Goal: Information Seeking & Learning: Check status

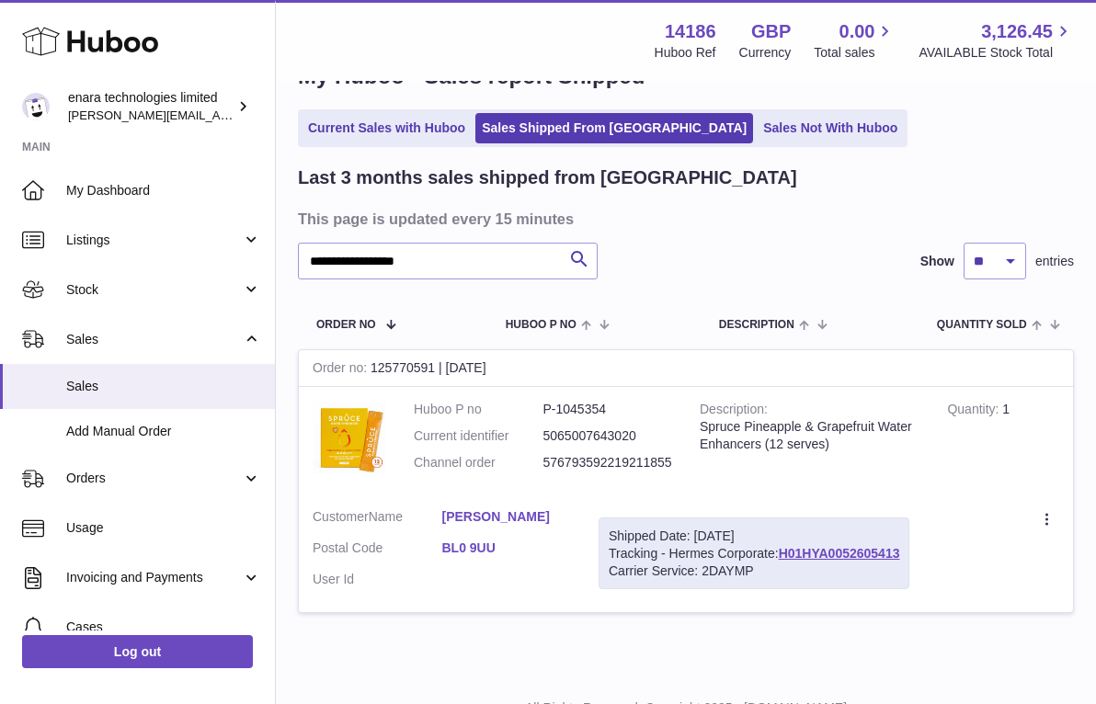
scroll to position [56, 0]
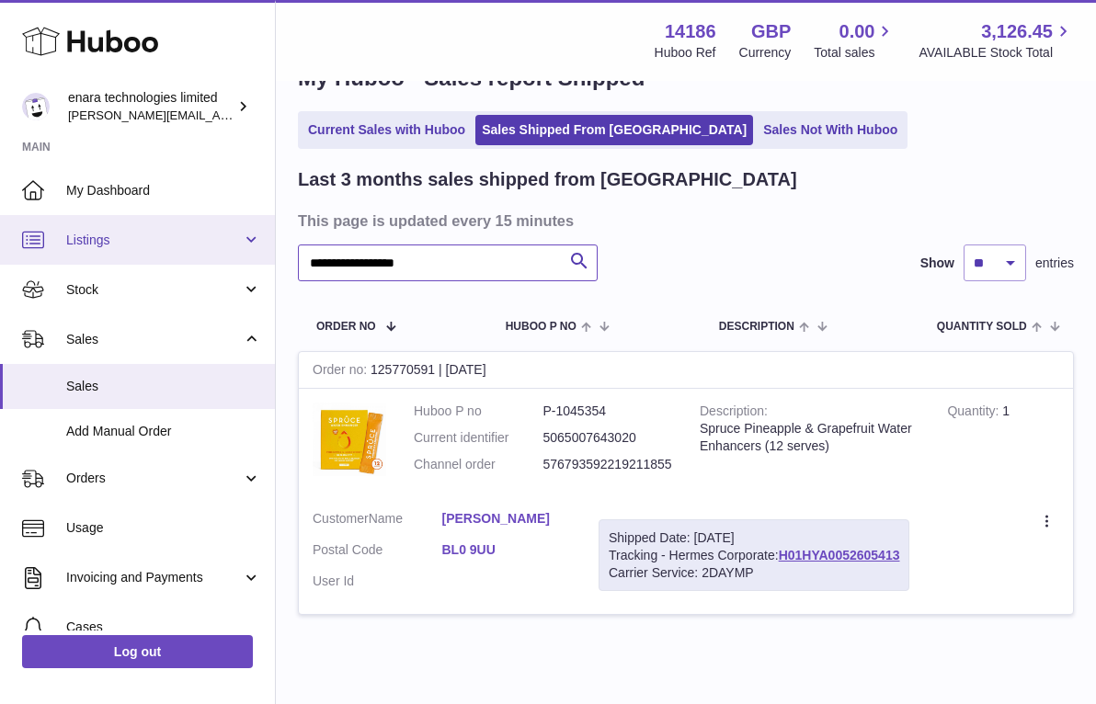
drag, startPoint x: 468, startPoint y: 271, endPoint x: 249, endPoint y: 224, distance: 223.8
click at [251, 224] on div "**********" at bounding box center [548, 363] width 1096 height 839
paste input "text"
type input "**********"
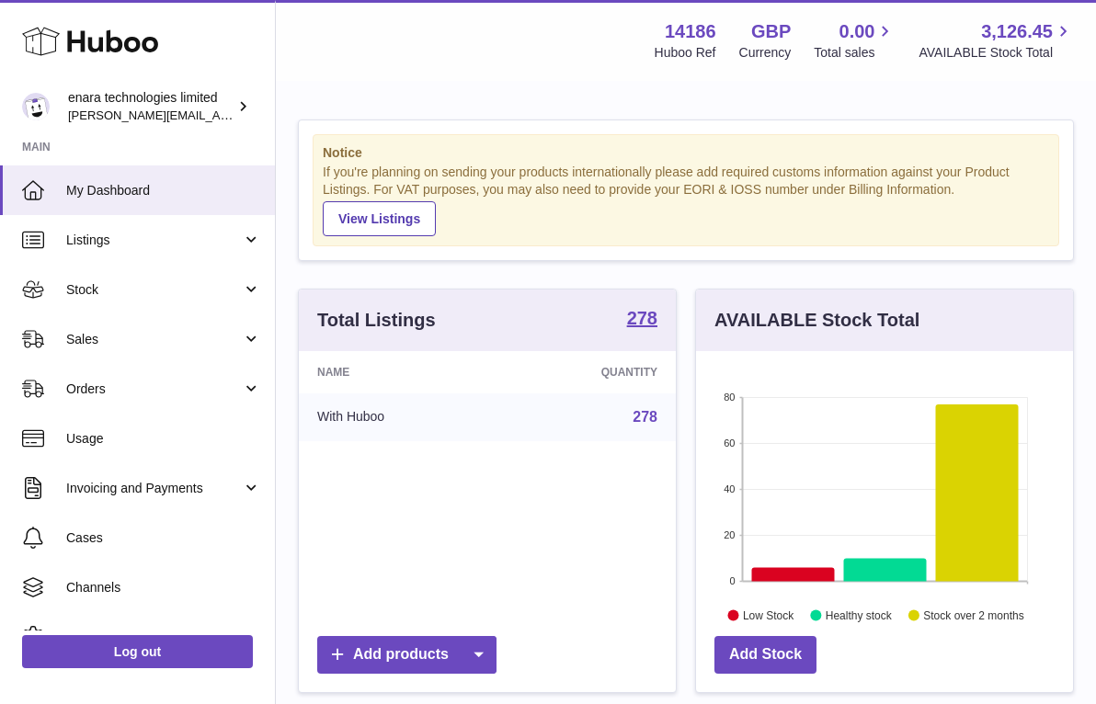
scroll to position [287, 377]
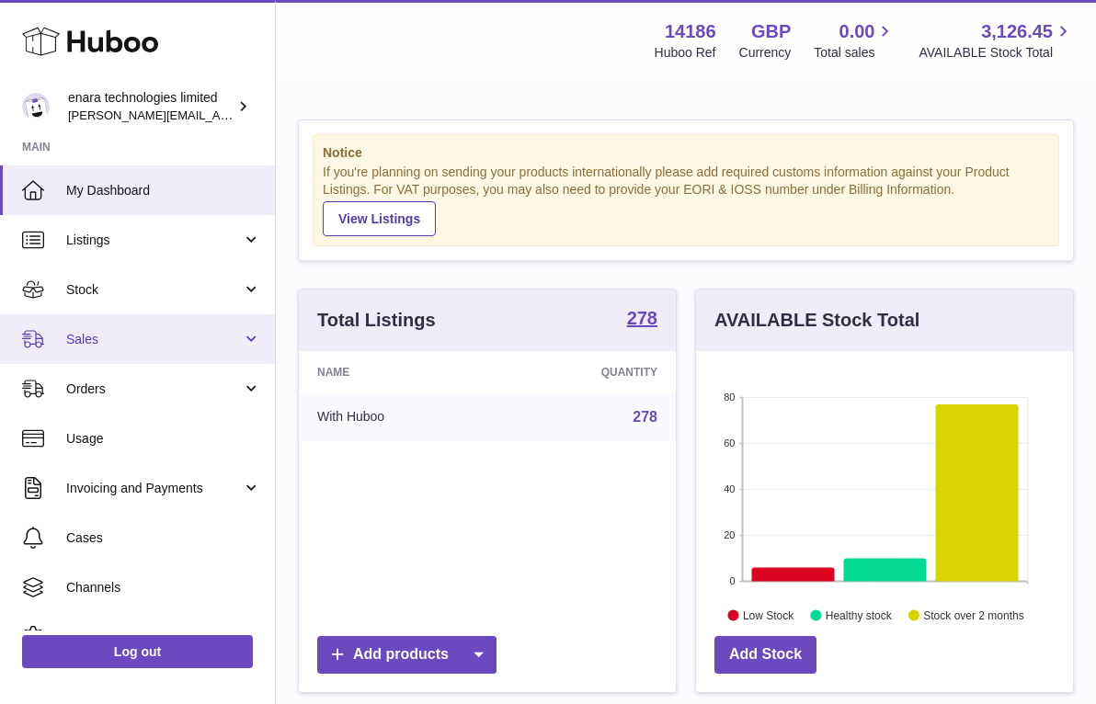
click at [232, 338] on span "Sales" at bounding box center [154, 339] width 176 height 17
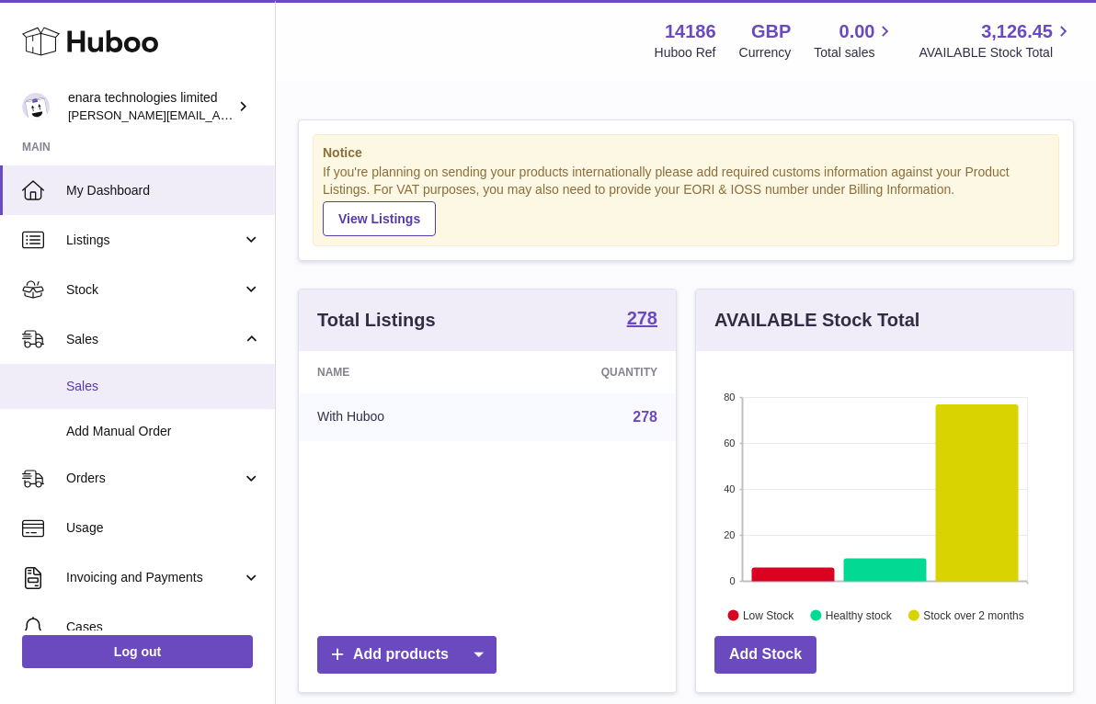
click at [151, 388] on span "Sales" at bounding box center [163, 386] width 195 height 17
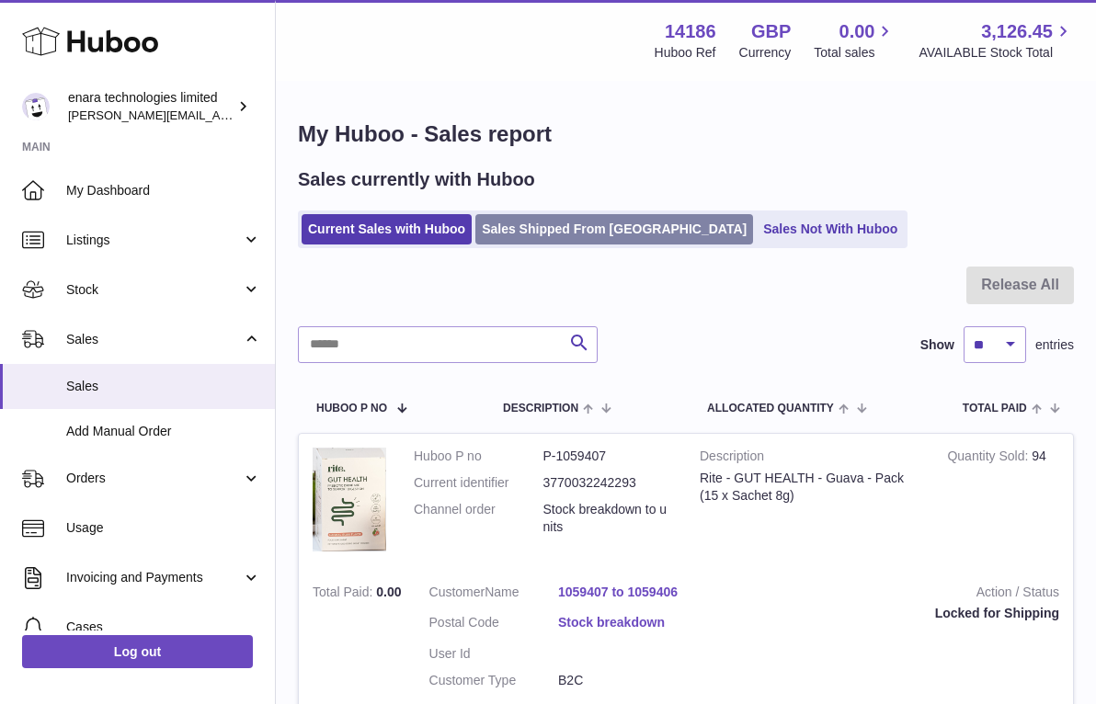
click at [558, 234] on link "Sales Shipped From [GEOGRAPHIC_DATA]" at bounding box center [614, 229] width 278 height 30
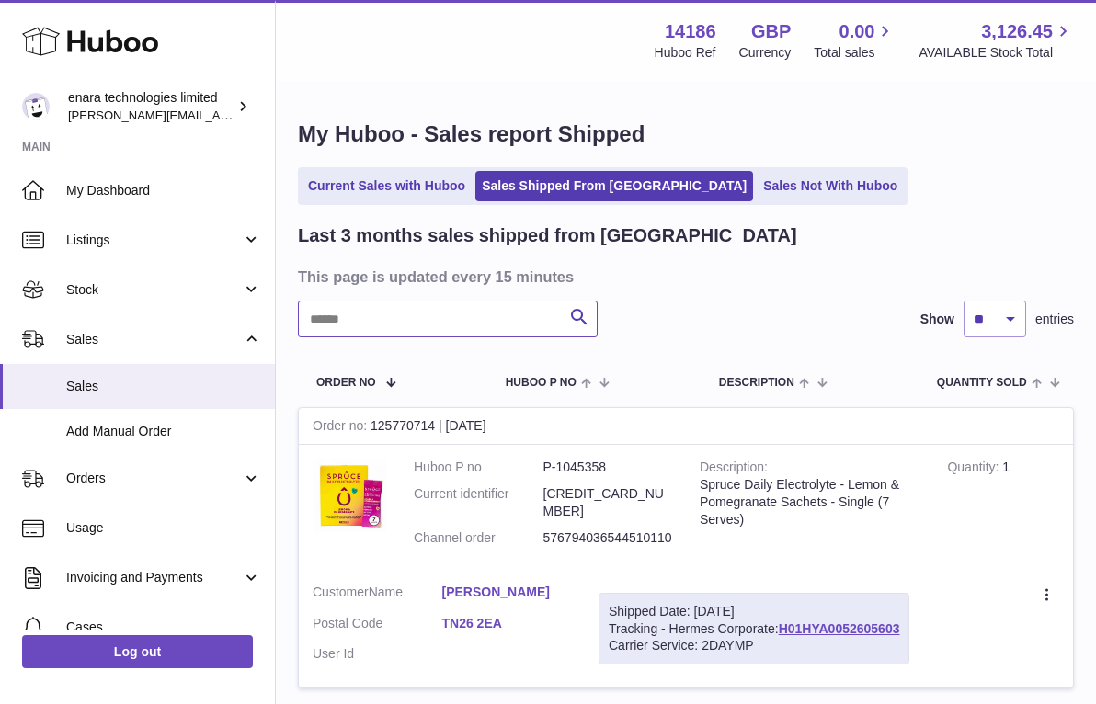
click at [459, 311] on input "text" at bounding box center [448, 319] width 300 height 37
paste input "**********"
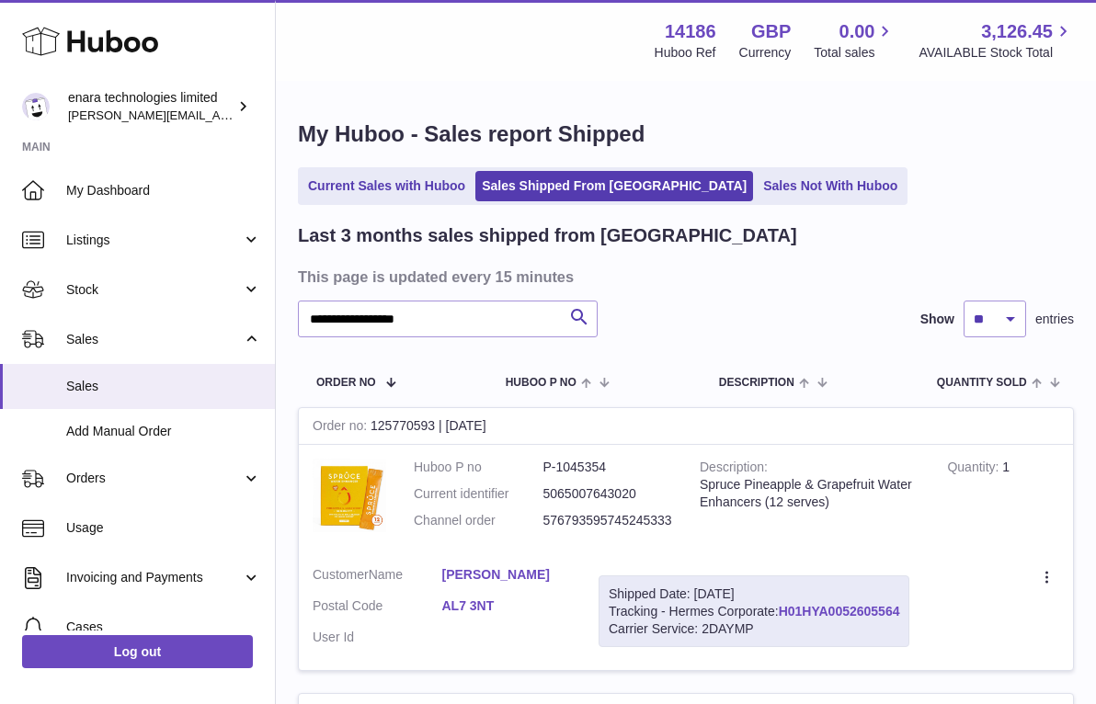
drag, startPoint x: 906, startPoint y: 604, endPoint x: 784, endPoint y: 605, distance: 121.4
click at [784, 605] on div "Shipped Date: 1st Oct 2025 Tracking - Hermes Corporate: H01HYA0052605564 Carrie…" at bounding box center [754, 612] width 311 height 73
copy div "H01HYA0052605564"
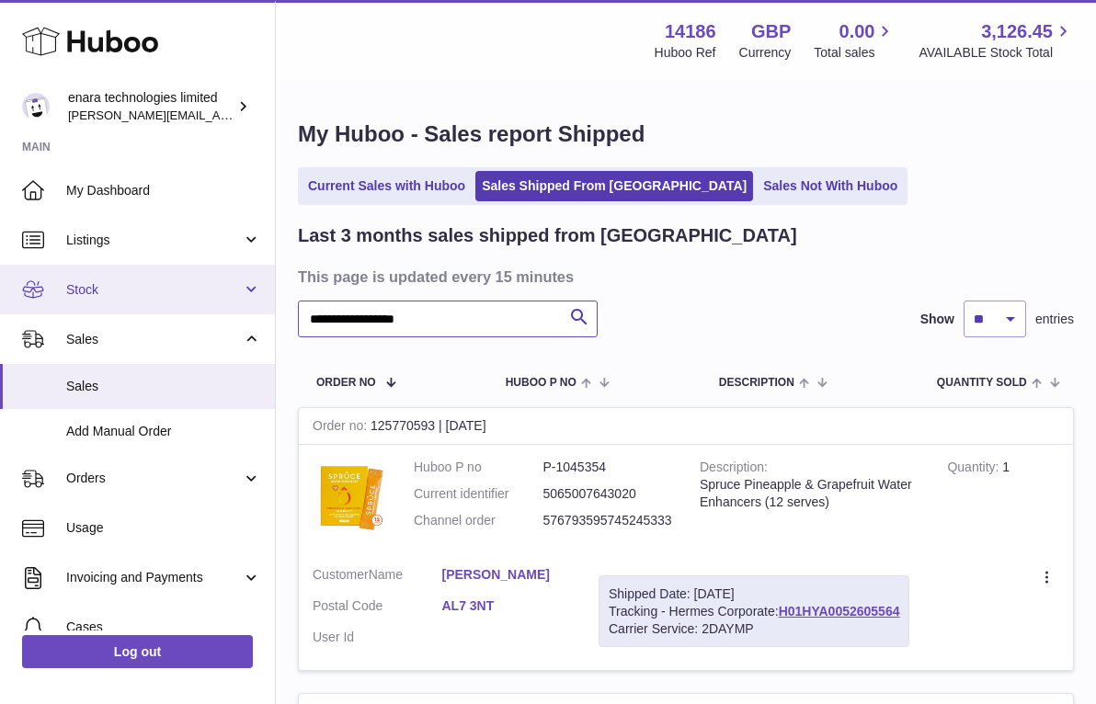
drag, startPoint x: 492, startPoint y: 322, endPoint x: 198, endPoint y: 299, distance: 295.1
click at [198, 299] on div "**********" at bounding box center [548, 562] width 1096 height 1125
paste input "text"
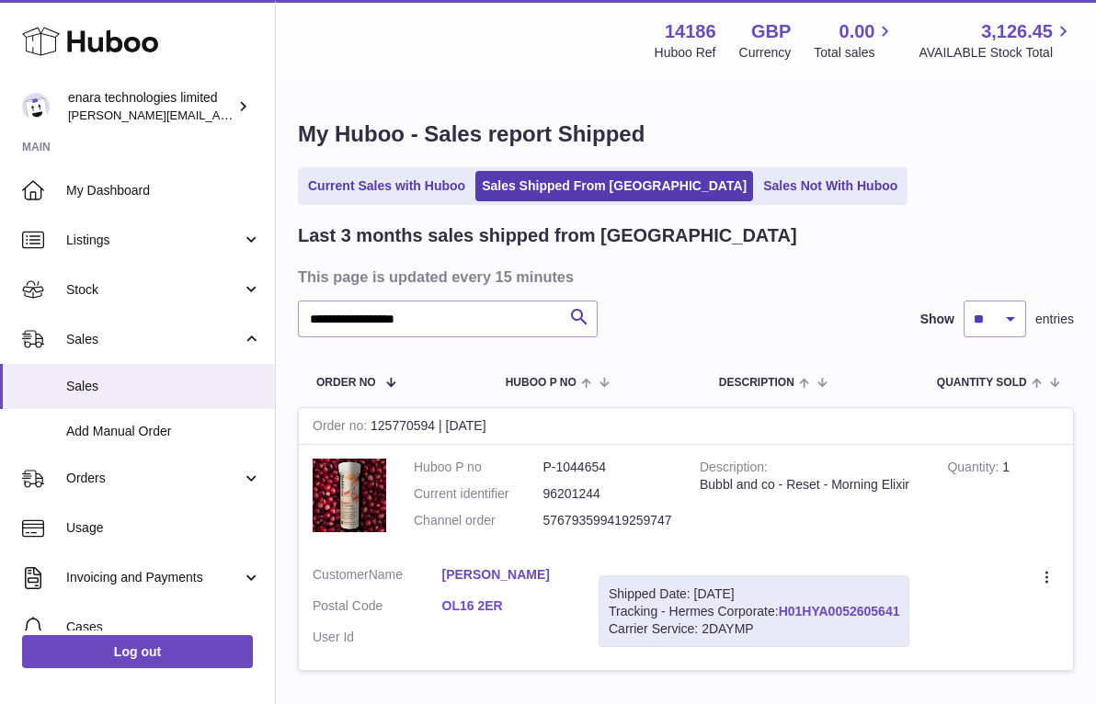
drag, startPoint x: 908, startPoint y: 604, endPoint x: 782, endPoint y: 606, distance: 126.9
click at [782, 606] on div "Shipped Date: 1st Oct 2025 Tracking - Hermes Corporate: H01HYA0052605641 Carrie…" at bounding box center [754, 612] width 311 height 73
copy div "H01HYA0052605641"
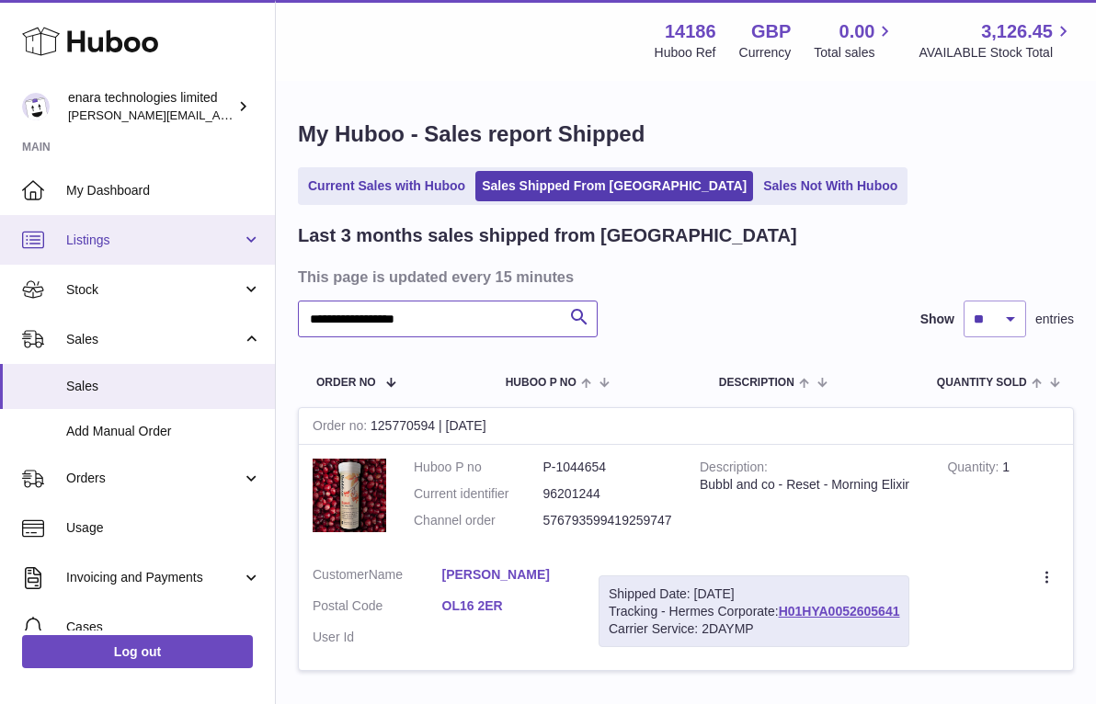
drag, startPoint x: 459, startPoint y: 316, endPoint x: 127, endPoint y: 260, distance: 336.6
click at [127, 260] on div "**********" at bounding box center [548, 419] width 1096 height 839
paste input "text"
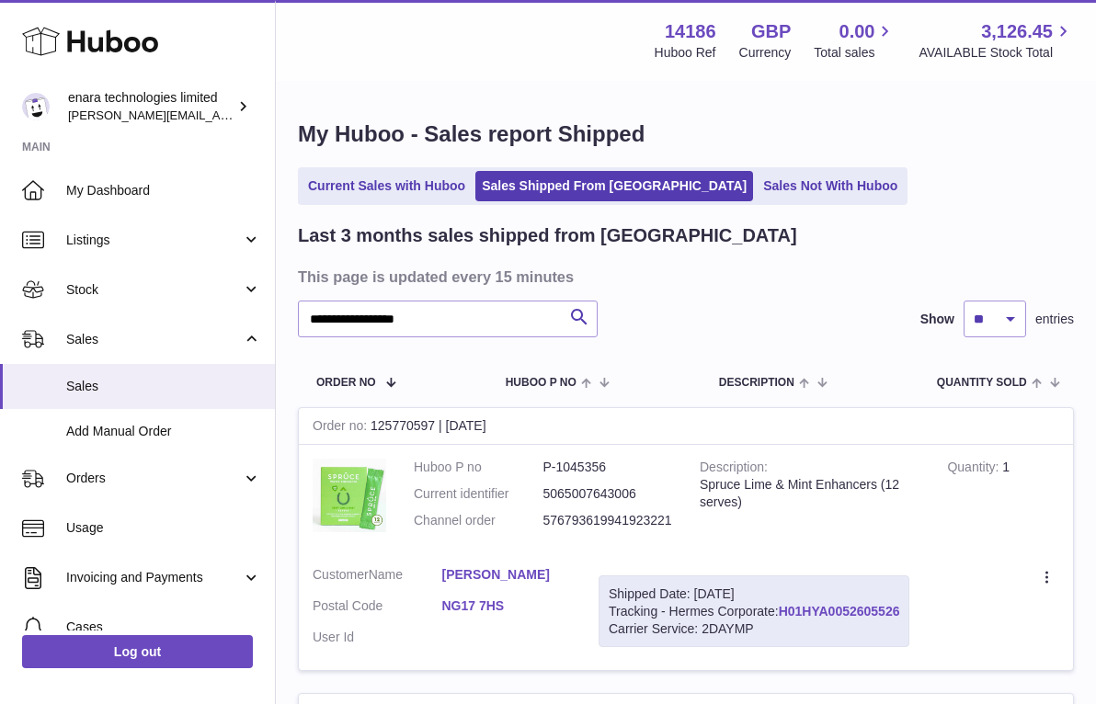
drag, startPoint x: 907, startPoint y: 605, endPoint x: 784, endPoint y: 608, distance: 123.2
click at [784, 608] on div "Shipped Date: 1st Oct 2025 Tracking - Hermes Corporate: H01HYA0052605526 Carrie…" at bounding box center [754, 612] width 311 height 73
copy div "H01HYA0052605526"
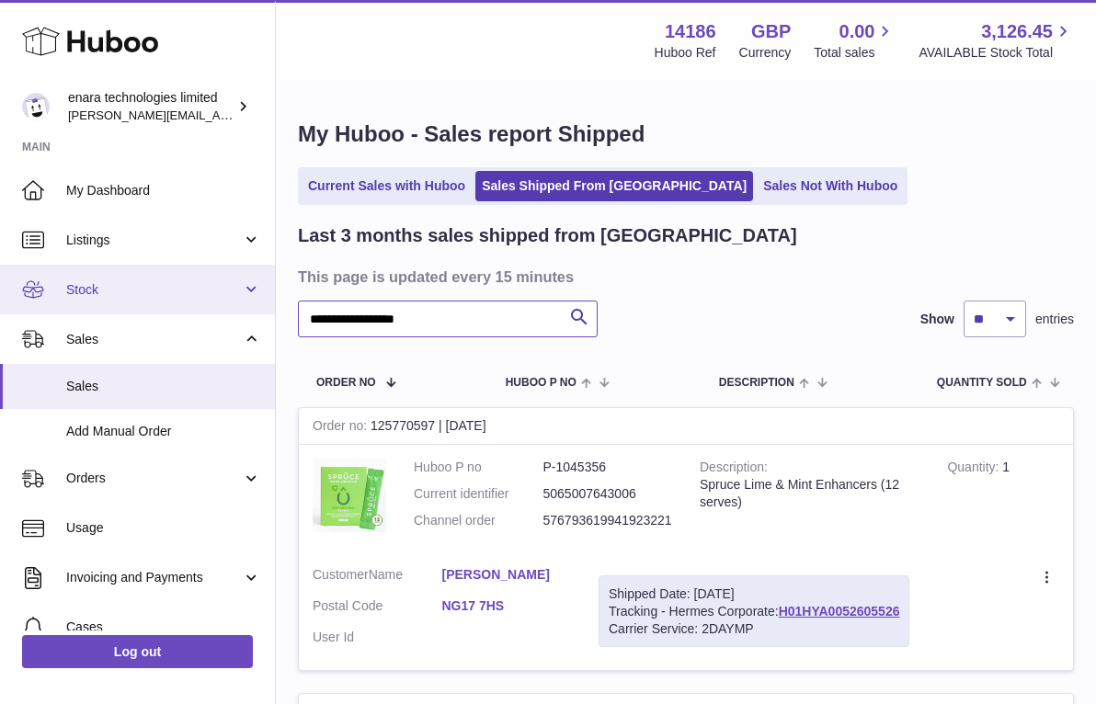
drag, startPoint x: 485, startPoint y: 319, endPoint x: 66, endPoint y: 269, distance: 421.3
click at [66, 269] on div "**********" at bounding box center [548, 705] width 1096 height 1411
paste input "text"
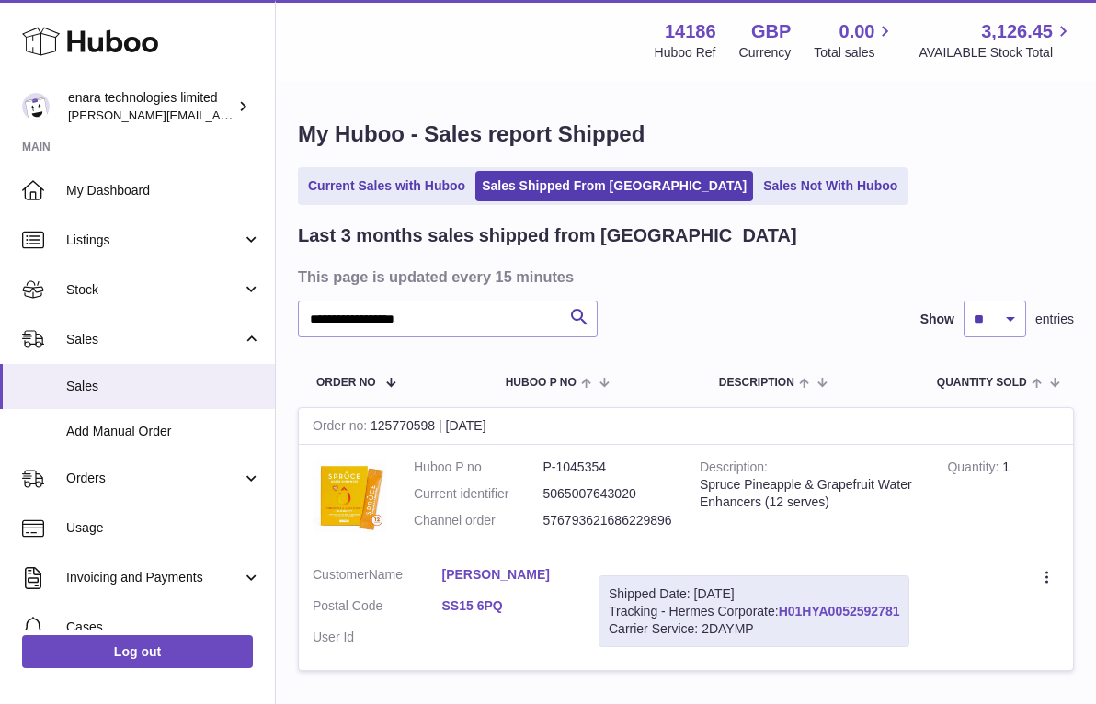
drag, startPoint x: 908, startPoint y: 606, endPoint x: 782, endPoint y: 611, distance: 126.0
click at [782, 611] on div "Shipped Date: 1st Oct 2025 Tracking - Hermes Corporate: H01HYA0052592781 Carrie…" at bounding box center [754, 612] width 311 height 73
copy div "H01HYA0052592781"
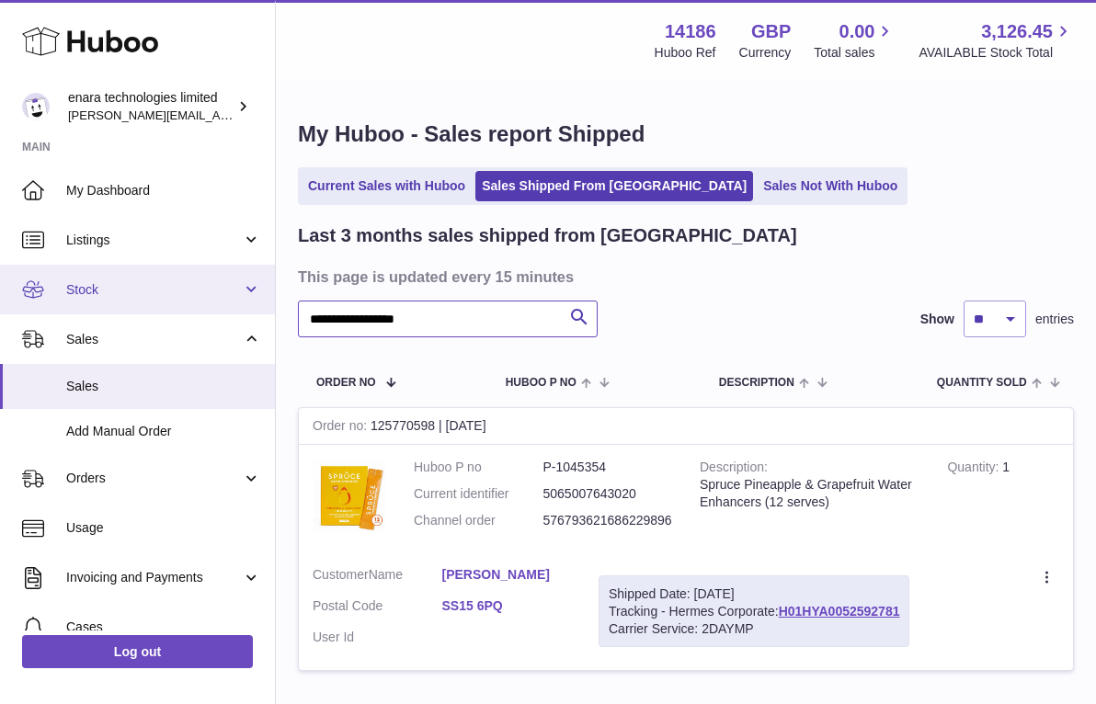
drag, startPoint x: 534, startPoint y: 319, endPoint x: 152, endPoint y: 276, distance: 384.9
click at [152, 276] on div "**********" at bounding box center [548, 419] width 1096 height 839
paste input "text"
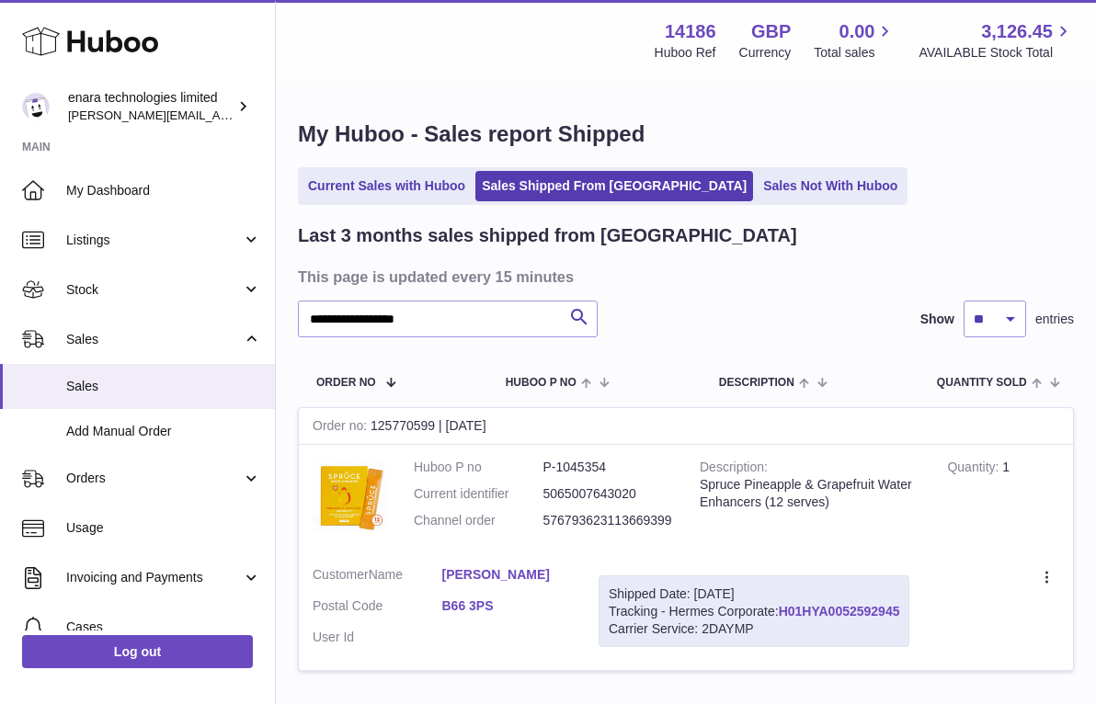
drag, startPoint x: 906, startPoint y: 602, endPoint x: 782, endPoint y: 608, distance: 123.3
click at [782, 608] on div "Shipped Date: 1st Oct 2025 Tracking - Hermes Corporate: H01HYA0052592945 Carrie…" at bounding box center [754, 612] width 311 height 73
copy div "H01HYA0052592945"
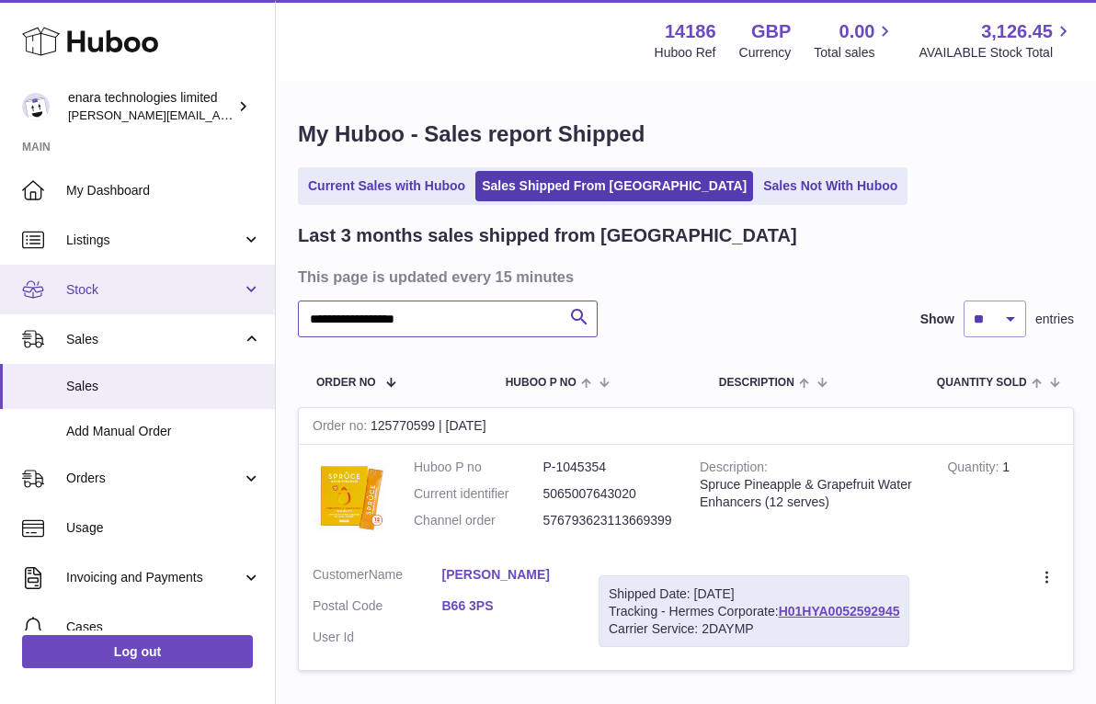
drag, startPoint x: 489, startPoint y: 321, endPoint x: 155, endPoint y: 280, distance: 336.2
click at [155, 280] on div "**********" at bounding box center [548, 419] width 1096 height 839
paste input "text"
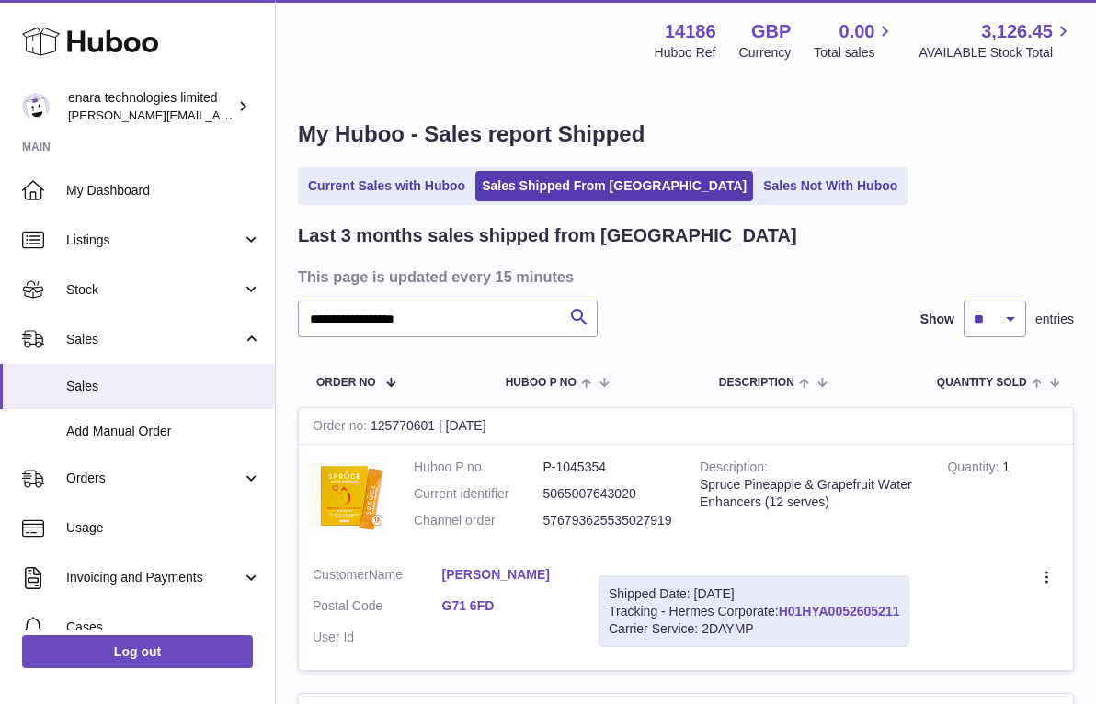
drag, startPoint x: 907, startPoint y: 604, endPoint x: 784, endPoint y: 607, distance: 122.3
click at [784, 607] on div "Shipped Date: 1st Oct 2025 Tracking - Hermes Corporate: H01HYA0052605211 Carrie…" at bounding box center [754, 612] width 311 height 73
copy div "H01HYA0052605211"
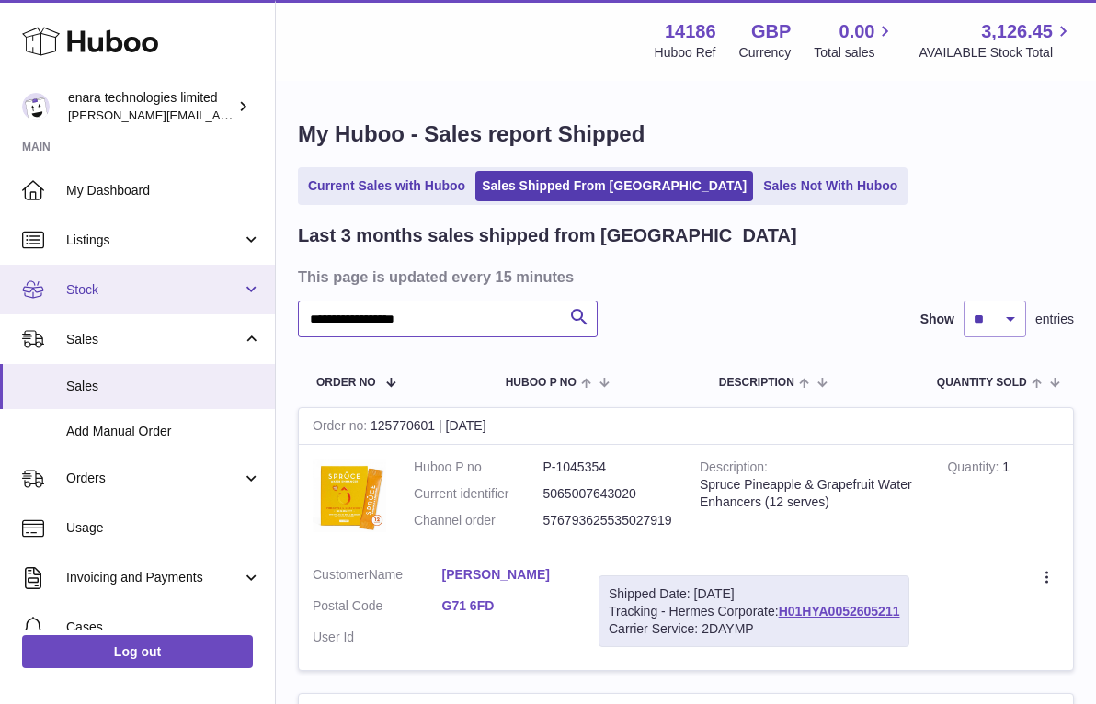
drag, startPoint x: 506, startPoint y: 323, endPoint x: 203, endPoint y: 304, distance: 303.1
click at [203, 304] on div "**********" at bounding box center [548, 562] width 1096 height 1125
paste input "text"
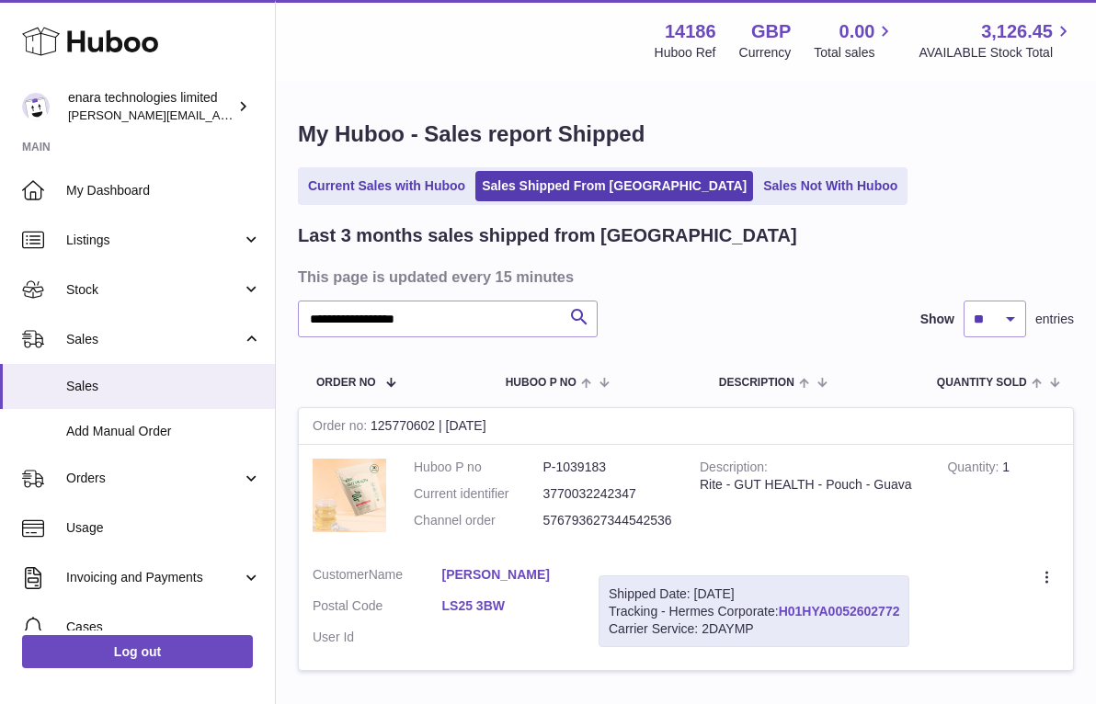
drag, startPoint x: 906, startPoint y: 599, endPoint x: 782, endPoint y: 605, distance: 123.3
click at [782, 605] on div "Shipped Date: 1st Oct 2025 Tracking - Hermes Corporate: H01HYA0052602772 Carrie…" at bounding box center [754, 612] width 311 height 73
copy div "H01HYA0052602772"
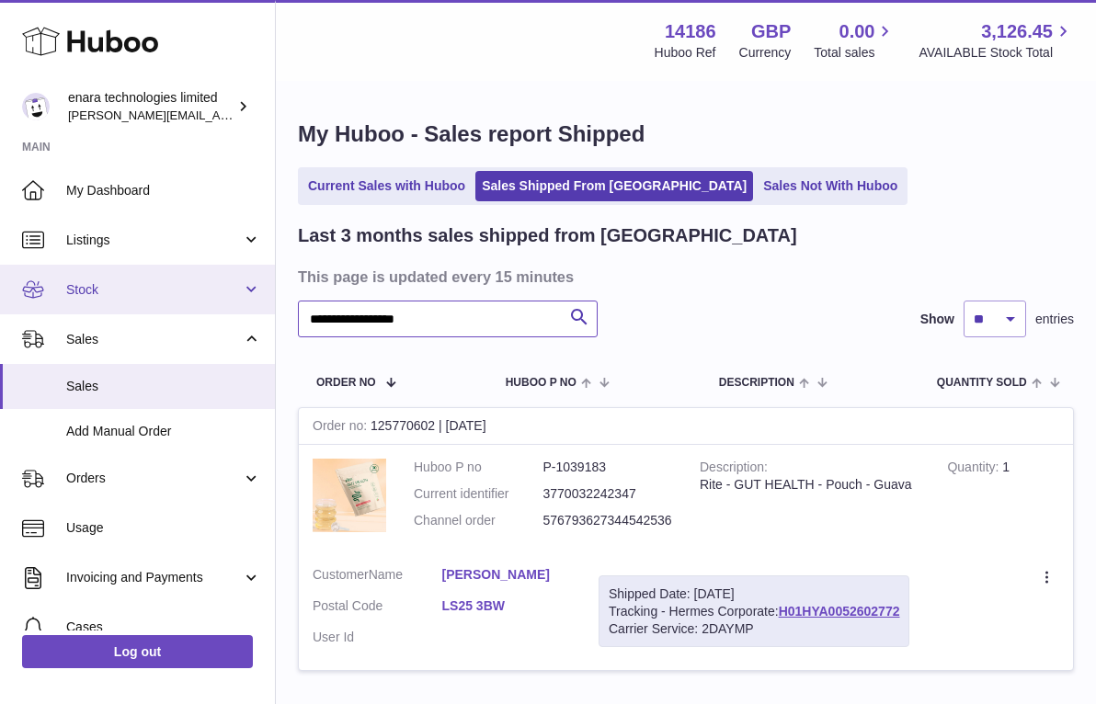
drag, startPoint x: 480, startPoint y: 327, endPoint x: 201, endPoint y: 286, distance: 281.6
click at [201, 286] on div "**********" at bounding box center [548, 419] width 1096 height 839
paste input "text"
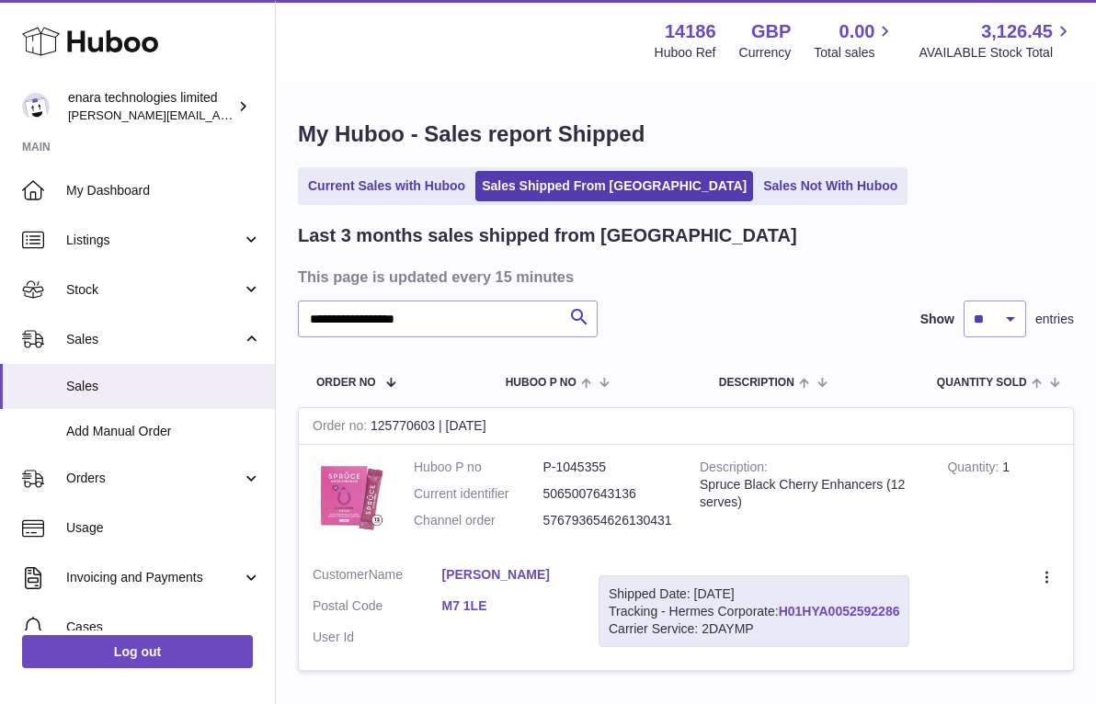
drag, startPoint x: 907, startPoint y: 602, endPoint x: 783, endPoint y: 605, distance: 124.2
click at [783, 605] on div "Shipped Date: 1st Oct 2025 Tracking - Hermes Corporate: H01HYA0052592286 Carrie…" at bounding box center [754, 612] width 311 height 73
copy div "H01HYA0052592286"
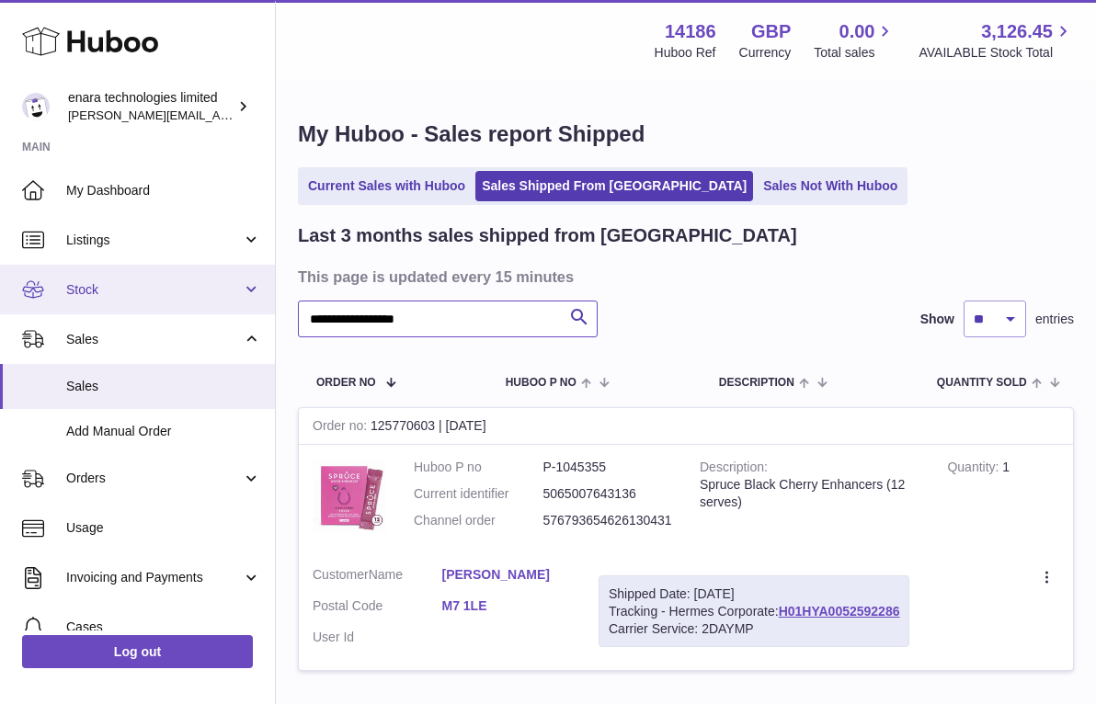
drag, startPoint x: 488, startPoint y: 320, endPoint x: 109, endPoint y: 284, distance: 380.5
click at [109, 286] on div "**********" at bounding box center [548, 419] width 1096 height 839
paste input "text"
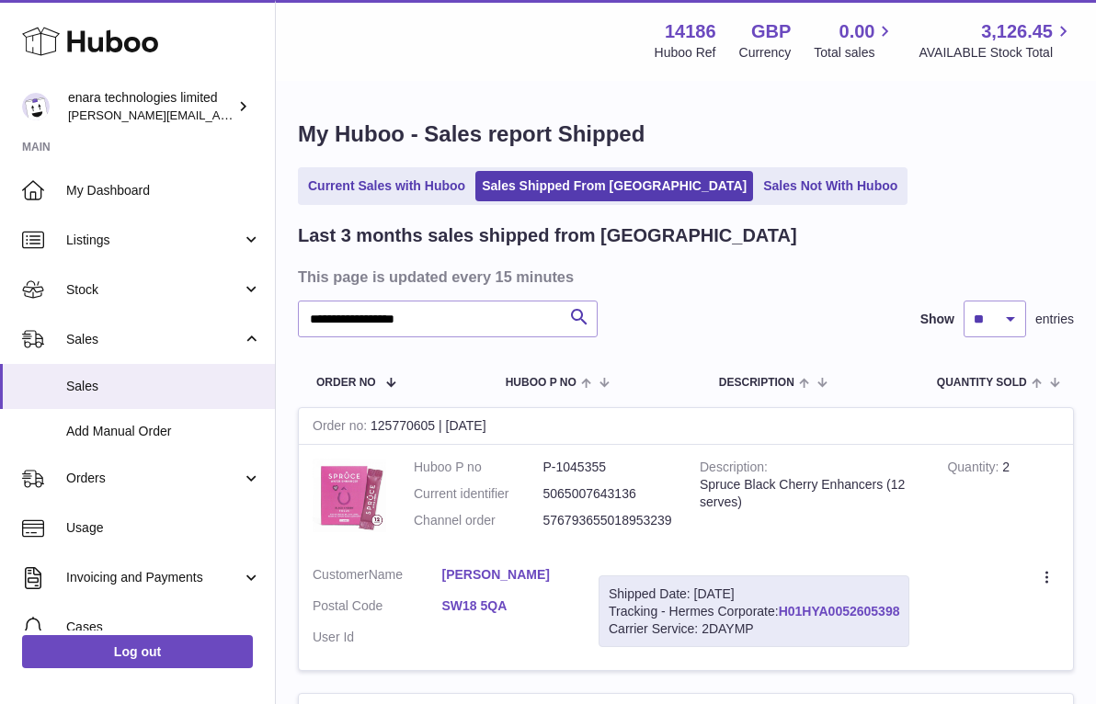
drag, startPoint x: 907, startPoint y: 605, endPoint x: 782, endPoint y: 607, distance: 125.1
click at [782, 607] on div "Shipped Date: 1st Oct 2025 Tracking - Hermes Corporate: H01HYA0052605398 Carrie…" at bounding box center [754, 612] width 311 height 73
copy div "H01HYA0052605398"
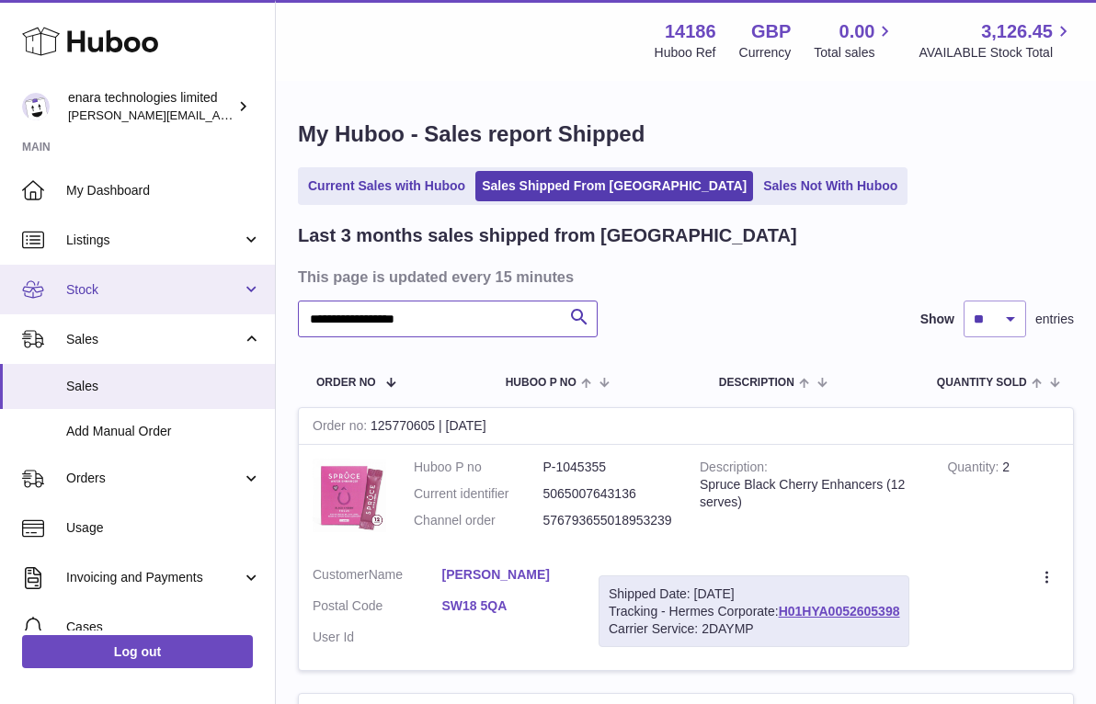
drag, startPoint x: 509, startPoint y: 329, endPoint x: 146, endPoint y: 296, distance: 364.7
click at [146, 296] on div "**********" at bounding box center [548, 562] width 1096 height 1125
paste input "text"
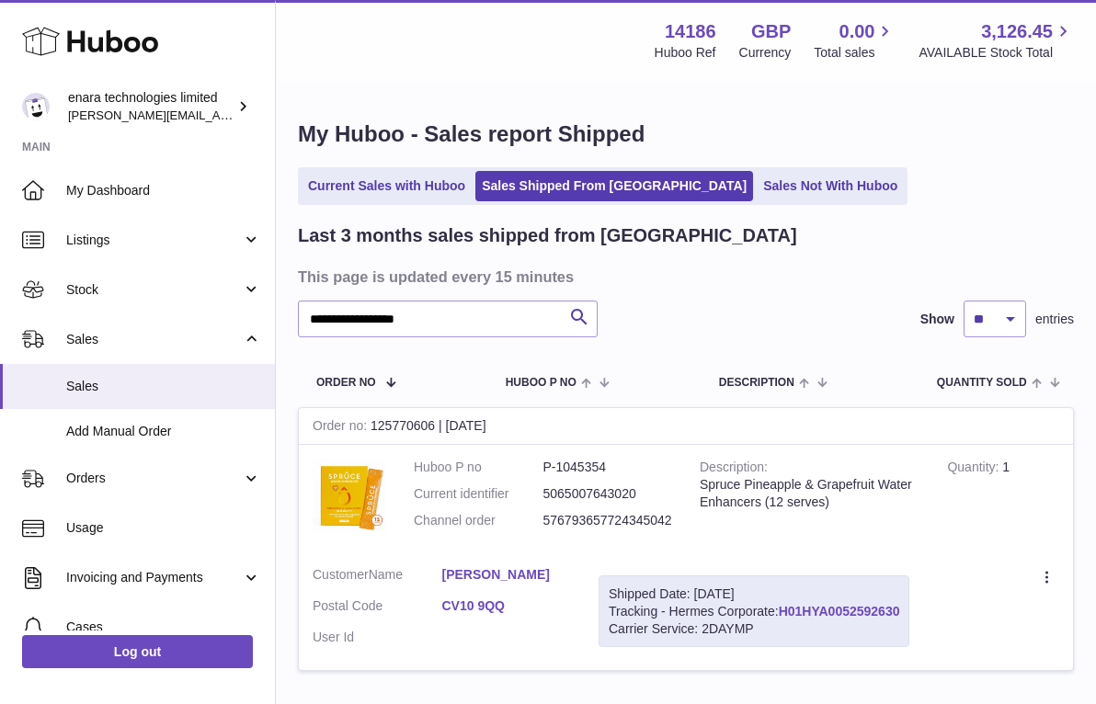
drag, startPoint x: 906, startPoint y: 603, endPoint x: 784, endPoint y: 607, distance: 121.4
click at [784, 607] on div "Shipped Date: 1st Oct 2025 Tracking - Hermes Corporate: H01HYA0052592630 Carrie…" at bounding box center [754, 612] width 311 height 73
copy div "H01HYA0052592630"
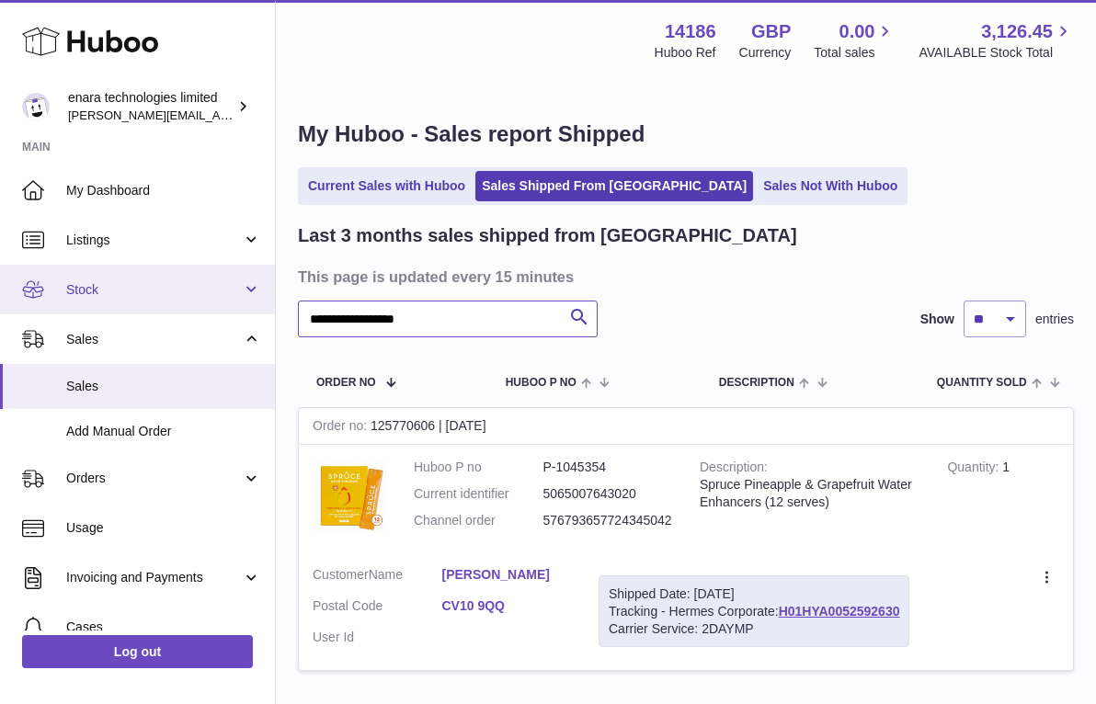
drag, startPoint x: 494, startPoint y: 317, endPoint x: 166, endPoint y: 265, distance: 331.5
click at [165, 267] on div "**********" at bounding box center [548, 419] width 1096 height 839
paste input "text"
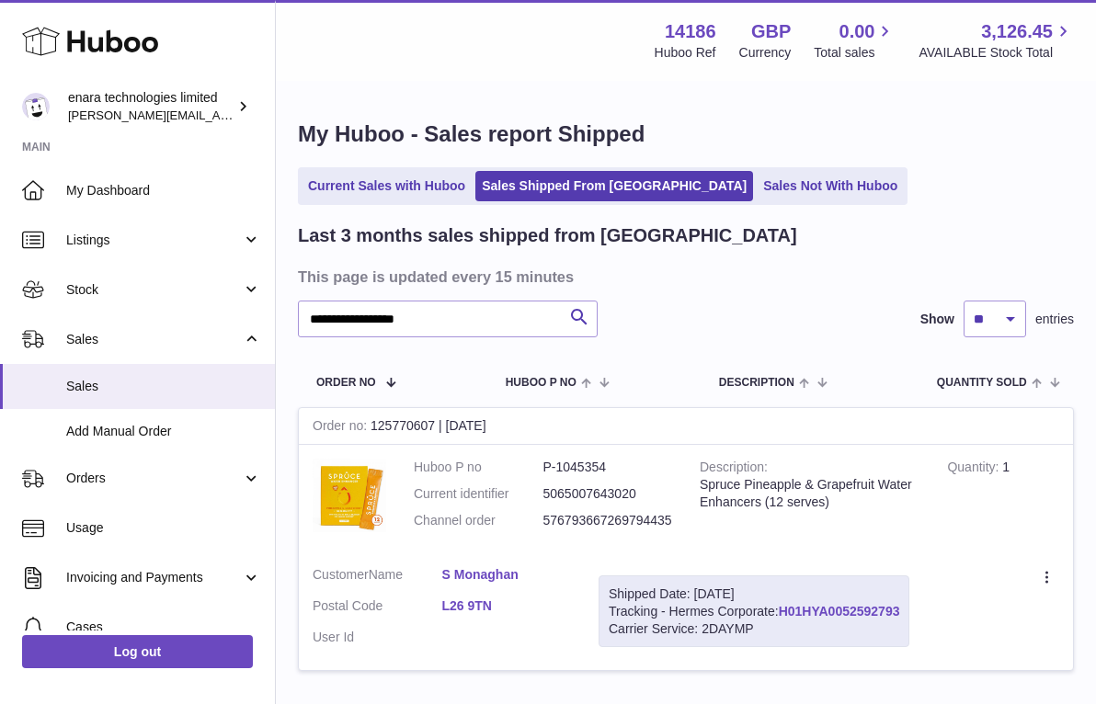
drag, startPoint x: 907, startPoint y: 607, endPoint x: 784, endPoint y: 605, distance: 123.2
click at [784, 605] on div "Shipped Date: 1st Oct 2025 Tracking - Hermes Corporate: H01HYA0052592793 Carrie…" at bounding box center [754, 612] width 311 height 73
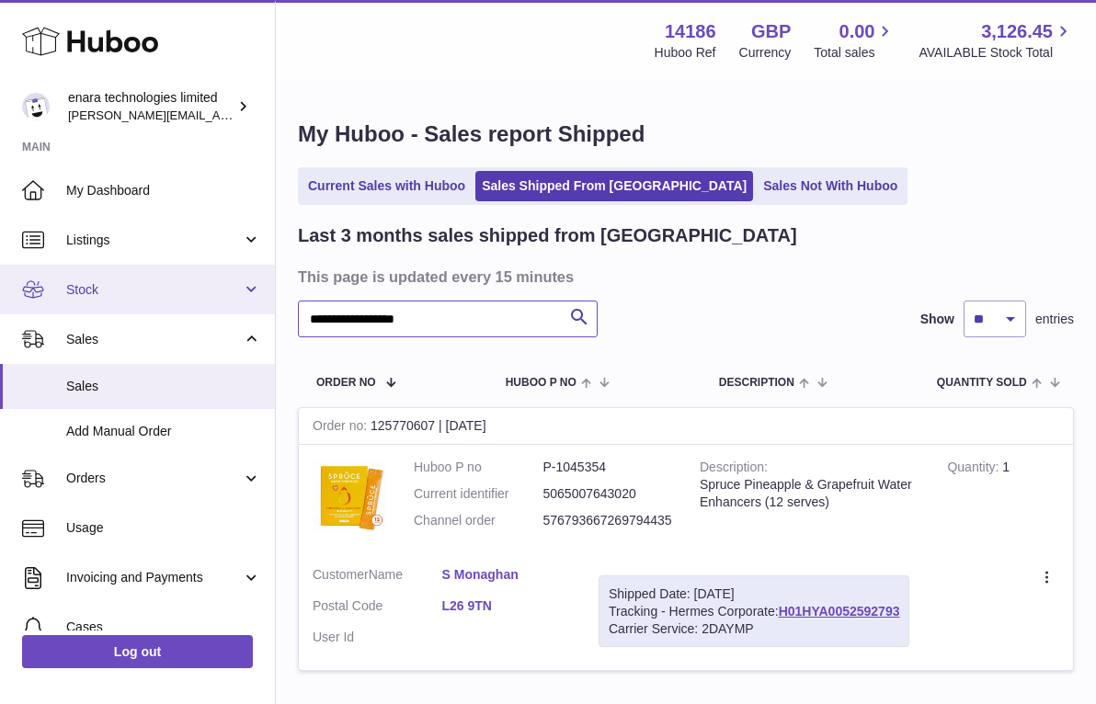
drag, startPoint x: 487, startPoint y: 324, endPoint x: 143, endPoint y: 304, distance: 345.3
click at [143, 304] on div "**********" at bounding box center [548, 419] width 1096 height 839
paste input "text"
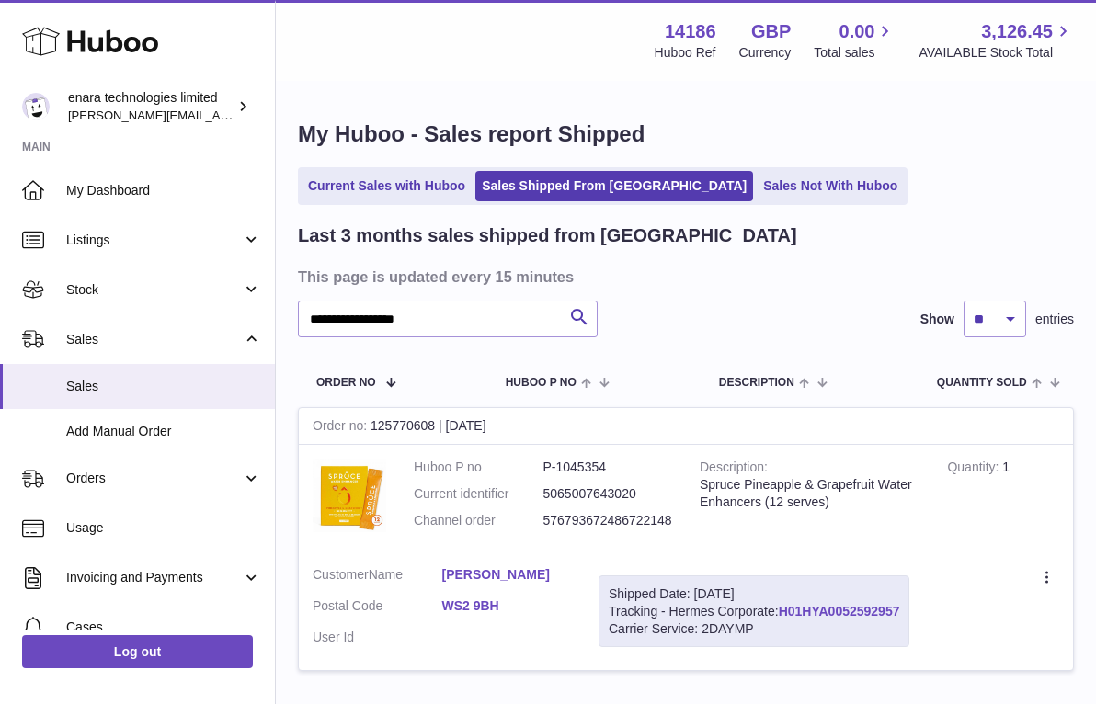
drag, startPoint x: 909, startPoint y: 609, endPoint x: 785, endPoint y: 607, distance: 124.1
click at [785, 607] on div "Shipped Date: 1st Oct 2025 Tracking - Hermes Corporate: H01HYA0052592957 Carrie…" at bounding box center [754, 612] width 311 height 73
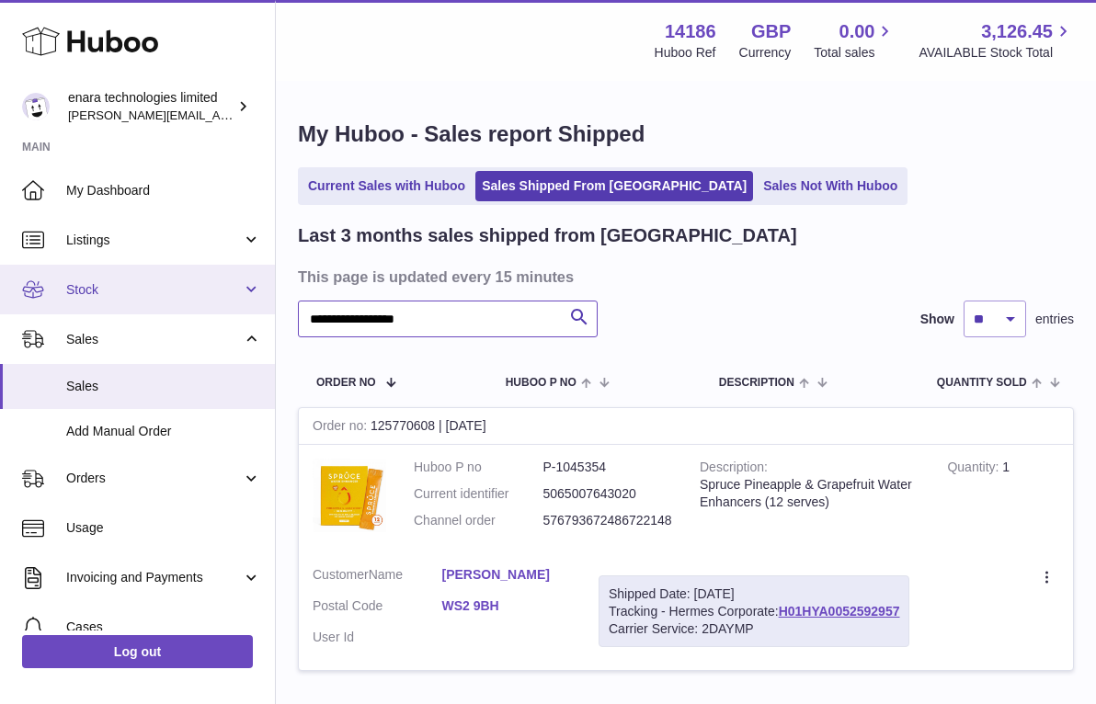
drag, startPoint x: 484, startPoint y: 320, endPoint x: 198, endPoint y: 306, distance: 286.3
click at [198, 306] on div "**********" at bounding box center [548, 419] width 1096 height 839
paste input "text"
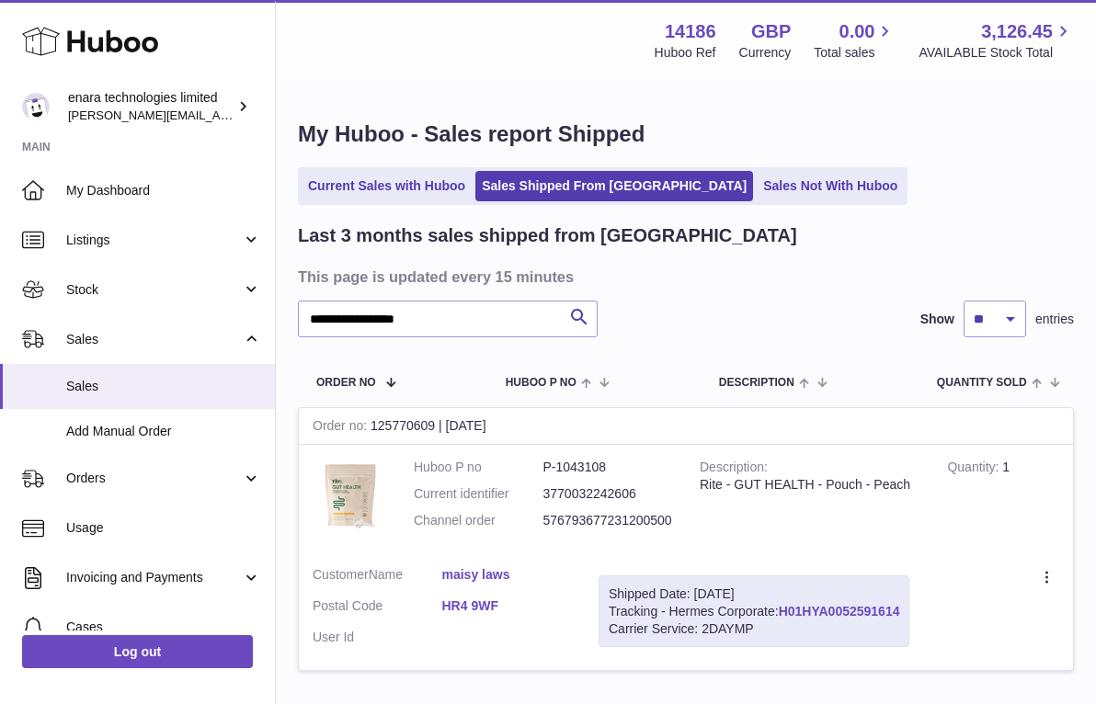
drag, startPoint x: 910, startPoint y: 601, endPoint x: 783, endPoint y: 605, distance: 126.9
click at [783, 605] on div "Shipped Date: 1st Oct 2025 Tracking - Hermes Corporate: H01HYA0052591614 Carrie…" at bounding box center [754, 612] width 311 height 73
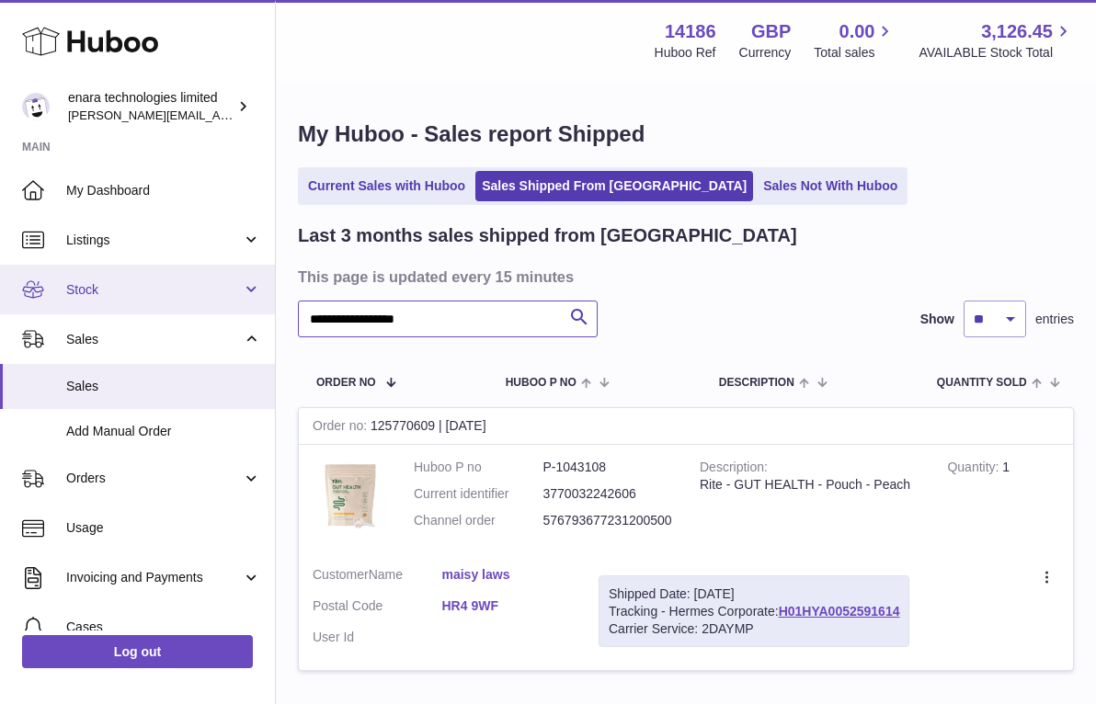
drag, startPoint x: 496, startPoint y: 327, endPoint x: 145, endPoint y: 268, distance: 355.2
click at [145, 268] on div "**********" at bounding box center [548, 419] width 1096 height 839
paste input "text"
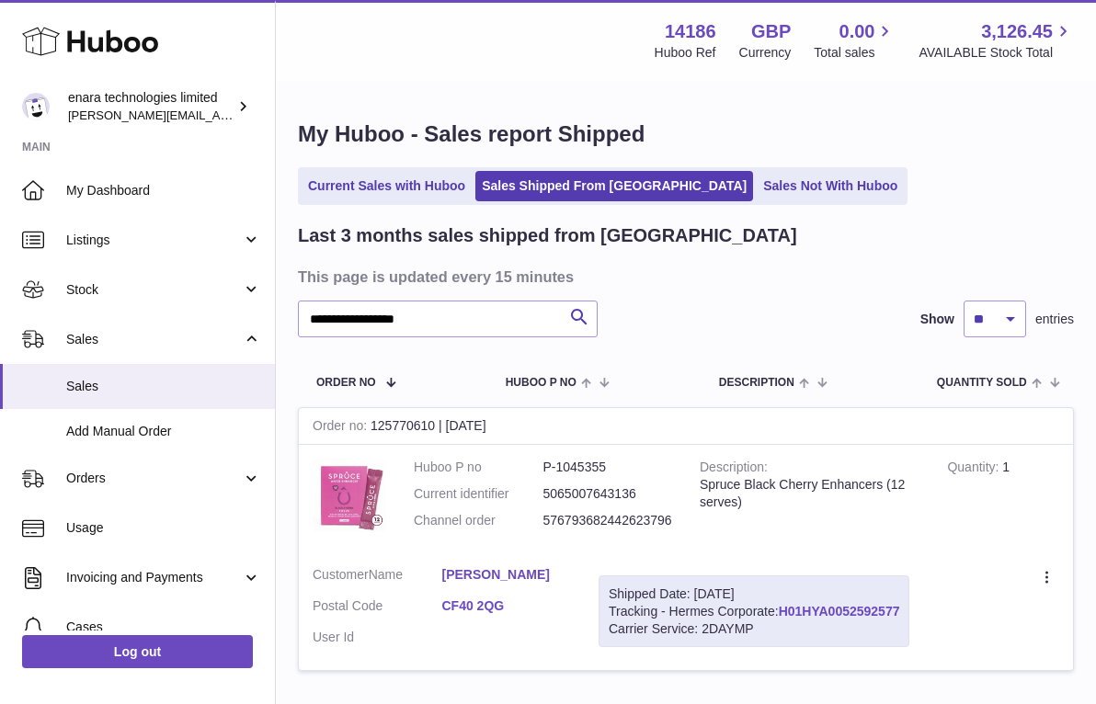
drag, startPoint x: 905, startPoint y: 603, endPoint x: 783, endPoint y: 607, distance: 121.4
click at [783, 607] on div "Shipped Date: 1st Oct 2025 Tracking - Hermes Corporate: H01HYA0052592577 Carrie…" at bounding box center [754, 612] width 311 height 73
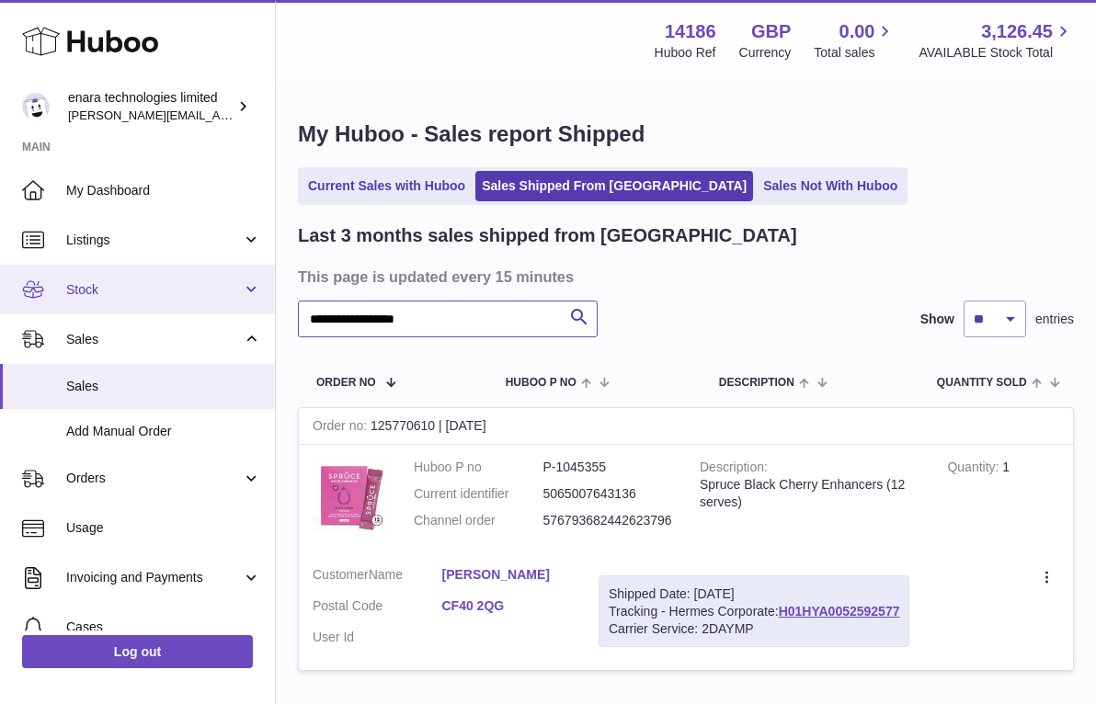
drag, startPoint x: 478, startPoint y: 323, endPoint x: 175, endPoint y: 307, distance: 303.8
click at [175, 307] on div "**********" at bounding box center [548, 419] width 1096 height 839
paste input "text"
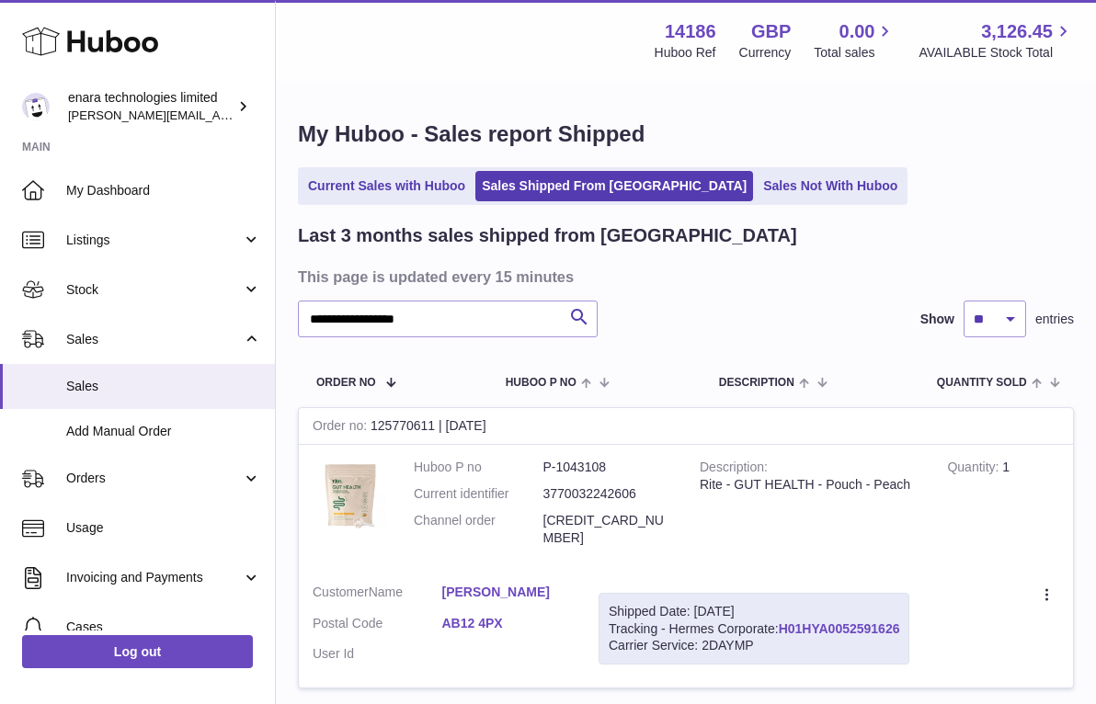
drag, startPoint x: 907, startPoint y: 606, endPoint x: 782, endPoint y: 607, distance: 125.0
click at [782, 607] on div "Shipped Date: 1st Oct 2025 Tracking - Hermes Corporate: H01HYA0052591626 Carrie…" at bounding box center [754, 629] width 311 height 73
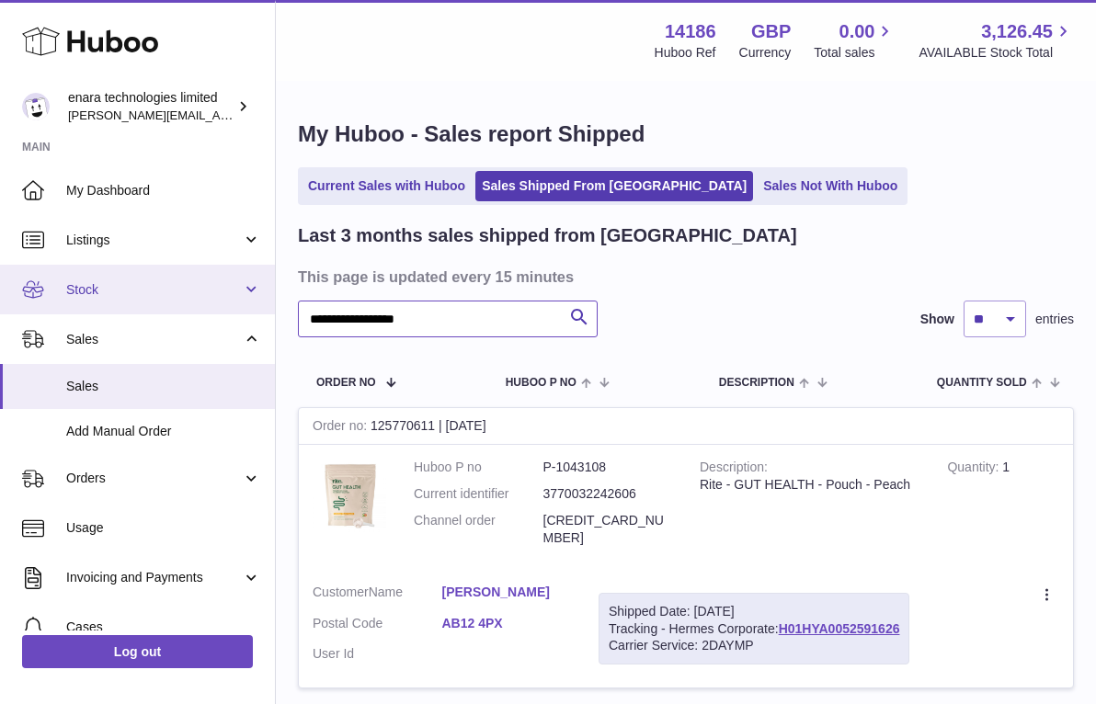
drag, startPoint x: 507, startPoint y: 318, endPoint x: 170, endPoint y: 305, distance: 336.8
click at [170, 305] on div "**********" at bounding box center [548, 428] width 1096 height 856
paste input "text"
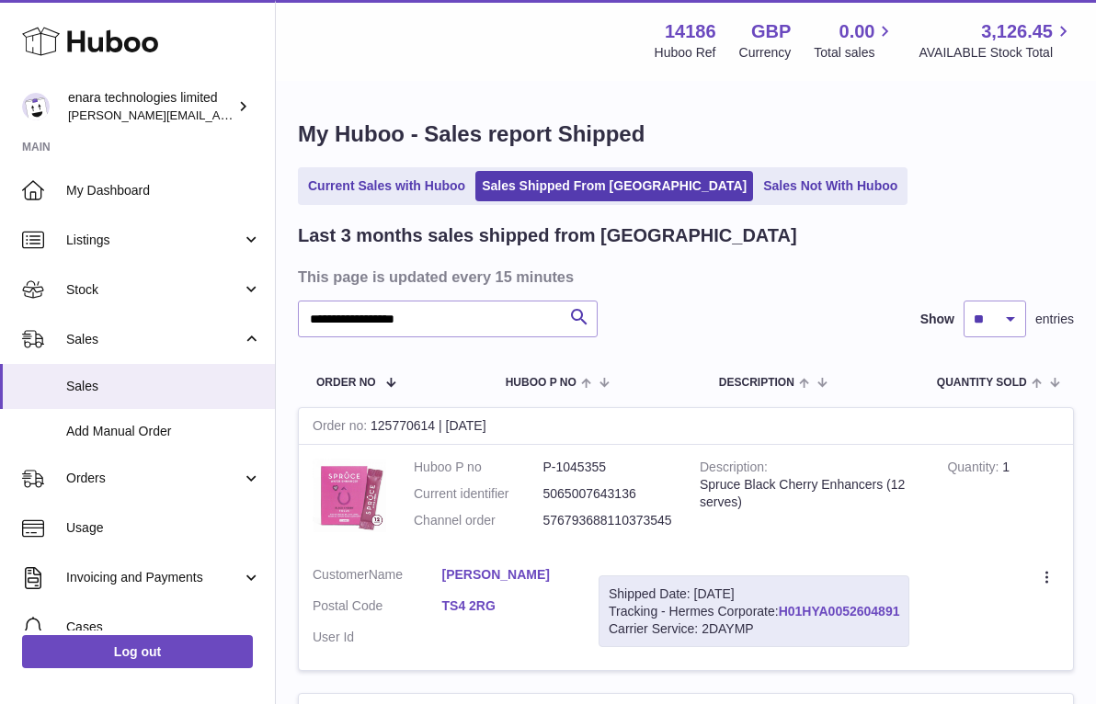
drag, startPoint x: 910, startPoint y: 603, endPoint x: 784, endPoint y: 609, distance: 126.1
click at [784, 609] on div "Shipped Date: 1st Oct 2025 Tracking - Hermes Corporate: H01HYA0052604891 Carrie…" at bounding box center [754, 612] width 311 height 73
click at [982, 526] on td "Quantity 1" at bounding box center [1003, 499] width 140 height 108
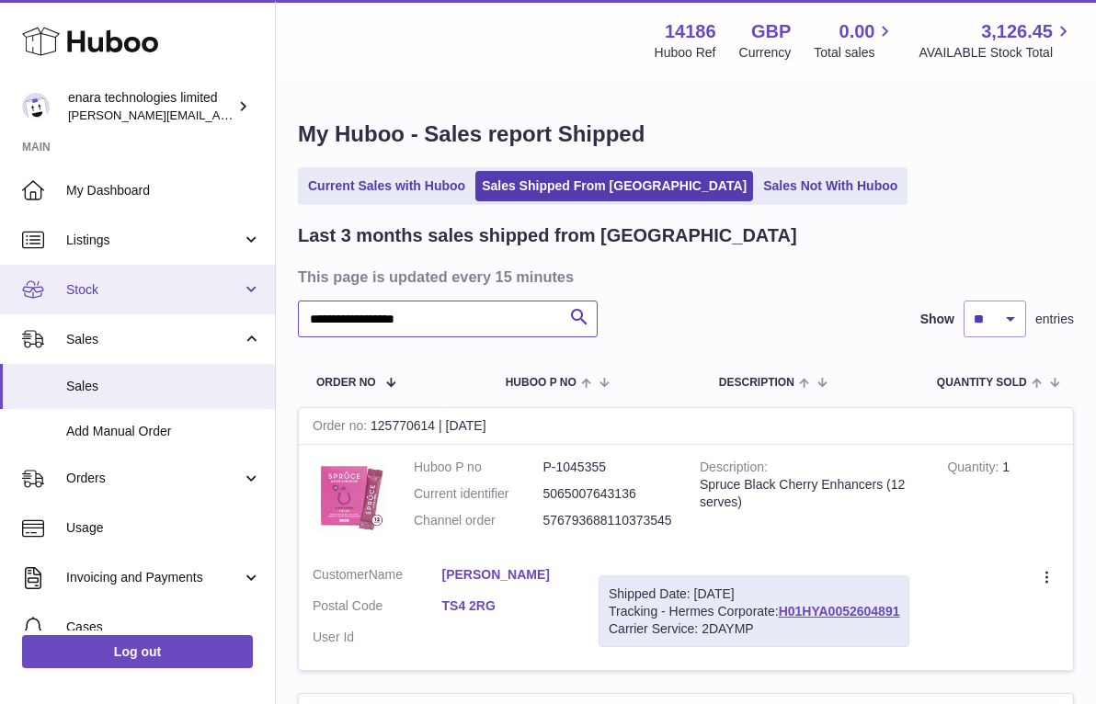
drag, startPoint x: 487, startPoint y: 325, endPoint x: 68, endPoint y: 309, distance: 419.6
click at [68, 309] on div "**********" at bounding box center [548, 705] width 1096 height 1411
paste input "text"
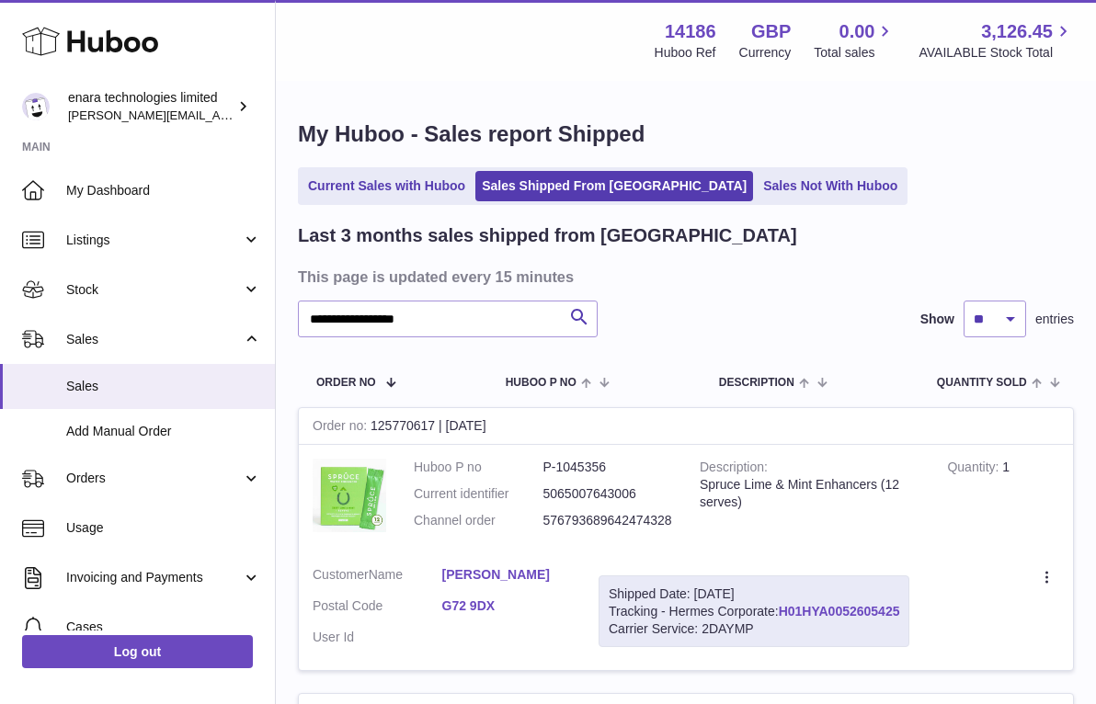
drag, startPoint x: 908, startPoint y: 609, endPoint x: 783, endPoint y: 611, distance: 125.1
click at [783, 611] on div "Shipped Date: 1st Oct 2025 Tracking - Hermes Corporate: H01HYA0052605425 Carrie…" at bounding box center [754, 612] width 311 height 73
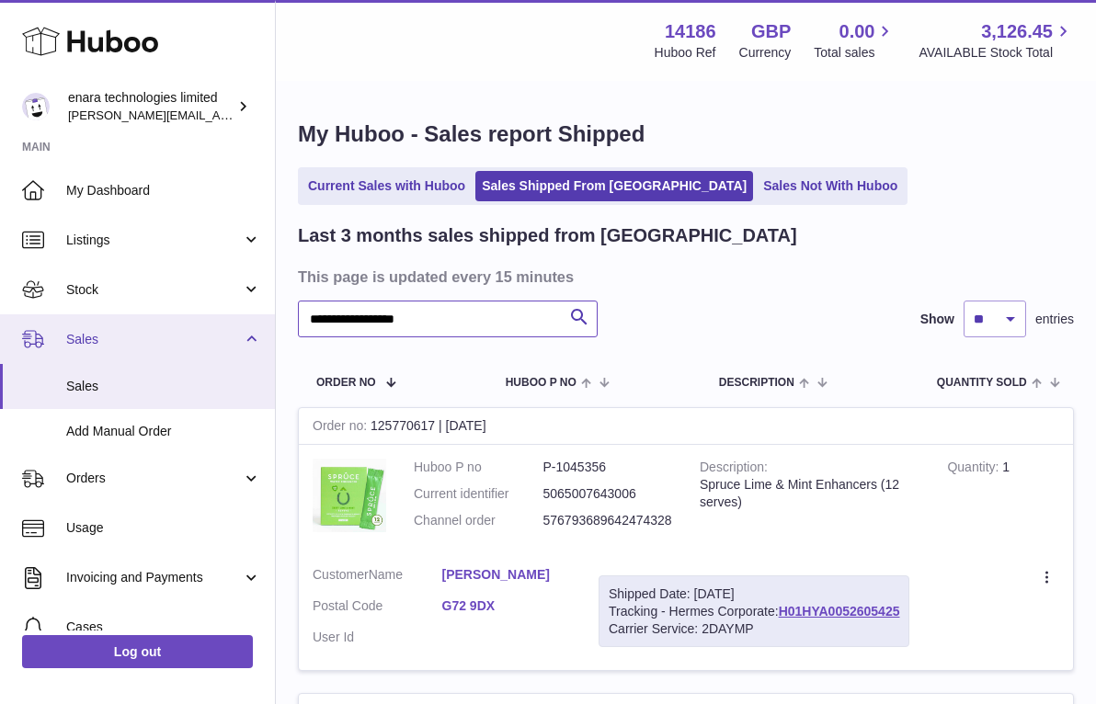
drag, startPoint x: 514, startPoint y: 317, endPoint x: 163, endPoint y: 315, distance: 351.2
click at [164, 317] on div "**********" at bounding box center [548, 705] width 1096 height 1411
paste input "text"
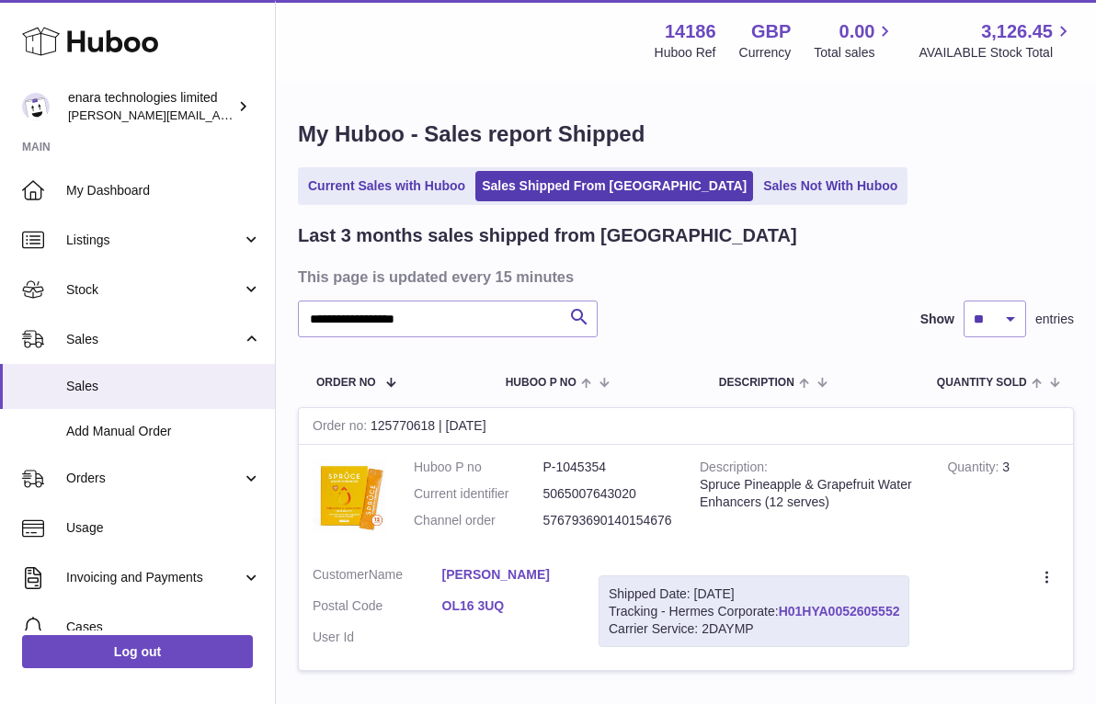
drag, startPoint x: 907, startPoint y: 603, endPoint x: 784, endPoint y: 608, distance: 123.3
click at [784, 608] on div "Shipped Date: 1st Oct 2025 Tracking - Hermes Corporate: H01HYA0052605552 Carrie…" at bounding box center [754, 612] width 311 height 73
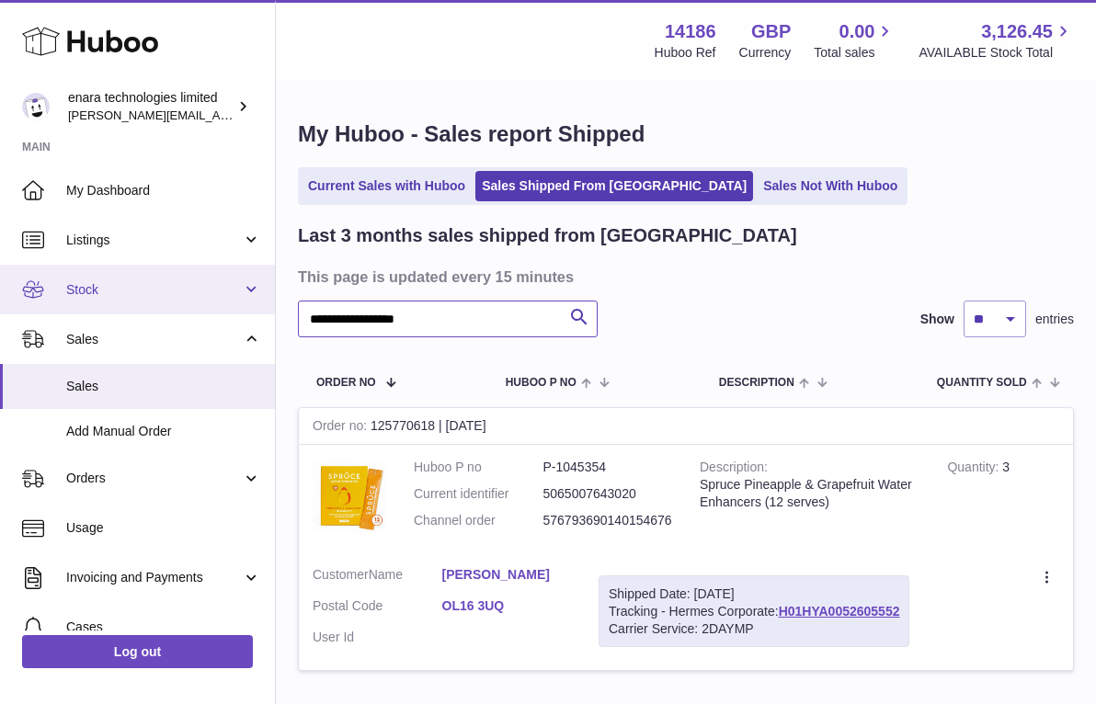
drag, startPoint x: 498, startPoint y: 323, endPoint x: 237, endPoint y: 300, distance: 262.1
click at [237, 302] on div "**********" at bounding box center [548, 419] width 1096 height 839
paste input "text"
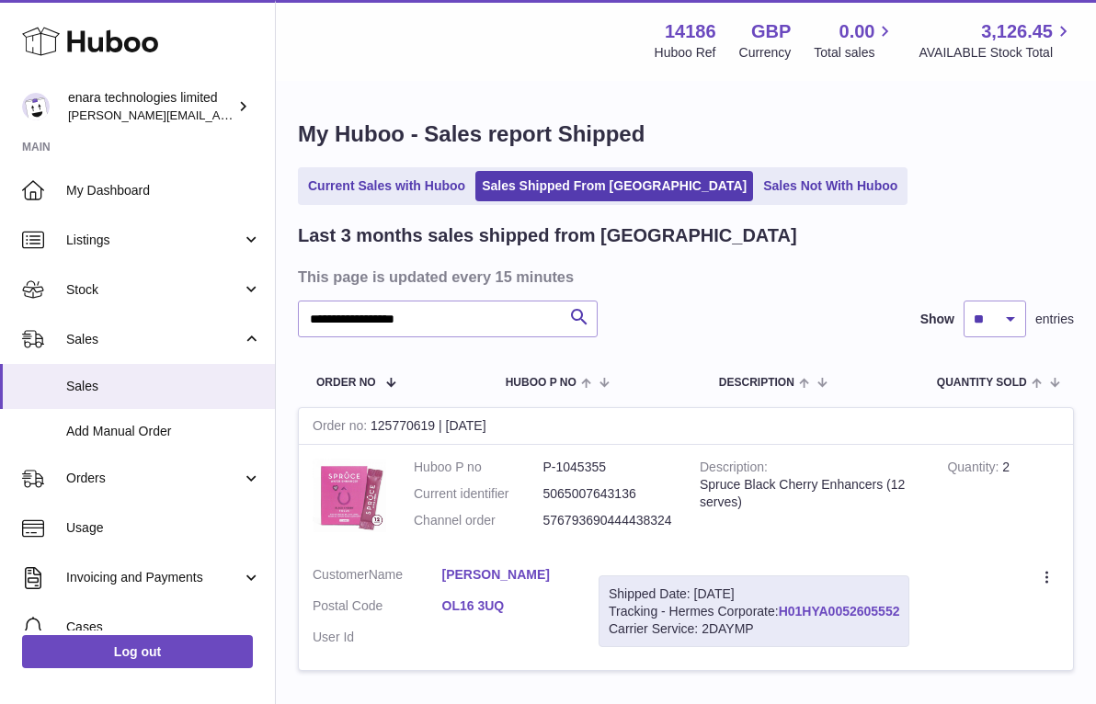
drag, startPoint x: 907, startPoint y: 603, endPoint x: 782, endPoint y: 602, distance: 125.0
click at [782, 602] on div "Shipped Date: 1st Oct 2025 Tracking - Hermes Corporate: H01HYA0052605552 Carrie…" at bounding box center [754, 612] width 311 height 73
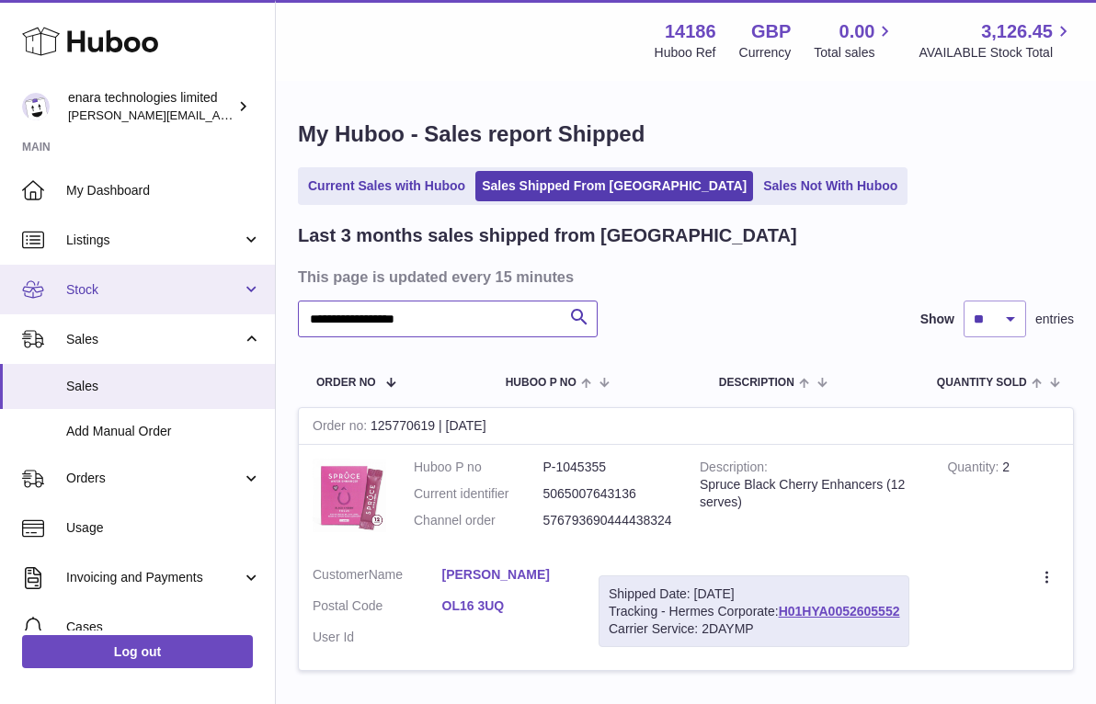
drag, startPoint x: 510, startPoint y: 325, endPoint x: 184, endPoint y: 295, distance: 327.8
click at [184, 295] on div "**********" at bounding box center [548, 419] width 1096 height 839
paste input "text"
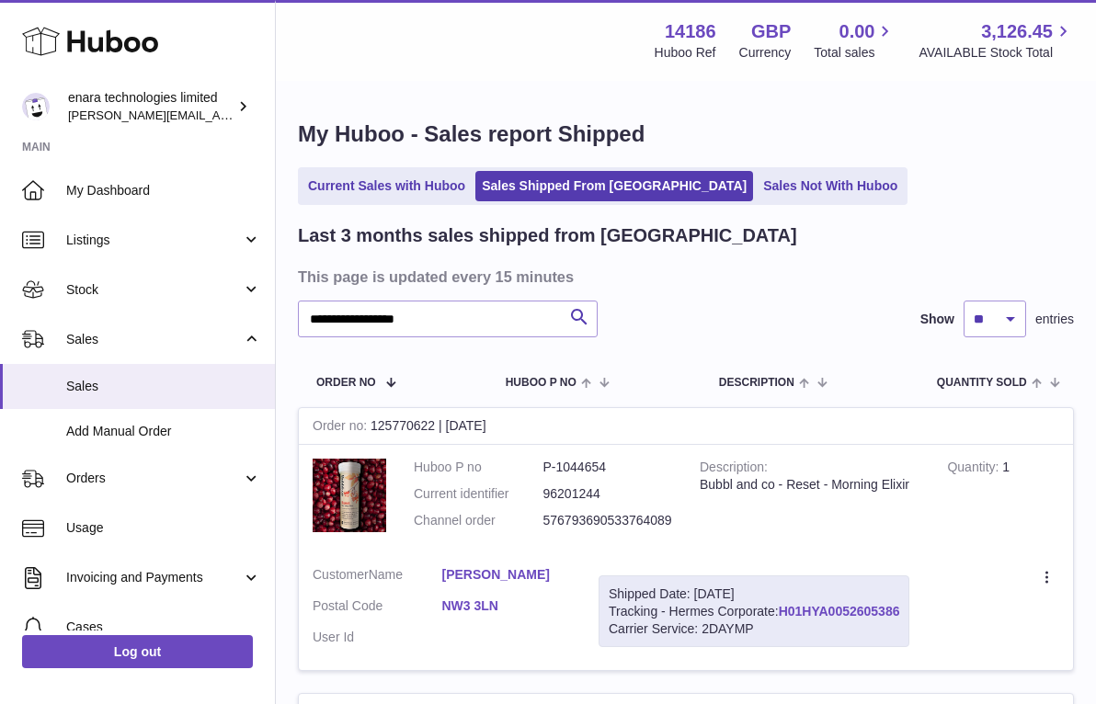
drag, startPoint x: 909, startPoint y: 605, endPoint x: 783, endPoint y: 607, distance: 126.0
click at [783, 607] on div "Shipped Date: 1st Oct 2025 Tracking - Hermes Corporate: H01HYA0052605386 Carrie…" at bounding box center [754, 612] width 311 height 73
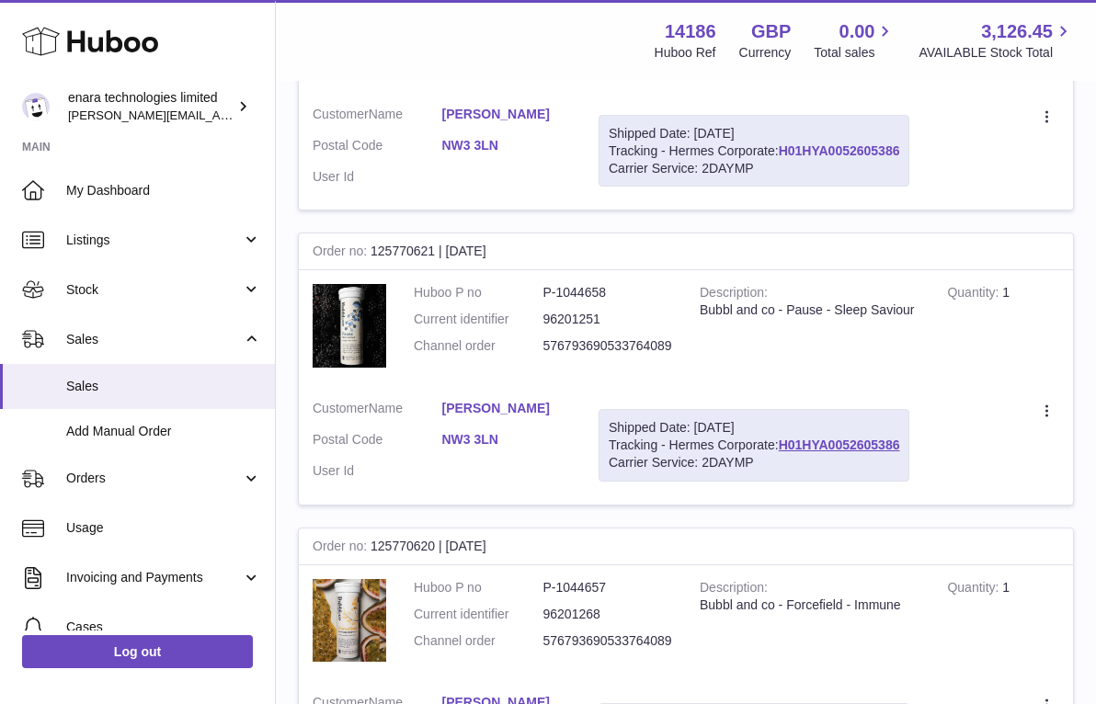
scroll to position [176, 0]
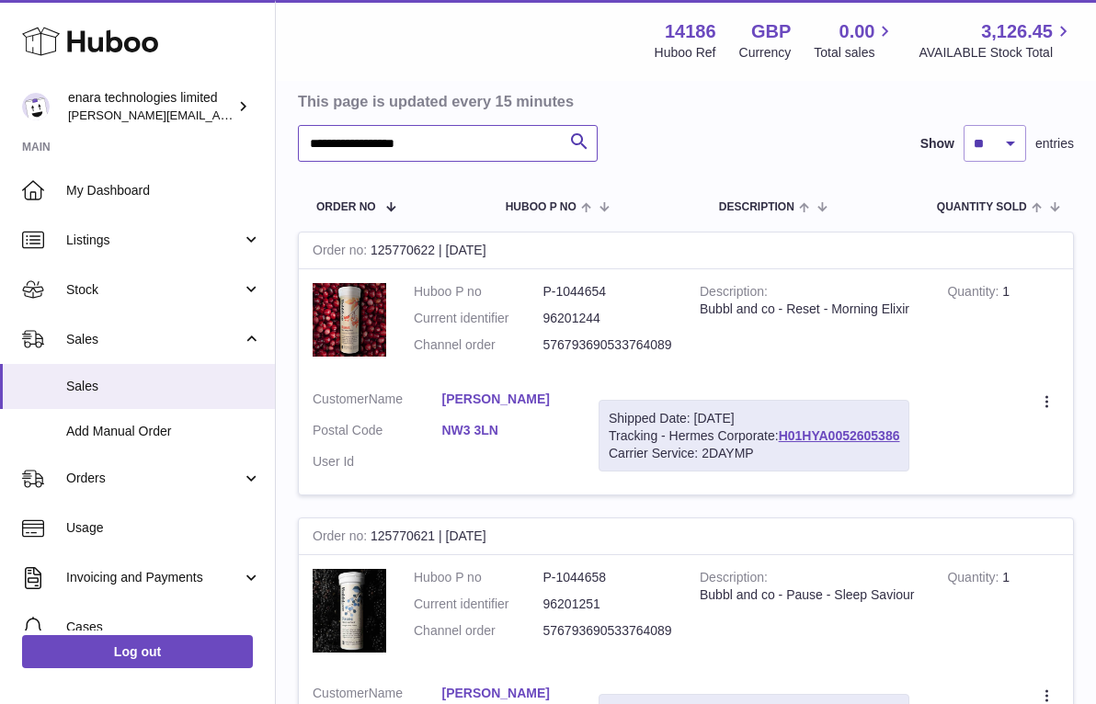
drag, startPoint x: 450, startPoint y: 146, endPoint x: 244, endPoint y: 144, distance: 206.0
click at [244, 144] on div "**********" at bounding box center [548, 538] width 1096 height 1428
paste input "text"
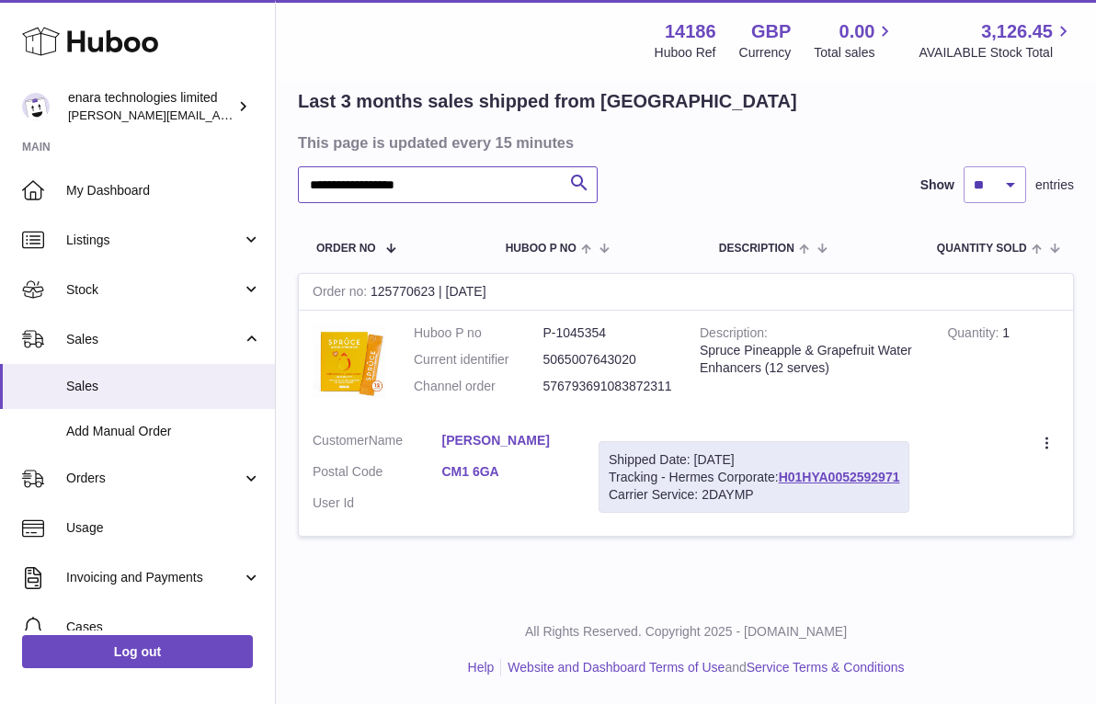
scroll to position [126, 0]
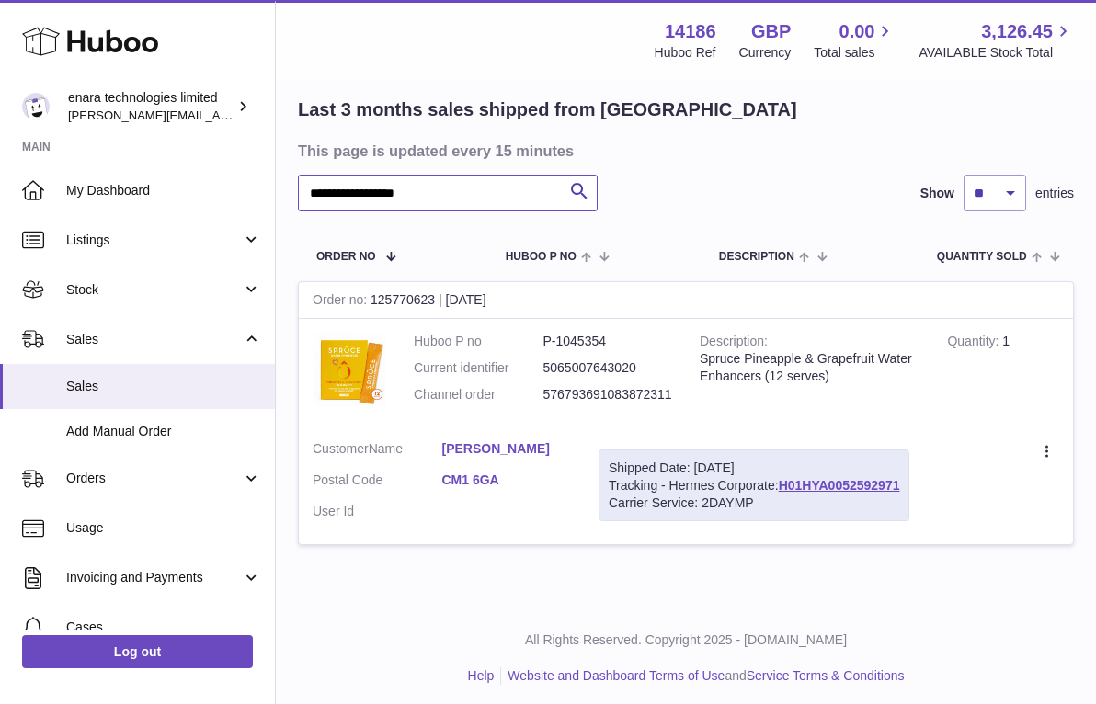
type input "**********"
drag, startPoint x: 908, startPoint y: 475, endPoint x: 785, endPoint y: 479, distance: 123.3
click at [785, 481] on div "Shipped Date: 1st Oct 2025 Tracking - Hermes Corporate: H01HYA0052592971 Carrie…" at bounding box center [754, 486] width 311 height 73
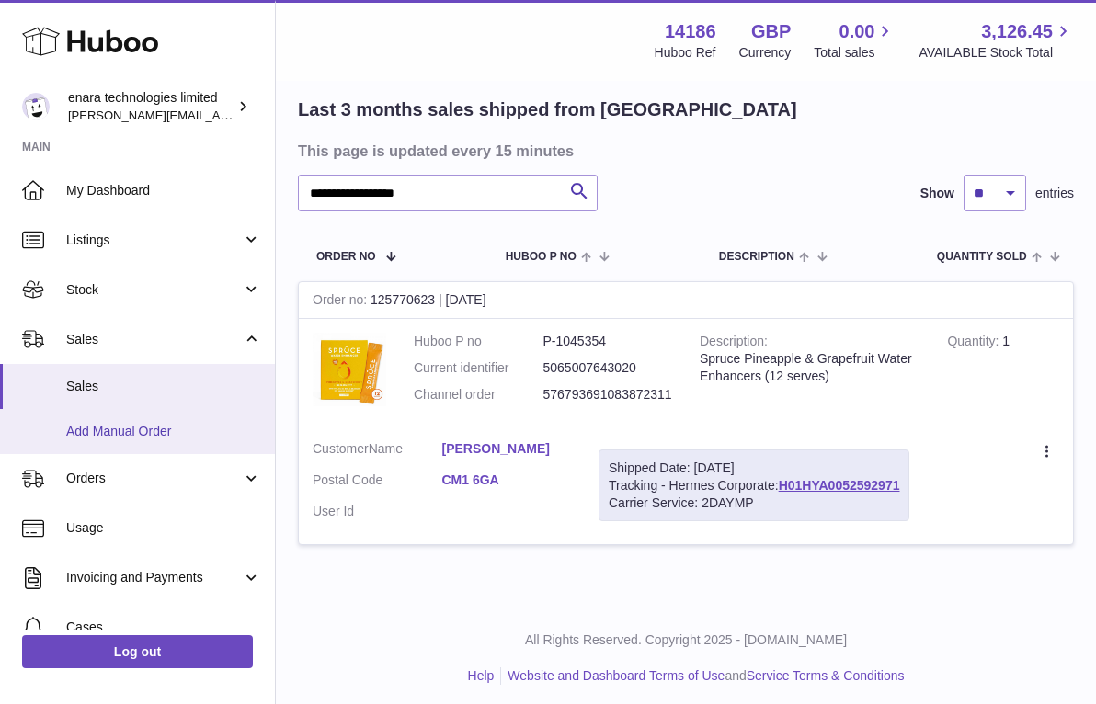
click at [193, 437] on link "Add Manual Order" at bounding box center [137, 431] width 275 height 45
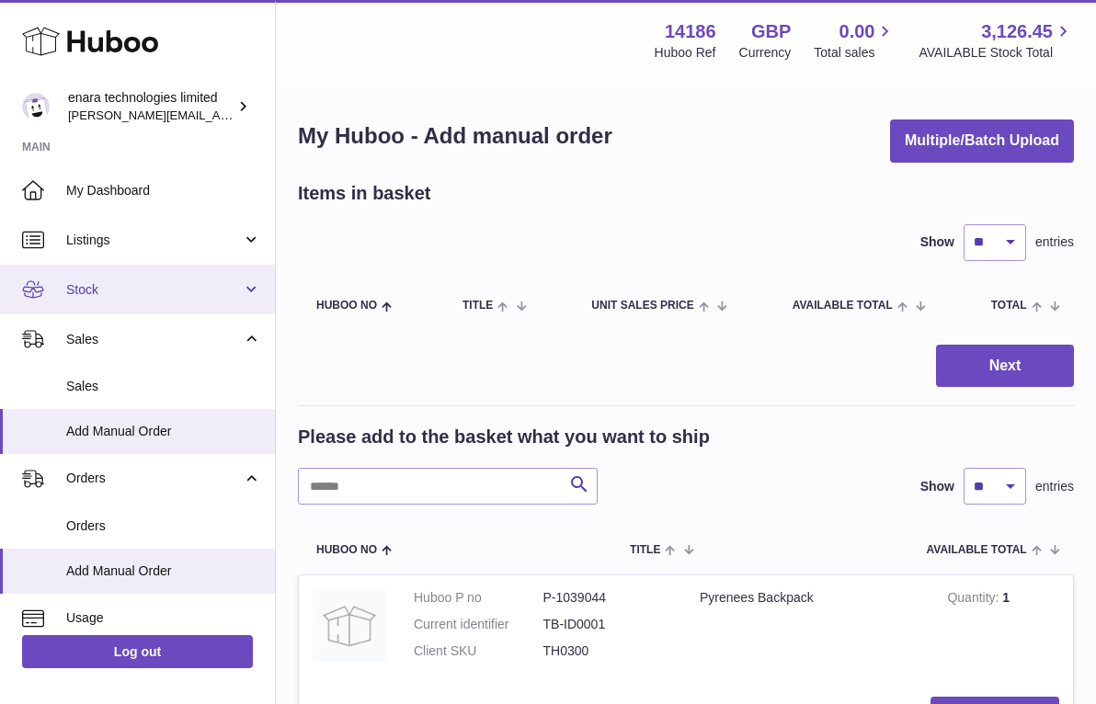
click at [198, 285] on span "Stock" at bounding box center [154, 289] width 176 height 17
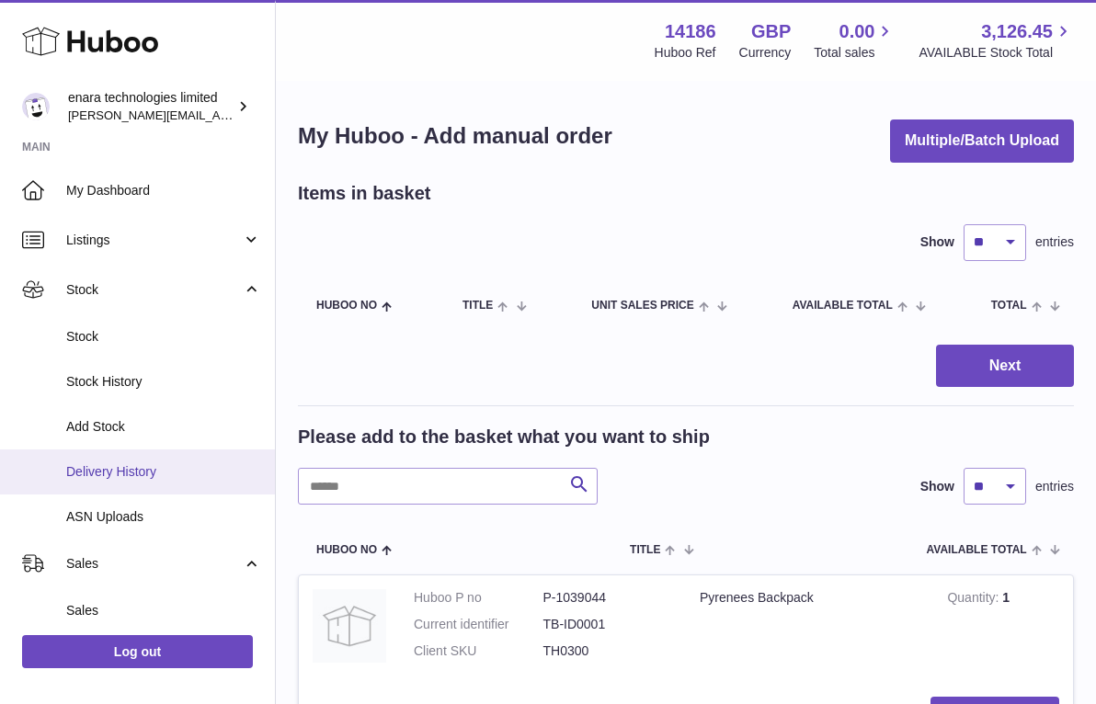
click at [179, 458] on link "Delivery History" at bounding box center [137, 472] width 275 height 45
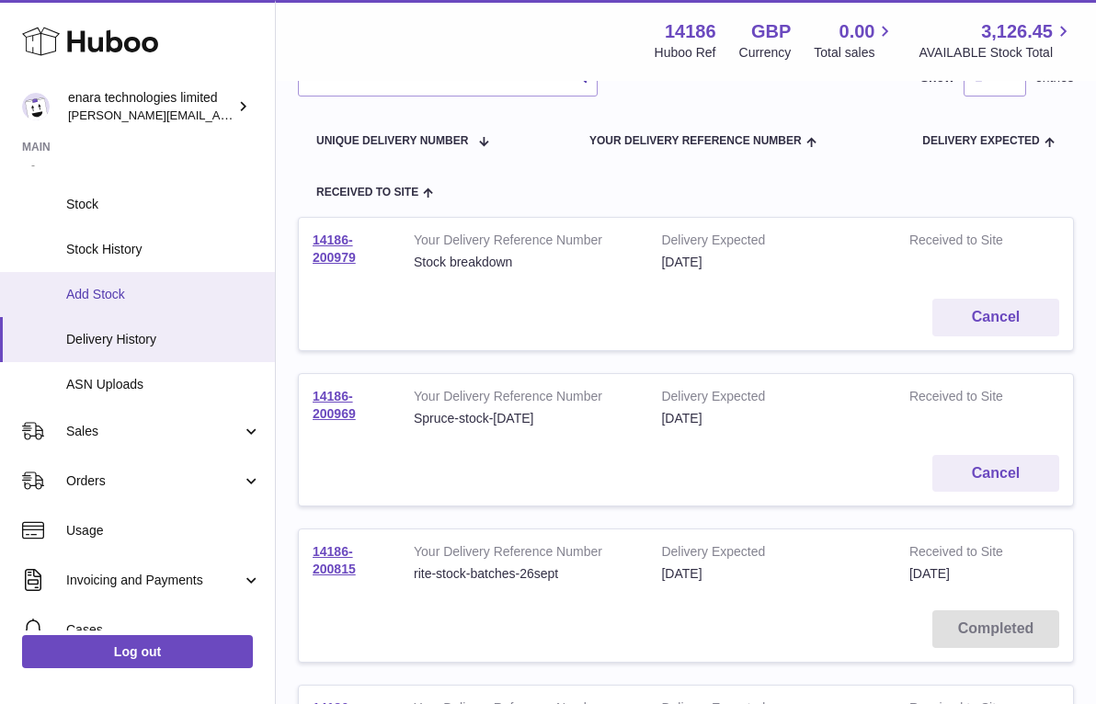
scroll to position [134, 0]
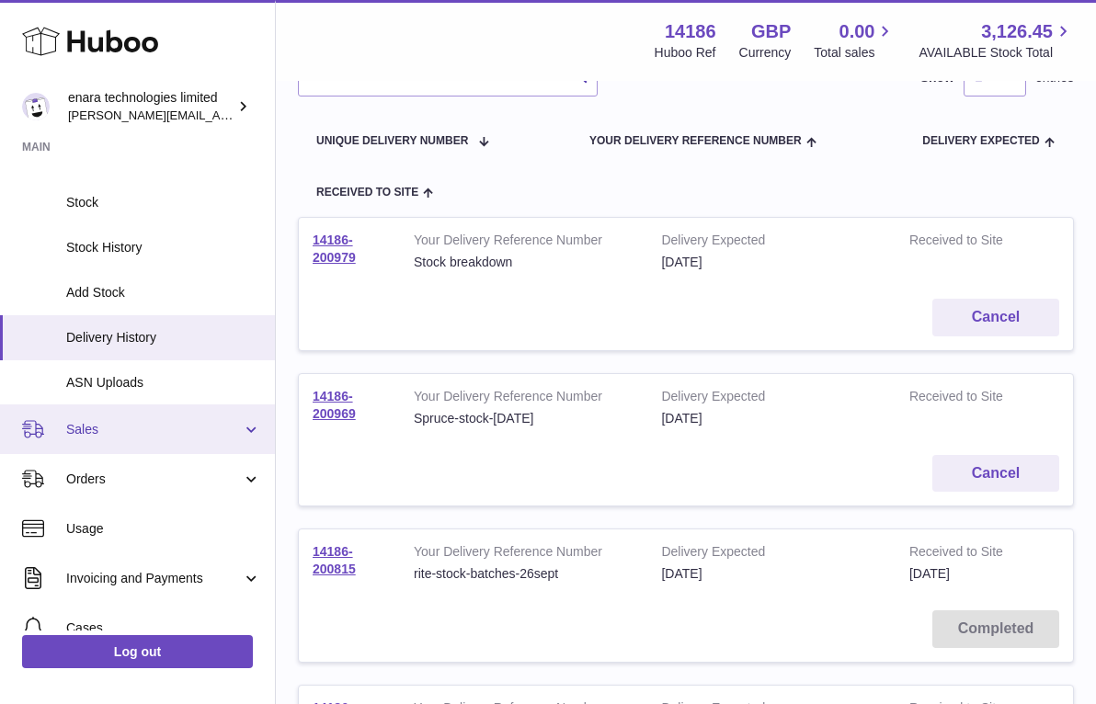
click at [157, 429] on span "Sales" at bounding box center [154, 429] width 176 height 17
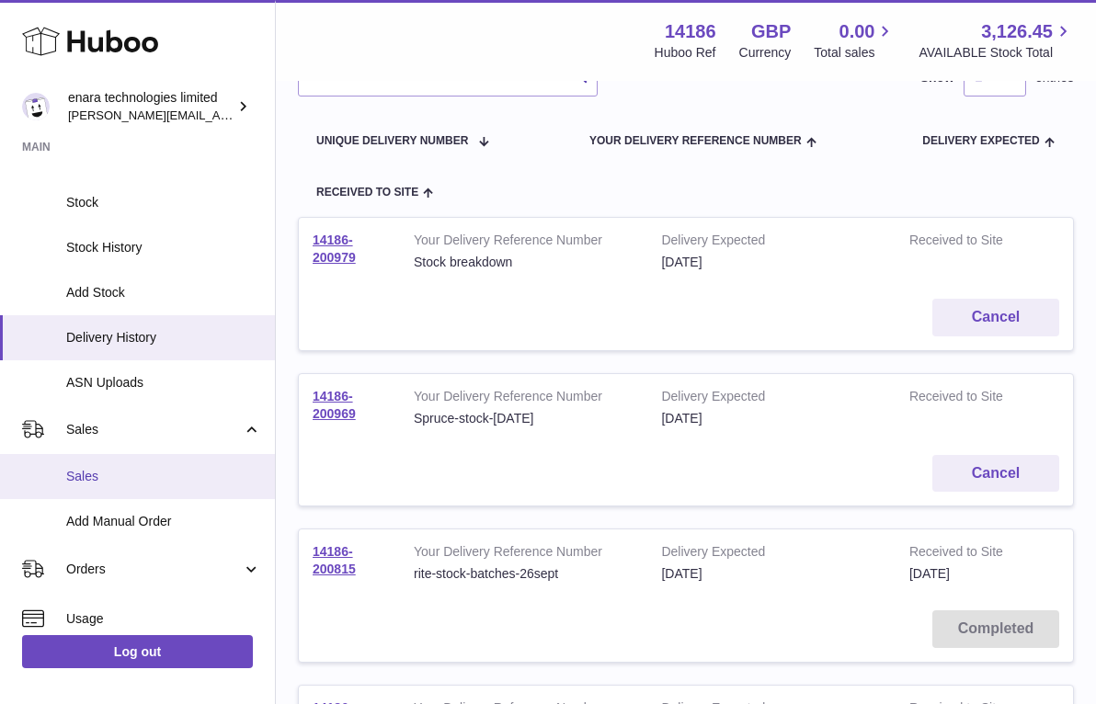
click at [154, 479] on link "Sales" at bounding box center [137, 476] width 275 height 45
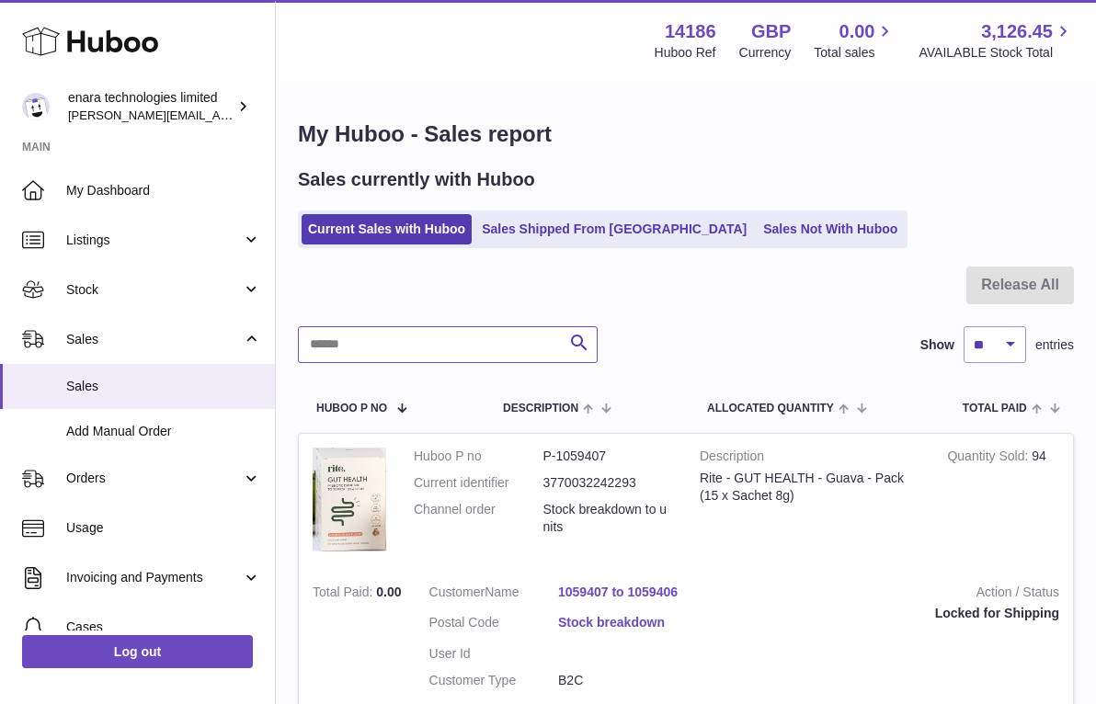
click at [482, 345] on input "text" at bounding box center [448, 344] width 300 height 37
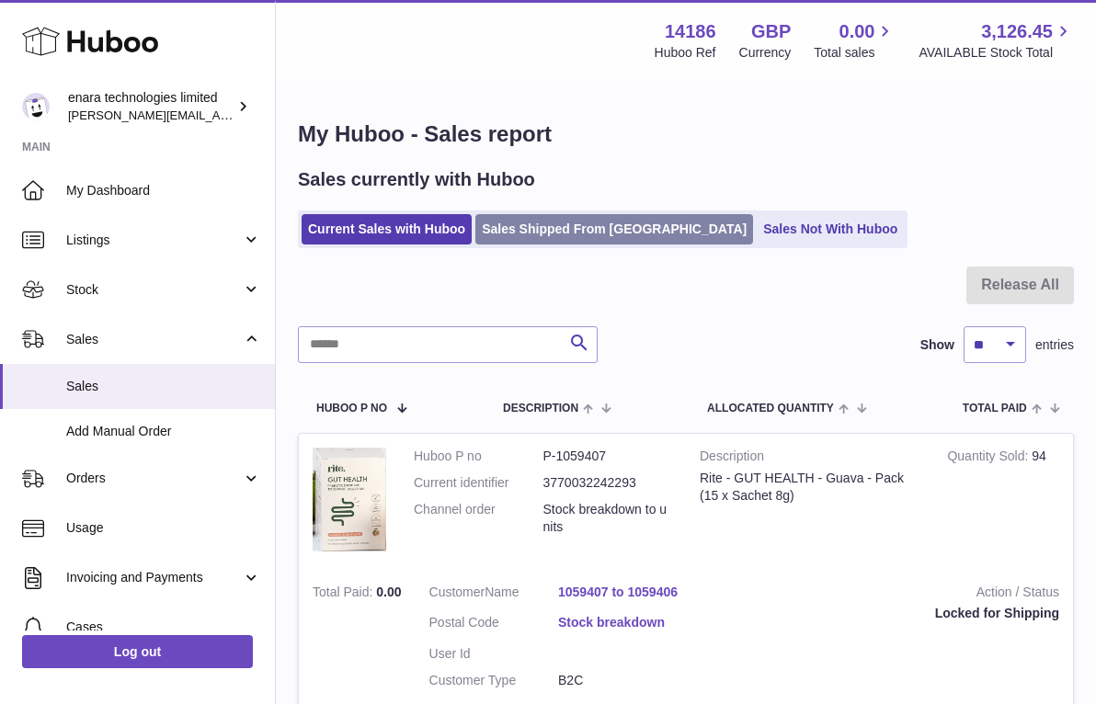
click at [581, 235] on link "Sales Shipped From [GEOGRAPHIC_DATA]" at bounding box center [614, 229] width 278 height 30
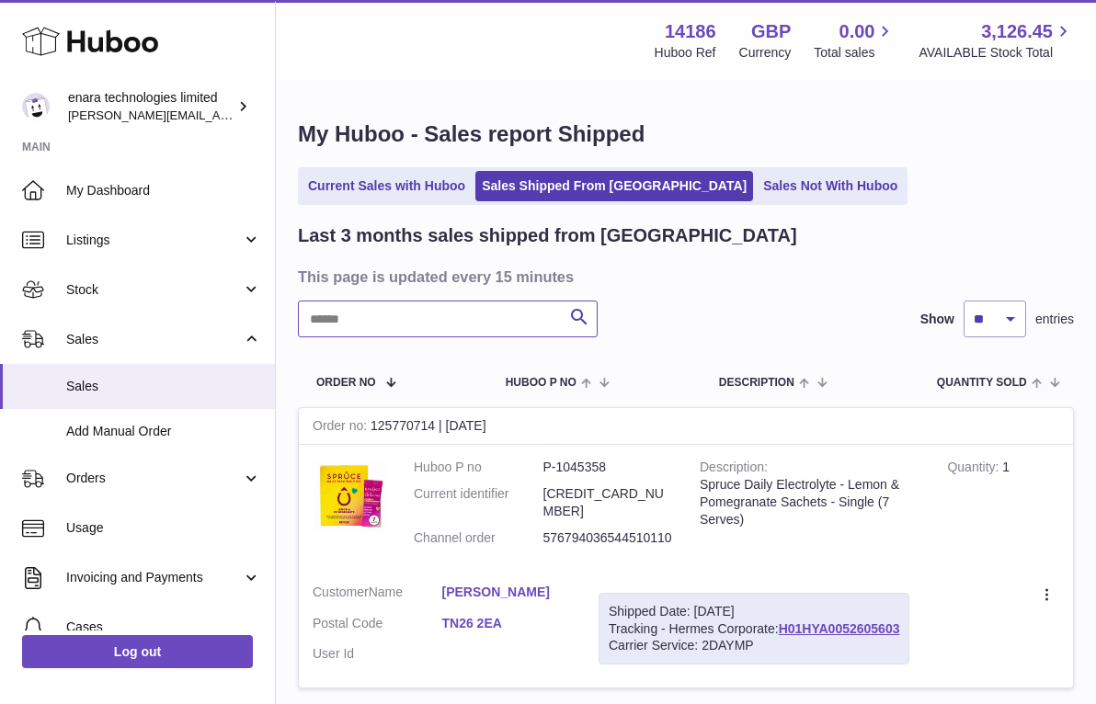
click at [496, 323] on input "text" at bounding box center [448, 319] width 300 height 37
paste input "**********"
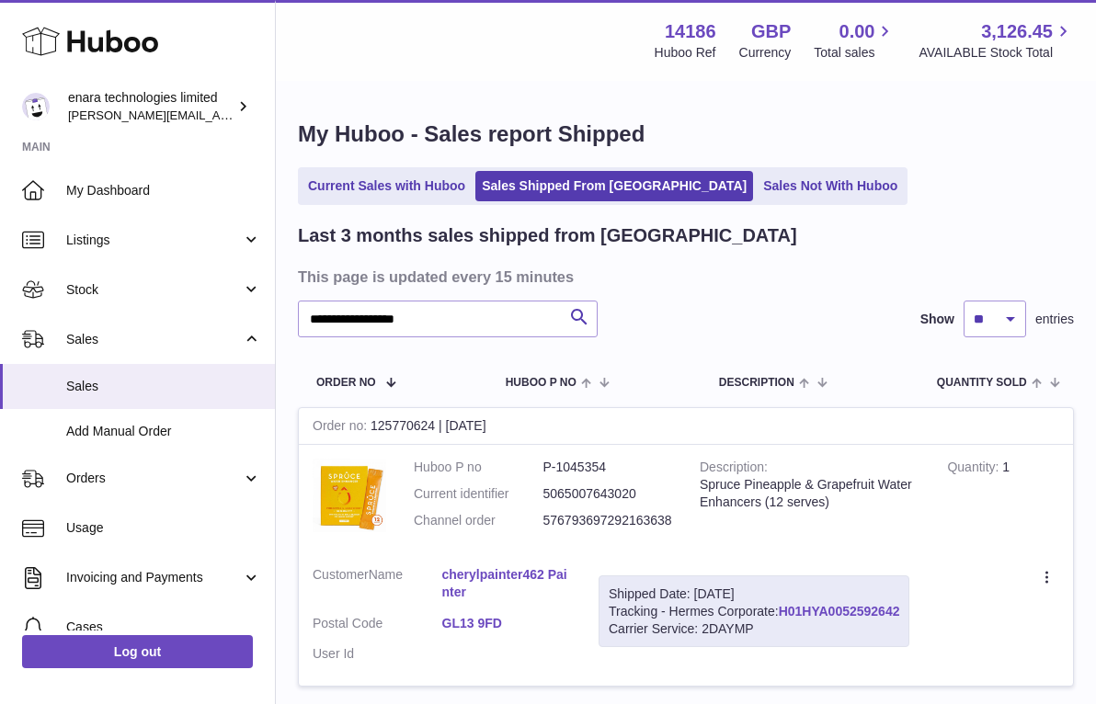
drag, startPoint x: 907, startPoint y: 604, endPoint x: 784, endPoint y: 599, distance: 123.3
click at [784, 599] on div "Shipped Date: 1st Oct 2025 Tracking - Hermes Corporate: H01HYA0052592642 Carrie…" at bounding box center [754, 612] width 311 height 73
copy div "H01HYA0052592642"
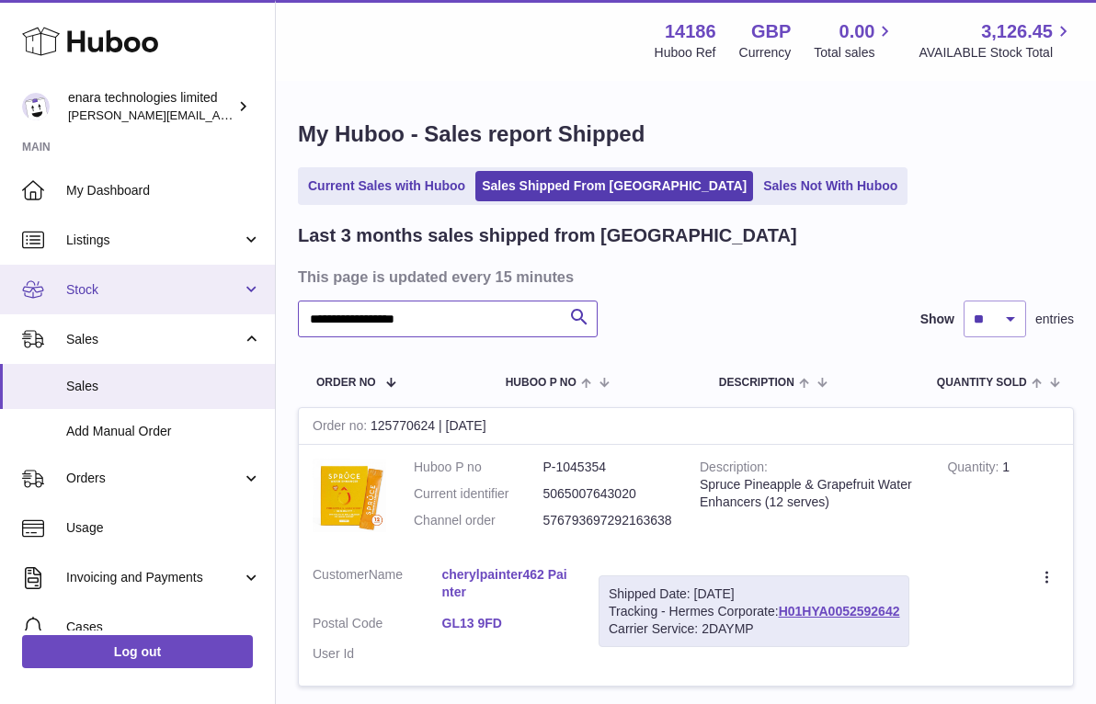
drag, startPoint x: 483, startPoint y: 314, endPoint x: 91, endPoint y: 275, distance: 393.6
click at [91, 277] on div "**********" at bounding box center [548, 427] width 1096 height 854
paste input "text"
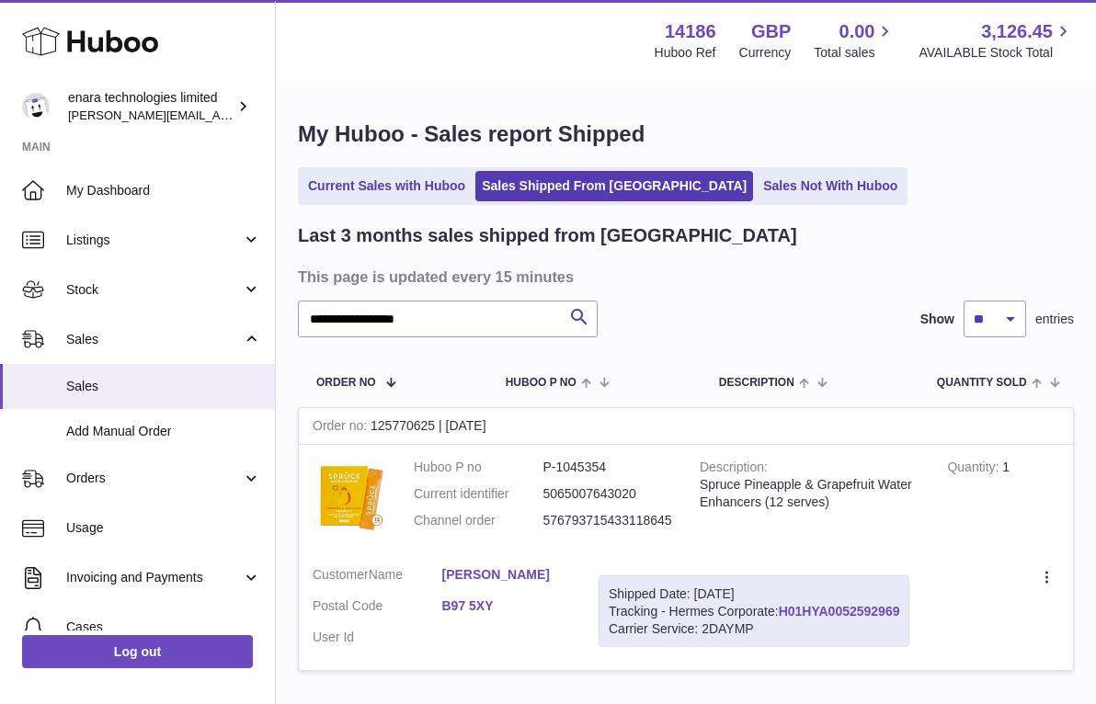
drag, startPoint x: 907, startPoint y: 603, endPoint x: 786, endPoint y: 604, distance: 121.4
click at [786, 604] on div "Shipped Date: 1st Oct 2025 Tracking - Hermes Corporate: H01HYA0052592969 Carrie…" at bounding box center [754, 612] width 311 height 73
copy div "H01HYA0052592969"
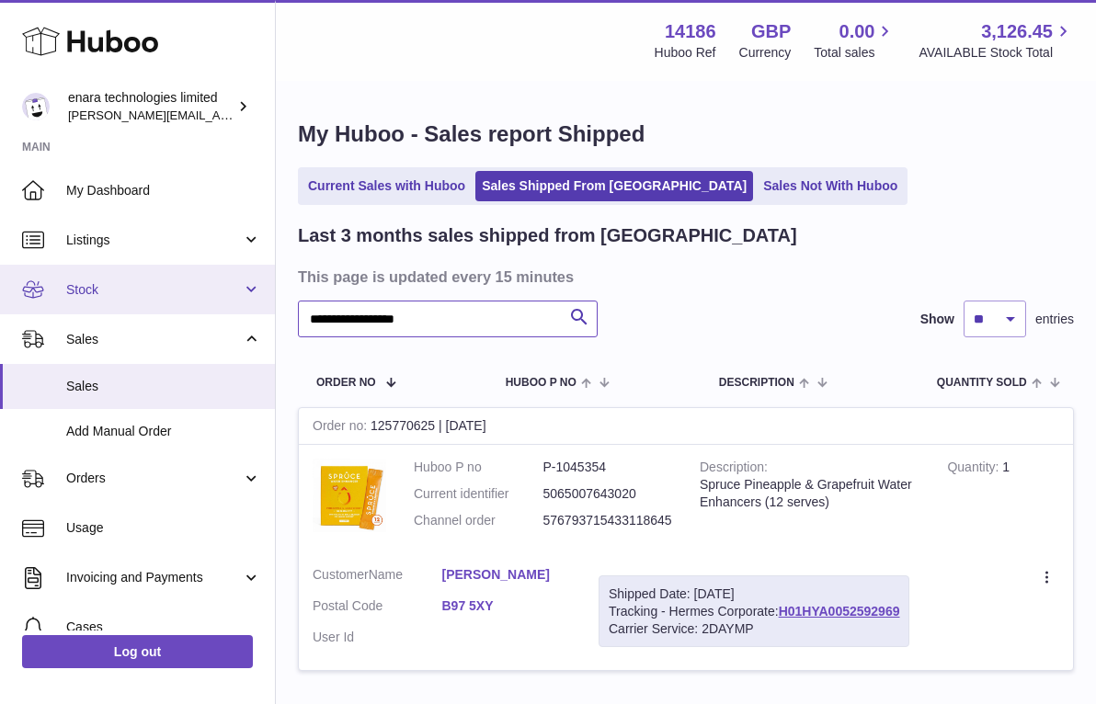
drag, startPoint x: 498, startPoint y: 320, endPoint x: 74, endPoint y: 271, distance: 427.6
click at [77, 280] on div "**********" at bounding box center [548, 419] width 1096 height 839
paste input "text"
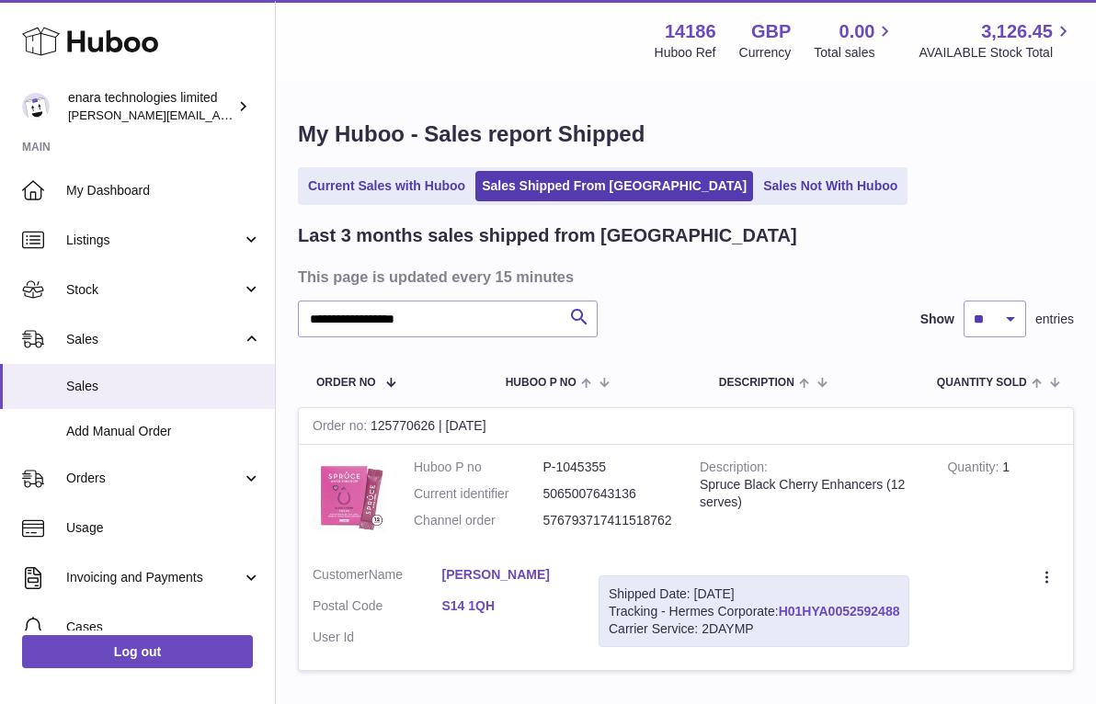
drag, startPoint x: 908, startPoint y: 603, endPoint x: 782, endPoint y: 609, distance: 126.1
click at [782, 609] on div "Shipped Date: 1st Oct 2025 Tracking - Hermes Corporate: H01HYA0052592488 Carrie…" at bounding box center [754, 612] width 311 height 73
copy div "H01HYA0052592488"
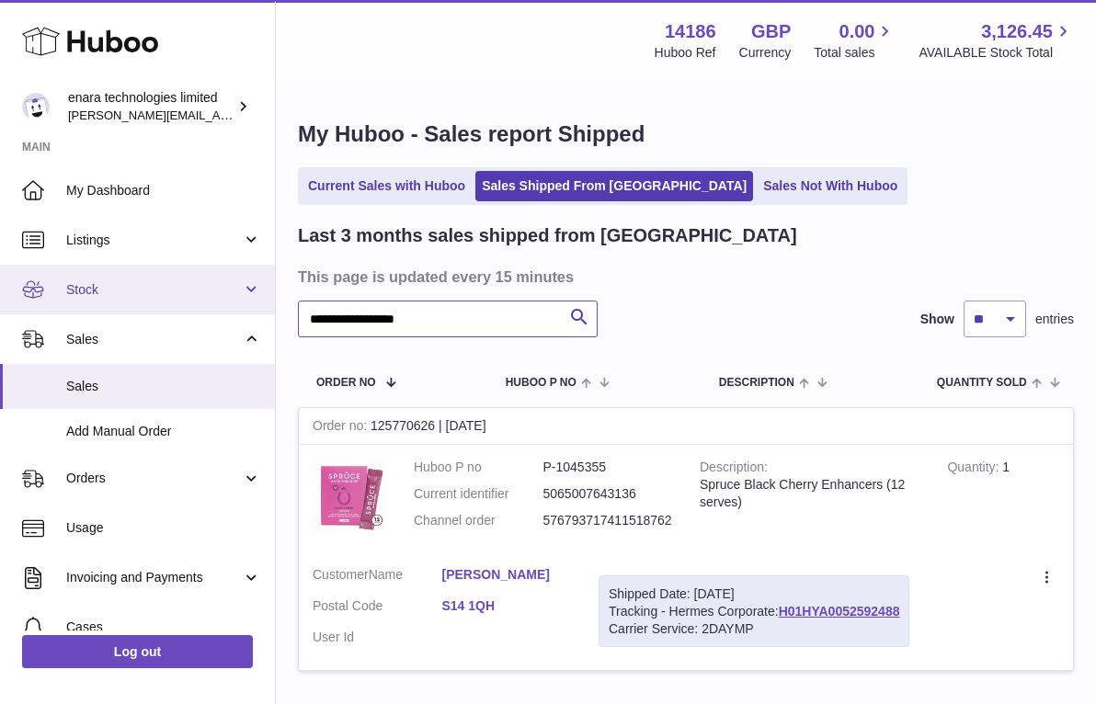
drag, startPoint x: 535, startPoint y: 314, endPoint x: 105, endPoint y: 268, distance: 432.7
click at [105, 271] on div "**********" at bounding box center [548, 419] width 1096 height 839
paste input "text"
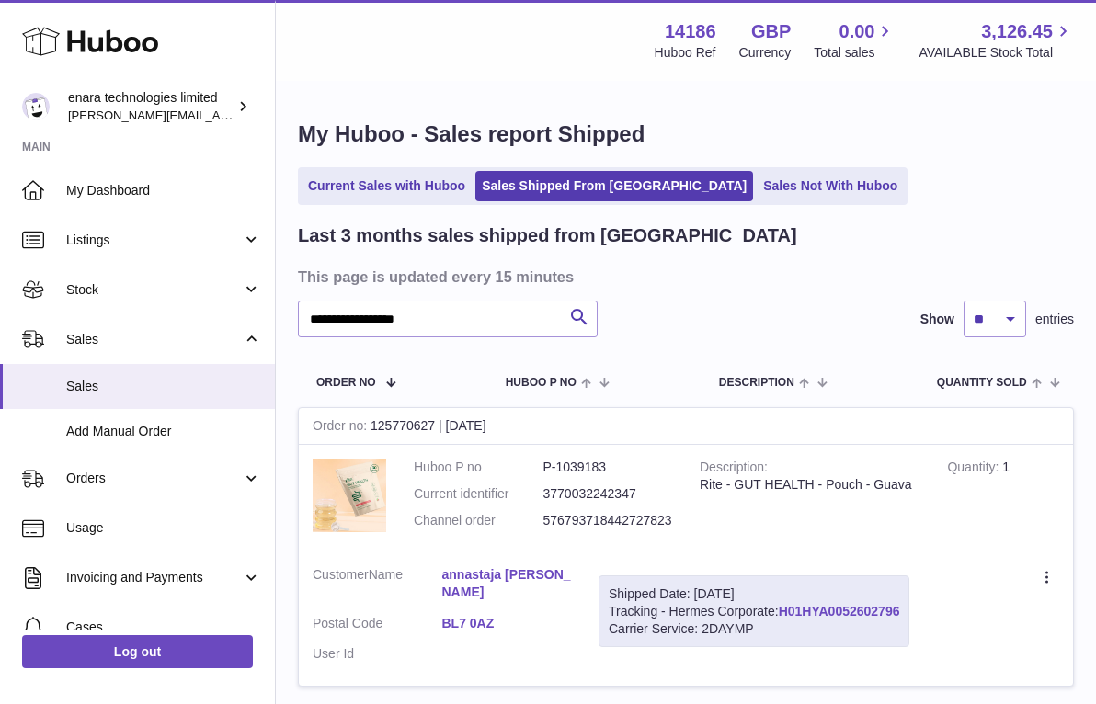
drag, startPoint x: 908, startPoint y: 600, endPoint x: 782, endPoint y: 607, distance: 127.0
click at [782, 607] on div "Shipped Date: 1st Oct 2025 Tracking - Hermes Corporate: H01HYA0052602796 Carrie…" at bounding box center [754, 612] width 311 height 73
copy div "H01HYA0052602796"
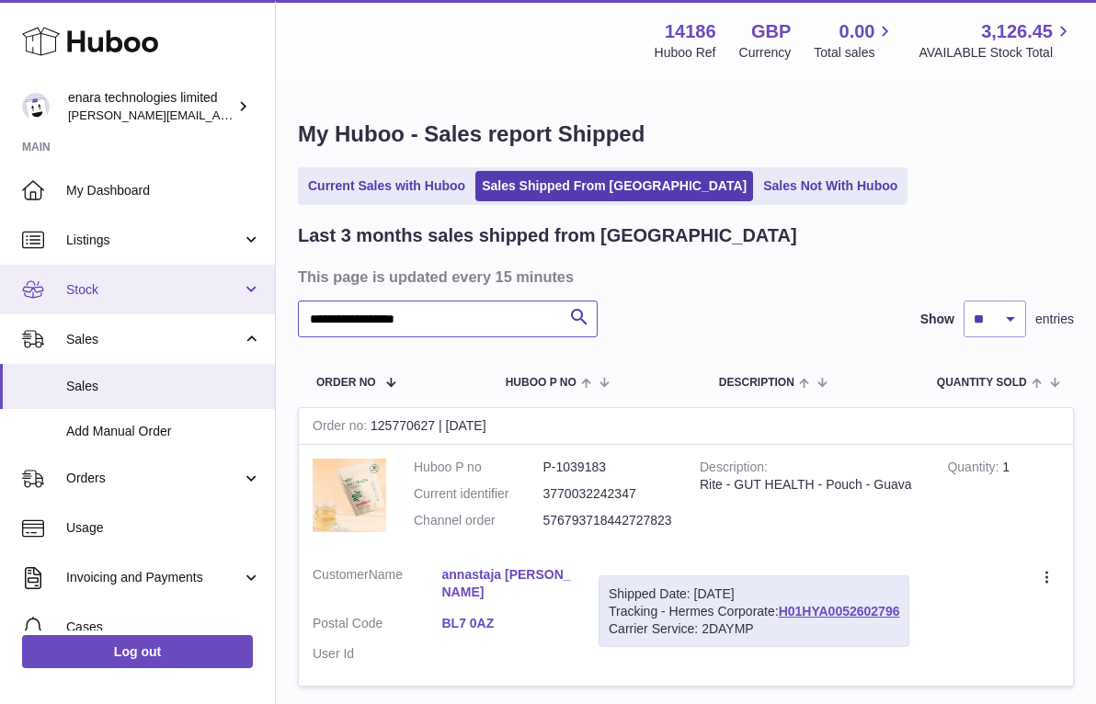
drag, startPoint x: 462, startPoint y: 324, endPoint x: 143, endPoint y: 288, distance: 322.0
click at [143, 308] on div "**********" at bounding box center [548, 427] width 1096 height 854
paste input "text"
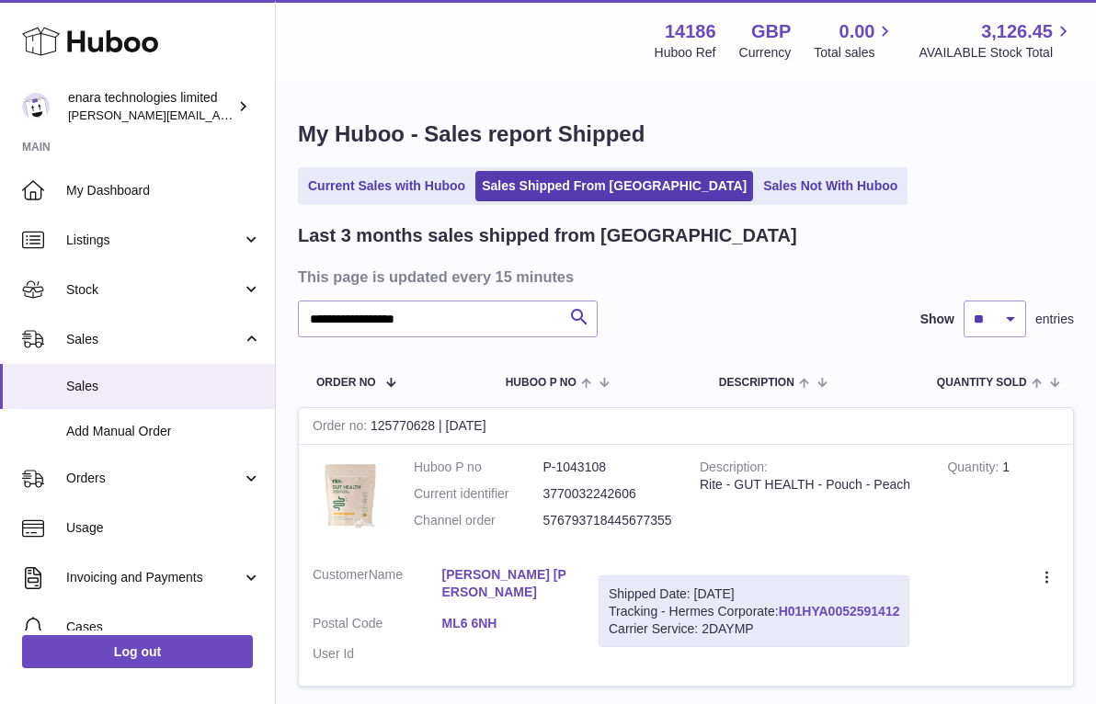
drag, startPoint x: 907, startPoint y: 610, endPoint x: 784, endPoint y: 611, distance: 122.3
click at [784, 611] on div "Shipped Date: 1st Oct 2025 Tracking - Hermes Corporate: H01HYA0052591412 Carrie…" at bounding box center [754, 612] width 311 height 73
copy div "H01HYA0052591412"
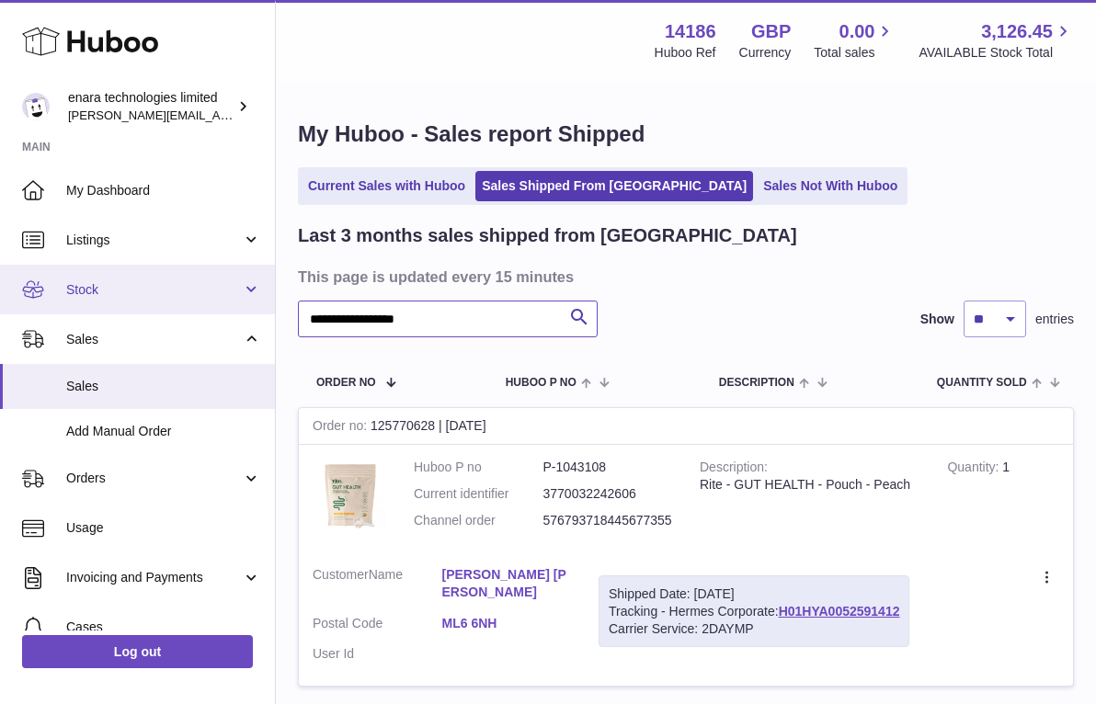
drag, startPoint x: 510, startPoint y: 314, endPoint x: 80, endPoint y: 279, distance: 431.7
click at [83, 288] on div "**********" at bounding box center [548, 427] width 1096 height 854
paste input "text"
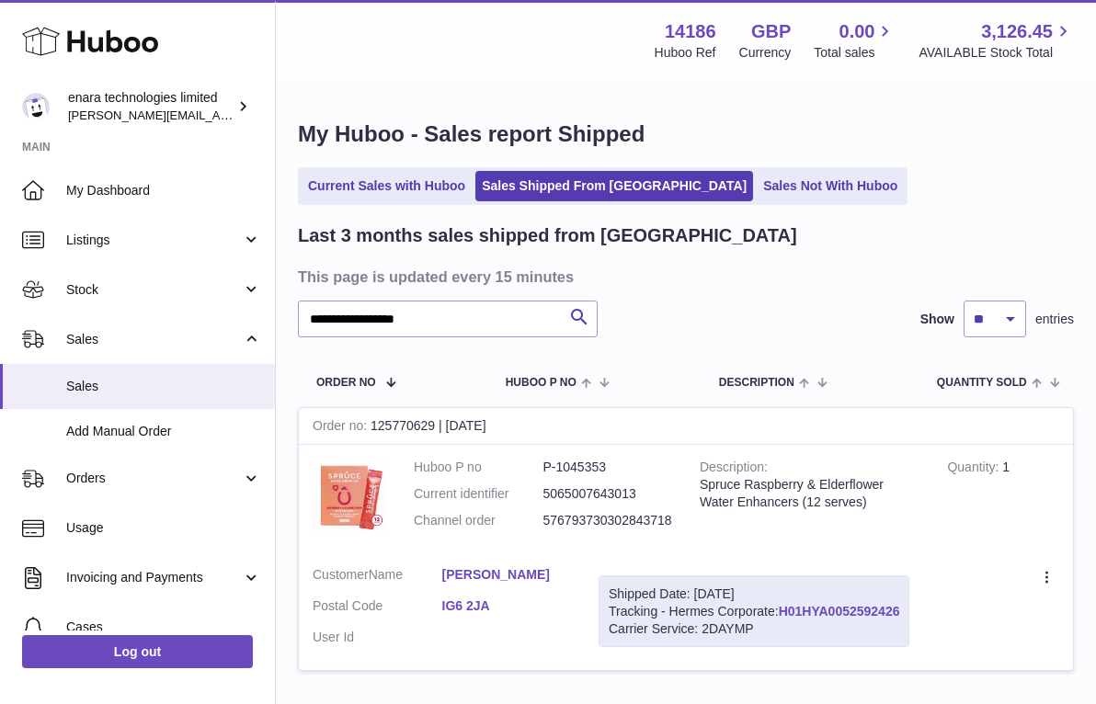
drag, startPoint x: 907, startPoint y: 600, endPoint x: 782, endPoint y: 600, distance: 125.0
click at [782, 600] on div "Shipped Date: 1st Oct 2025 Tracking - Hermes Corporate: H01HYA0052592426 Carrie…" at bounding box center [754, 612] width 311 height 73
copy div "H01HYA0052592426"
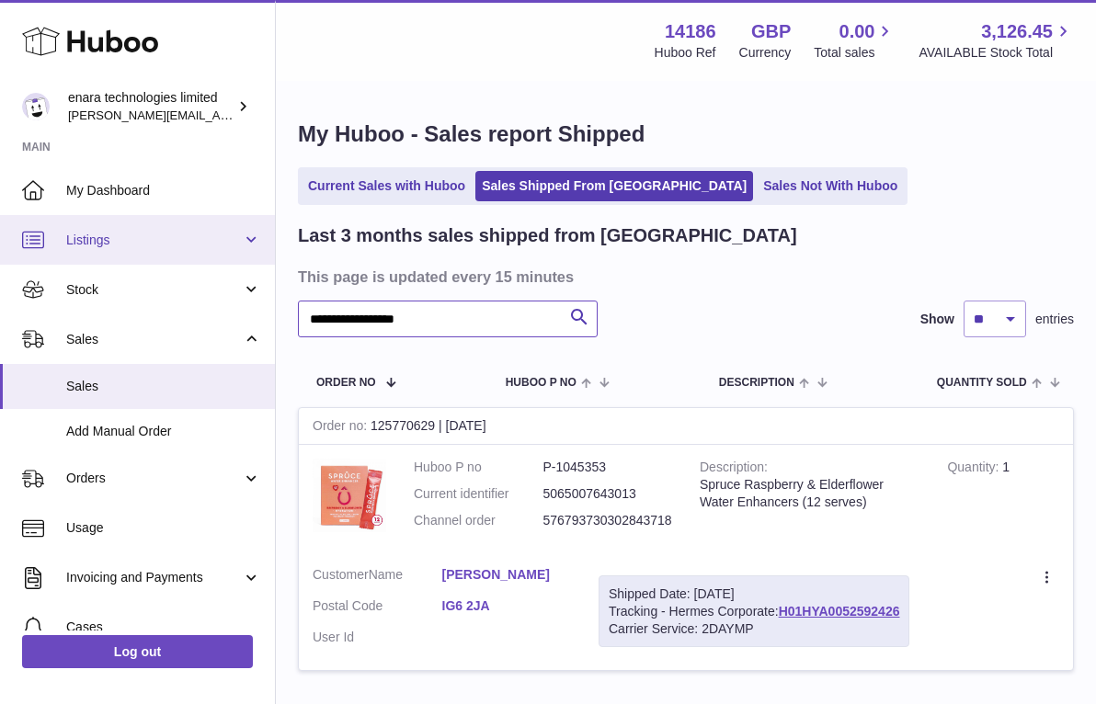
drag, startPoint x: 471, startPoint y: 323, endPoint x: 106, endPoint y: 245, distance: 373.1
click at [106, 247] on div "**********" at bounding box center [548, 419] width 1096 height 839
paste input "text"
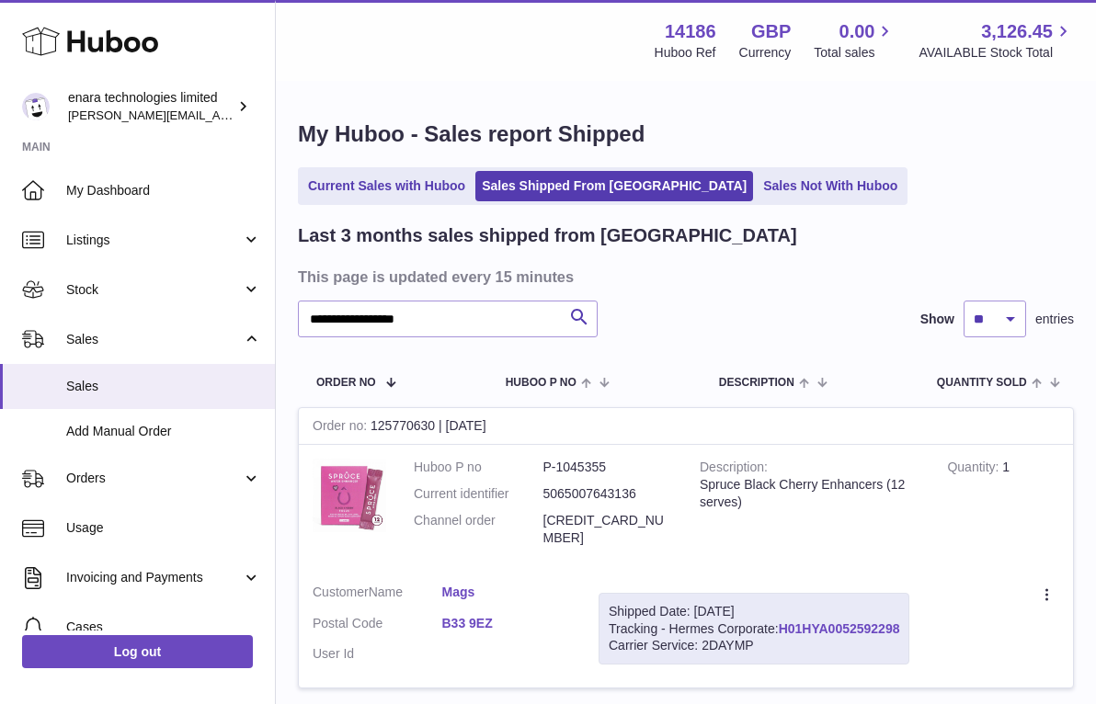
drag, startPoint x: 909, startPoint y: 606, endPoint x: 783, endPoint y: 610, distance: 126.0
click at [783, 610] on div "Shipped Date: 1st Oct 2025 Tracking - Hermes Corporate: H01HYA0052592298 Carrie…" at bounding box center [754, 629] width 311 height 73
copy div "H01HYA0052592298"
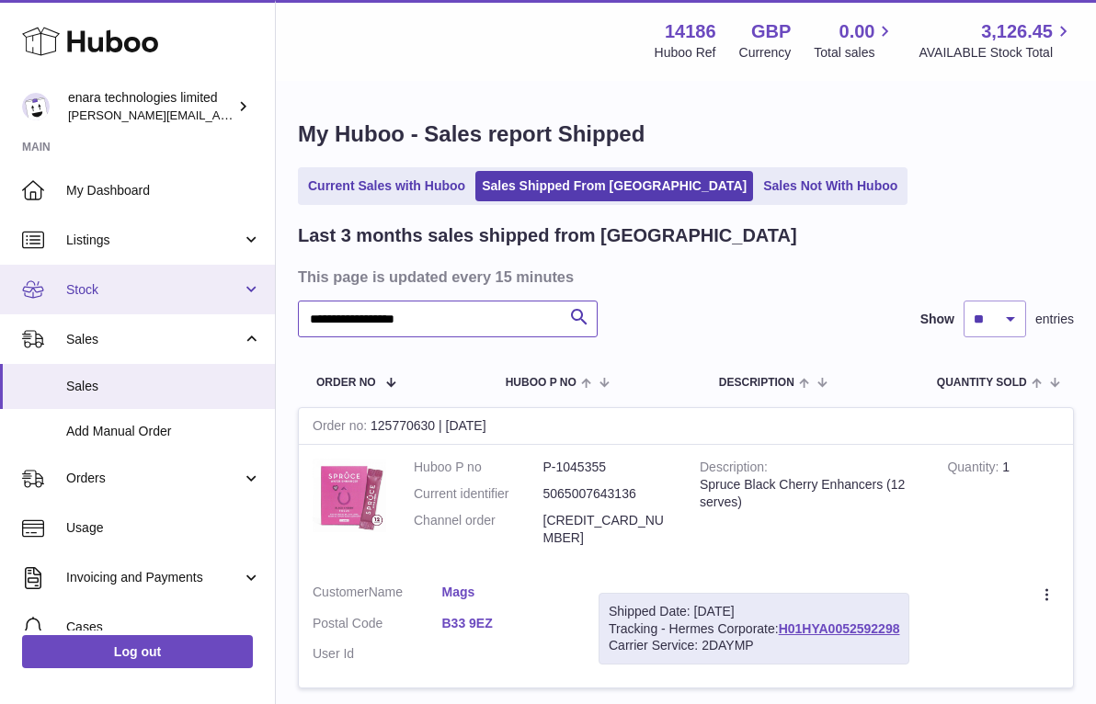
drag, startPoint x: 482, startPoint y: 323, endPoint x: 143, endPoint y: 304, distance: 339.8
click at [143, 304] on div "**********" at bounding box center [548, 428] width 1096 height 856
paste input "text"
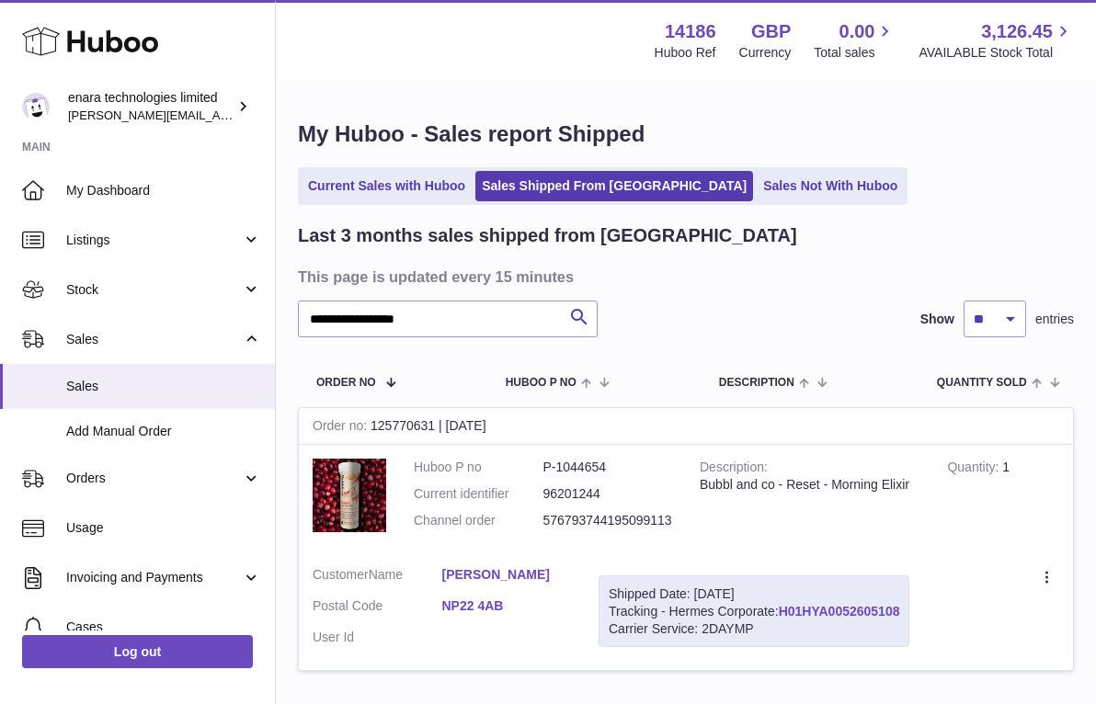
drag, startPoint x: 905, startPoint y: 605, endPoint x: 784, endPoint y: 605, distance: 120.4
click at [784, 605] on div "Shipped Date: 1st Oct 2025 Tracking - Hermes Corporate: H01HYA0052605108 Carrie…" at bounding box center [754, 612] width 311 height 73
copy div "H01HYA0052605108"
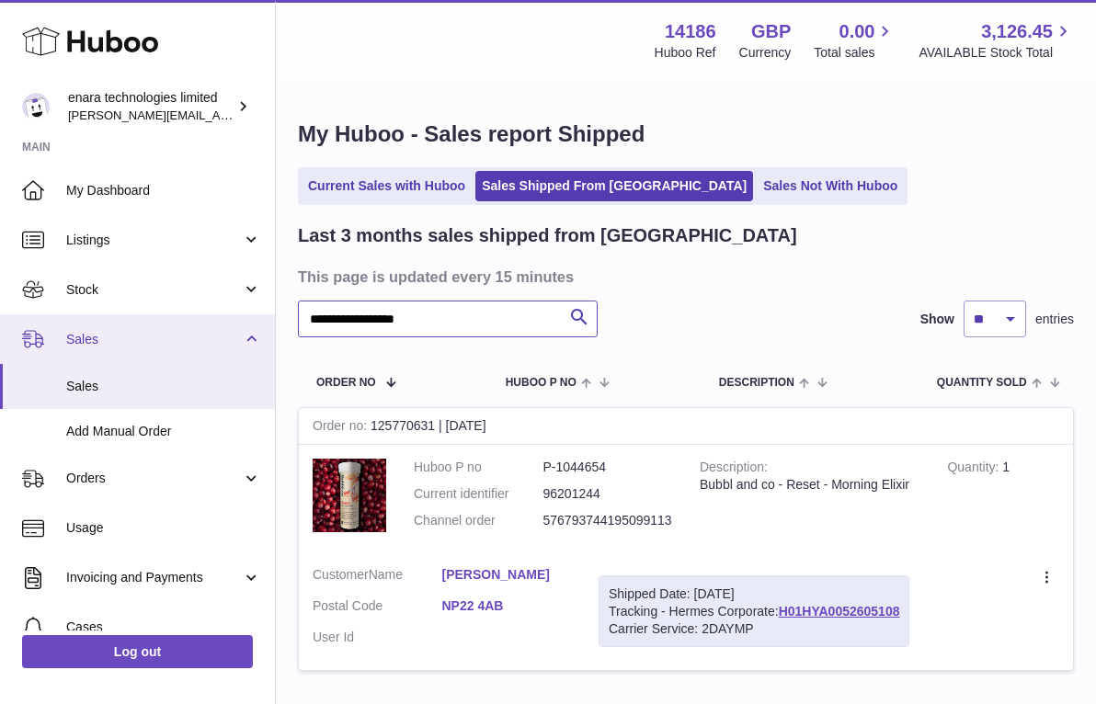
drag, startPoint x: 450, startPoint y: 317, endPoint x: 198, endPoint y: 316, distance: 251.9
click at [198, 316] on div "**********" at bounding box center [548, 419] width 1096 height 839
paste input "text"
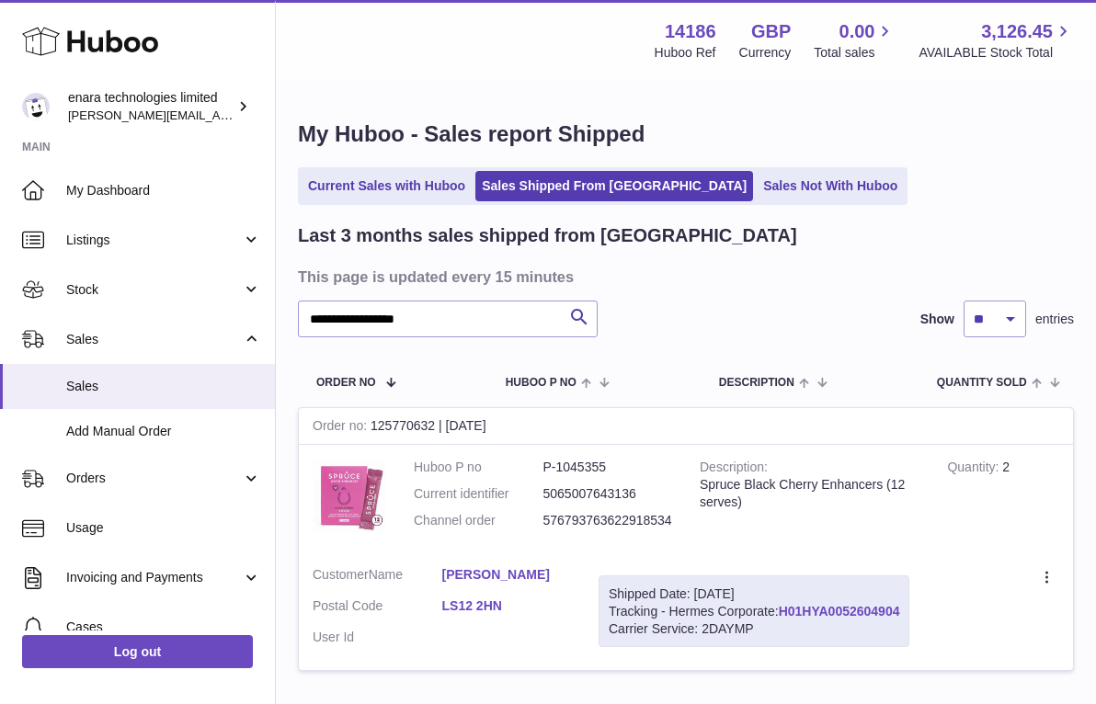
drag, startPoint x: 909, startPoint y: 602, endPoint x: 783, endPoint y: 605, distance: 126.0
click at [783, 605] on div "Shipped Date: 1st Oct 2025 Tracking - Hermes Corporate: H01HYA0052604904 Carrie…" at bounding box center [754, 612] width 311 height 73
copy div "H01HYA0052604904"
drag, startPoint x: 486, startPoint y: 310, endPoint x: 492, endPoint y: 320, distance: 11.5
click at [492, 320] on input "**********" at bounding box center [448, 319] width 300 height 37
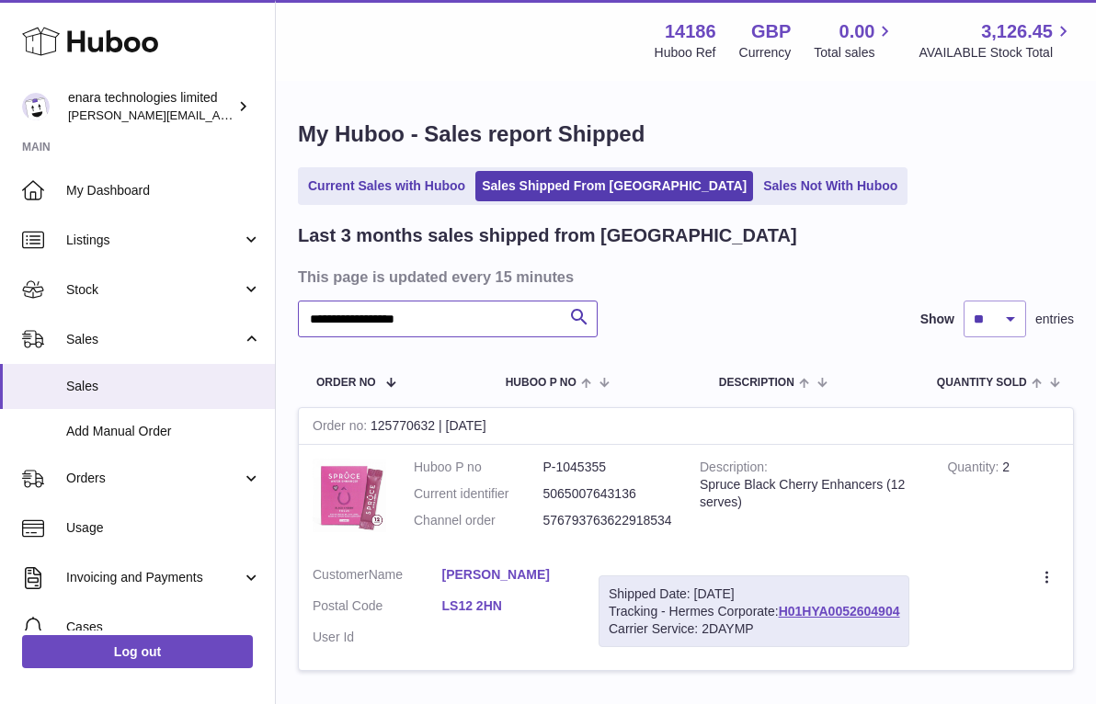
paste input "text"
drag, startPoint x: 906, startPoint y: 603, endPoint x: 782, endPoint y: 610, distance: 124.3
click at [782, 610] on div "Shipped Date: 1st Oct 2025 Tracking - Hermes Corporate: H01HYA0052605134 Carrie…" at bounding box center [754, 612] width 311 height 73
copy div "H01HYA0052605134"
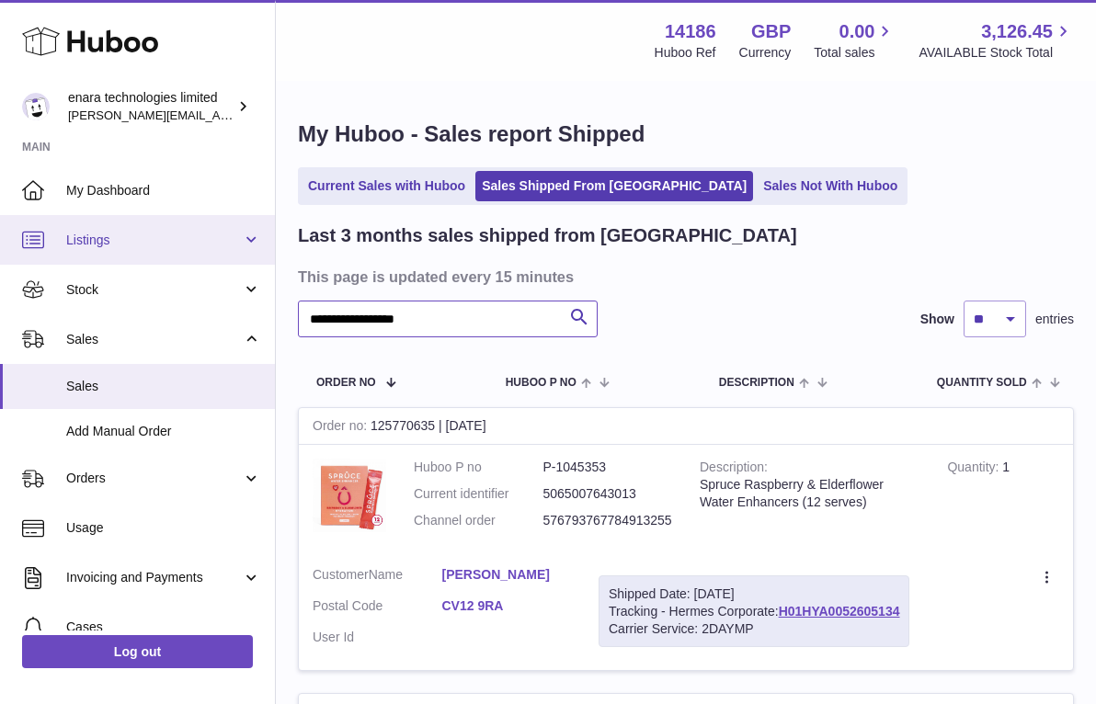
drag, startPoint x: 476, startPoint y: 316, endPoint x: 128, endPoint y: 258, distance: 353.3
click at [128, 265] on div "**********" at bounding box center [548, 705] width 1096 height 1411
paste input "text"
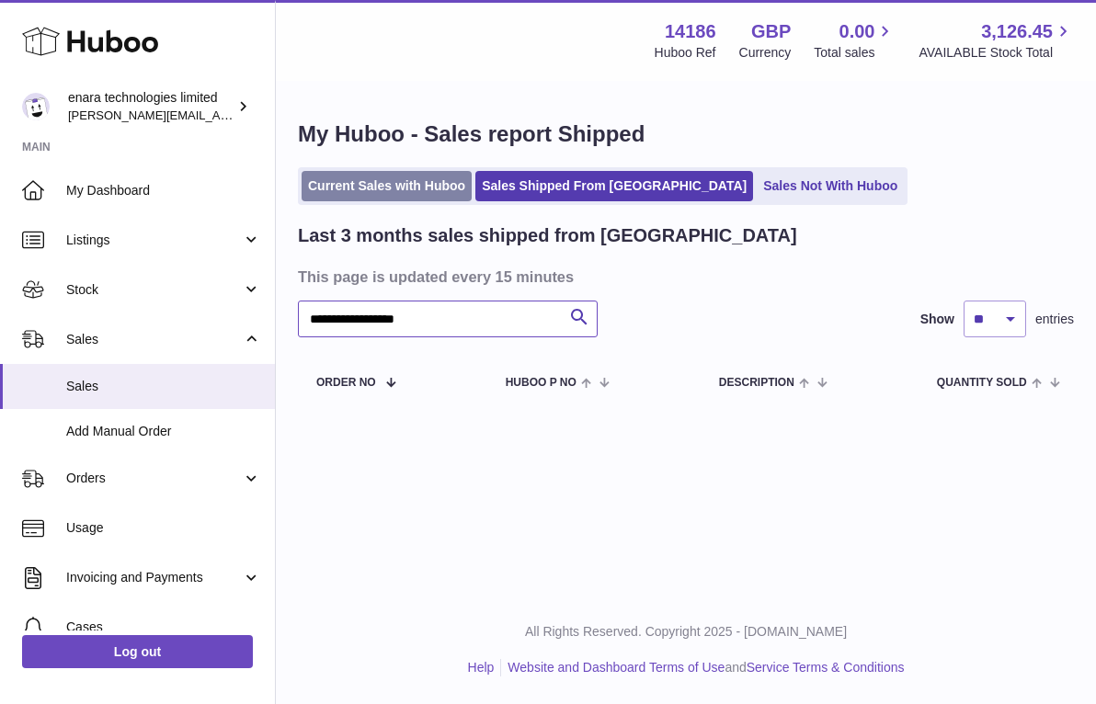
type input "**********"
click at [416, 188] on link "Current Sales with Huboo" at bounding box center [387, 186] width 170 height 30
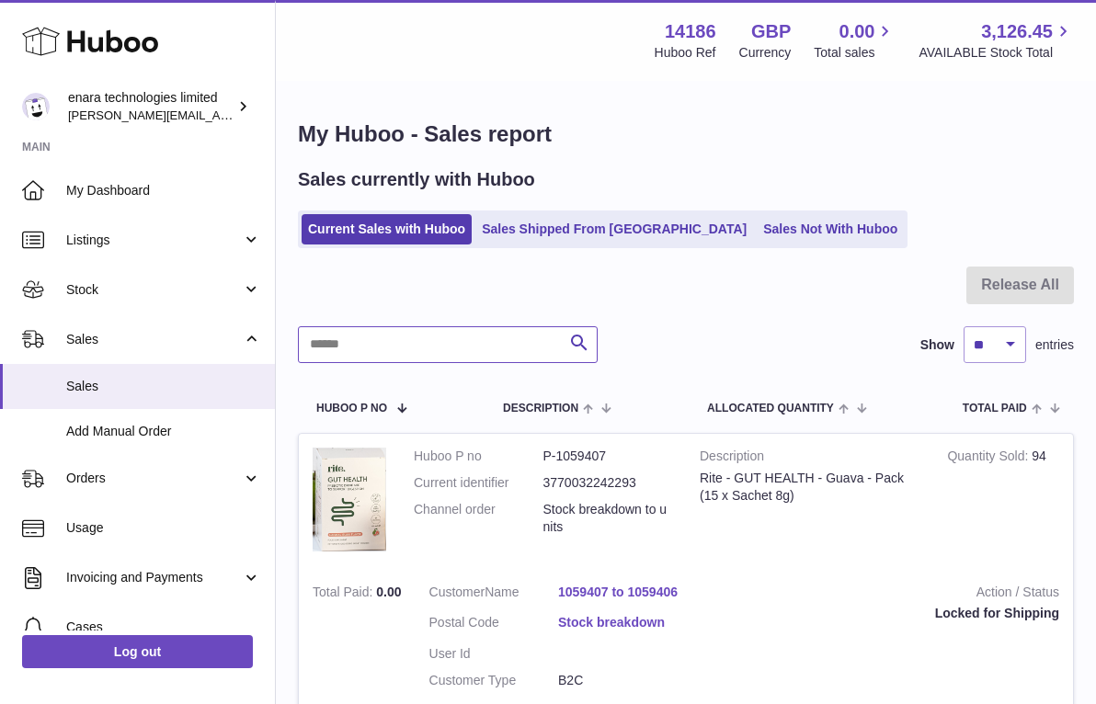
click at [529, 341] on input "text" at bounding box center [448, 344] width 300 height 37
paste input "**********"
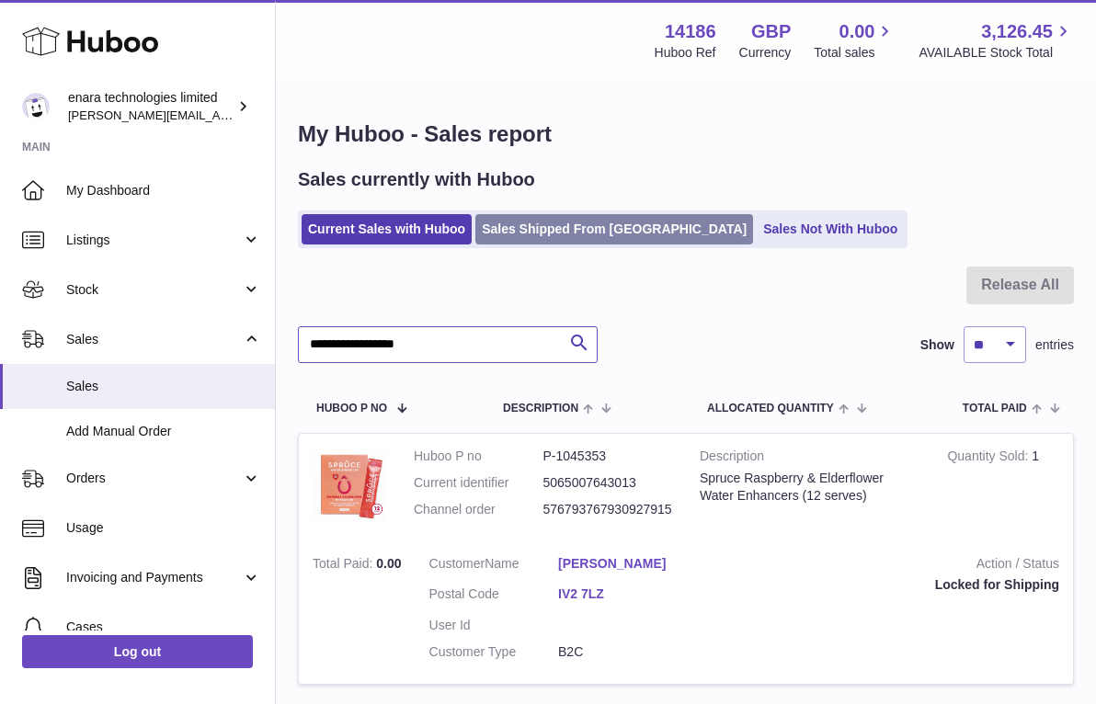
type input "**********"
click at [544, 226] on link "Sales Shipped From [GEOGRAPHIC_DATA]" at bounding box center [614, 229] width 278 height 30
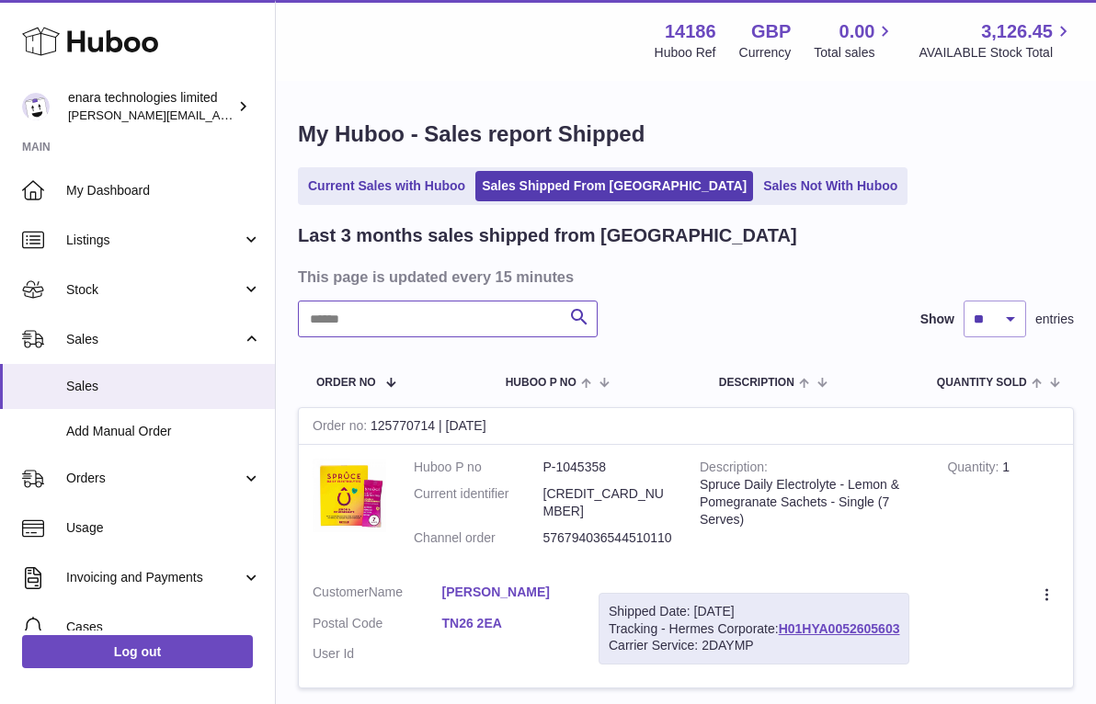
click at [488, 323] on input "text" at bounding box center [448, 319] width 300 height 37
paste input "**********"
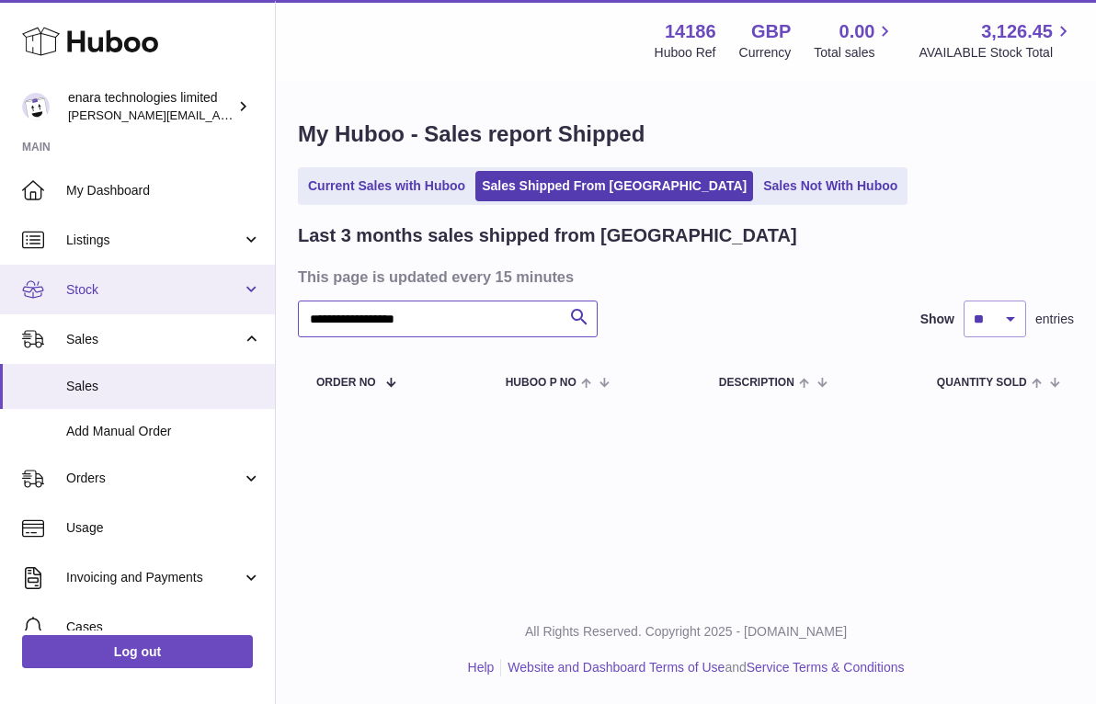
drag, startPoint x: 494, startPoint y: 315, endPoint x: 91, endPoint y: 278, distance: 404.5
click at [91, 278] on div "**********" at bounding box center [548, 352] width 1096 height 704
paste input "text"
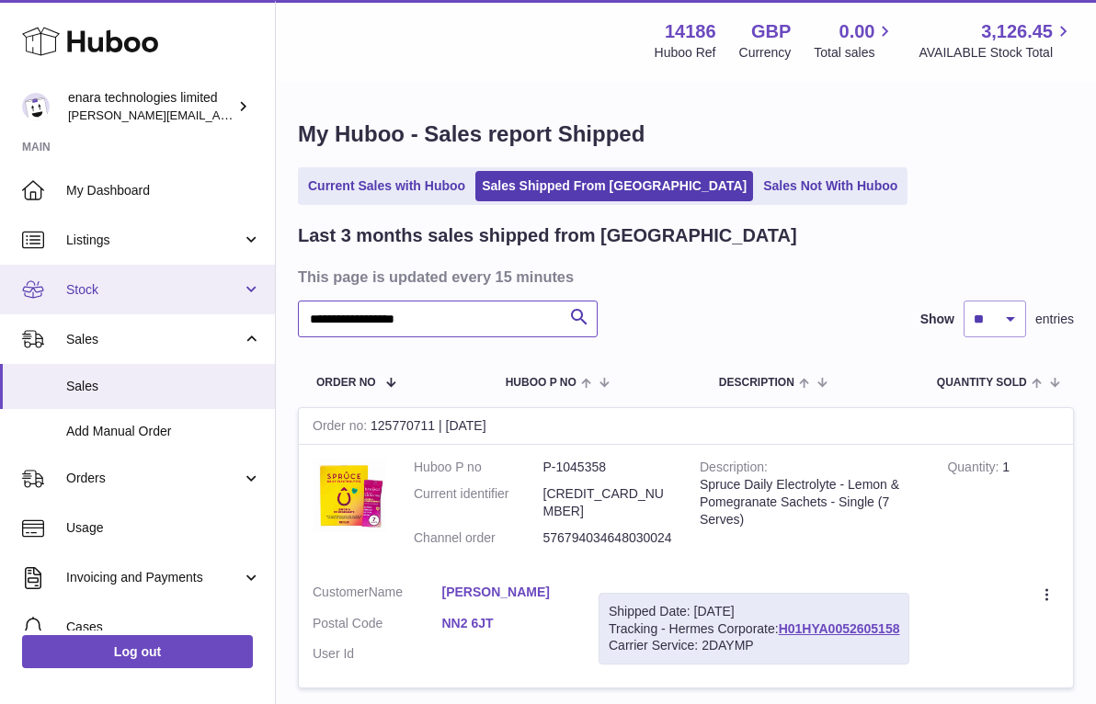
drag, startPoint x: 493, startPoint y: 318, endPoint x: 151, endPoint y: 289, distance: 343.3
click at [151, 291] on div "**********" at bounding box center [548, 428] width 1096 height 856
paste input "text"
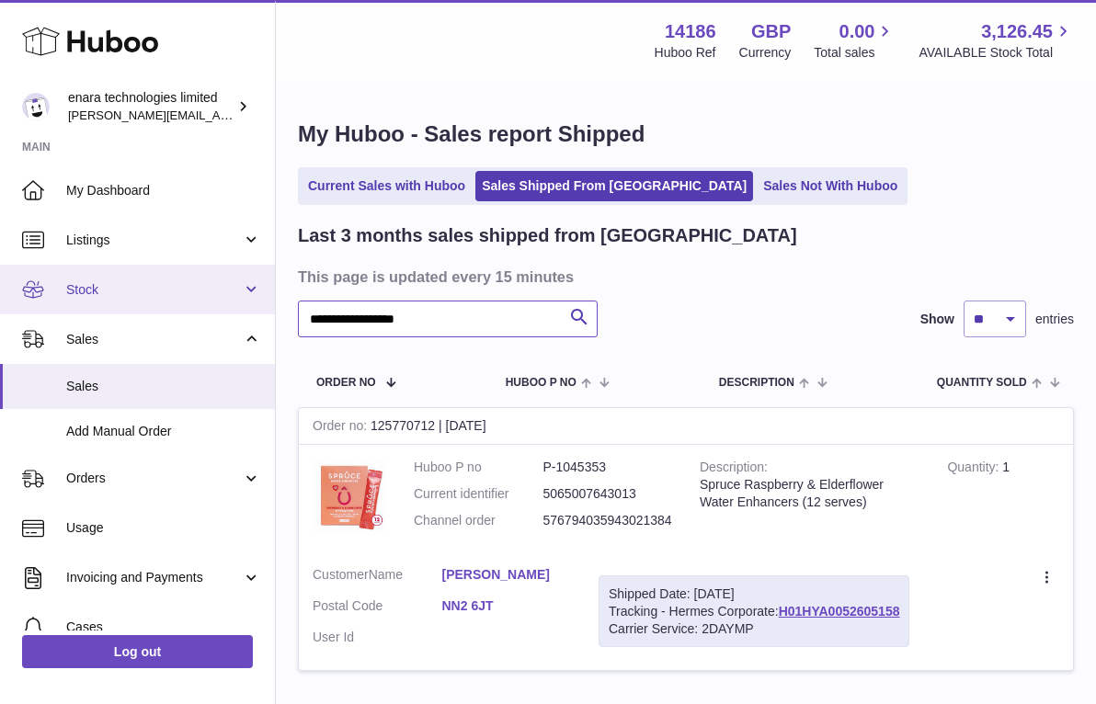
drag, startPoint x: 488, startPoint y: 331, endPoint x: 216, endPoint y: 295, distance: 274.5
click at [216, 295] on div "**********" at bounding box center [548, 419] width 1096 height 839
paste input "text"
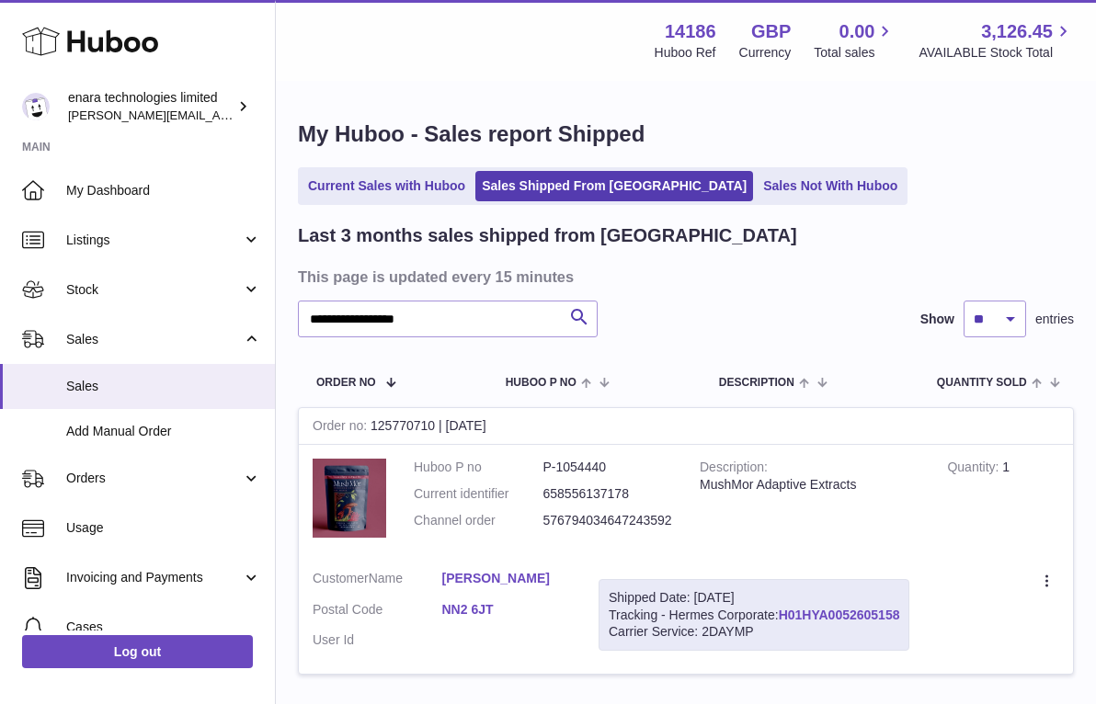
drag, startPoint x: 907, startPoint y: 609, endPoint x: 785, endPoint y: 612, distance: 122.3
click at [785, 612] on div "Shipped Date: [DATE] Tracking - Hermes Corporate: H01HYA0052605158 Carrier Serv…" at bounding box center [754, 615] width 311 height 73
copy div "H01HYA0052605158"
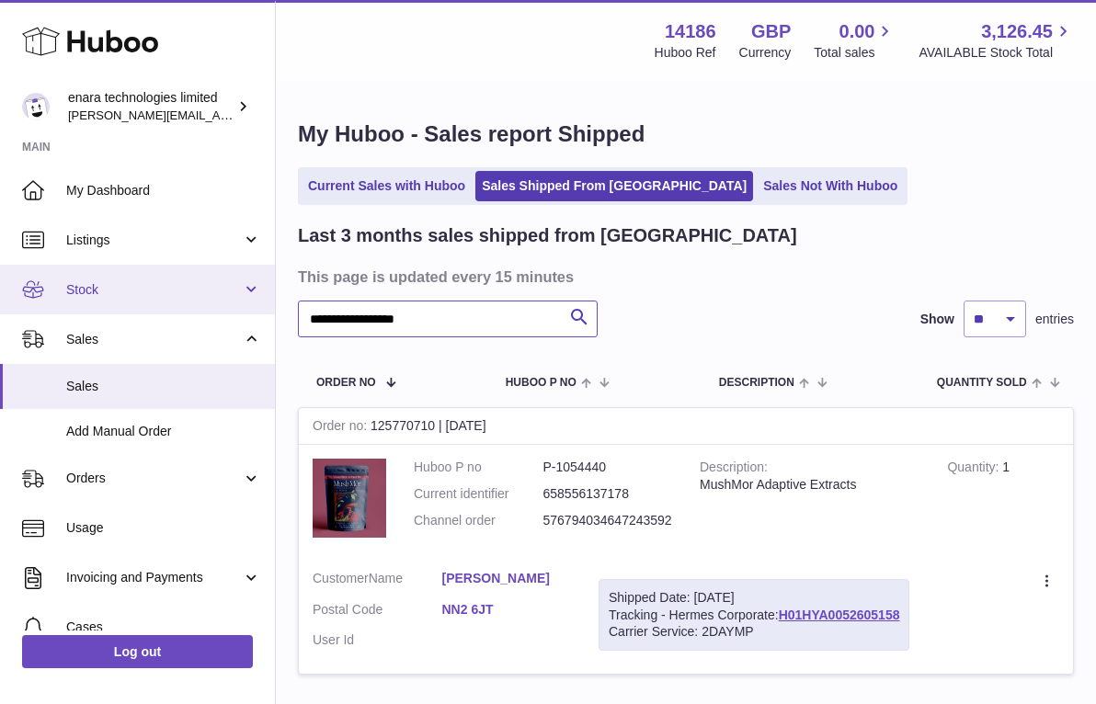
drag, startPoint x: 494, startPoint y: 319, endPoint x: 129, endPoint y: 269, distance: 368.4
click at [133, 277] on div "**********" at bounding box center [548, 421] width 1096 height 842
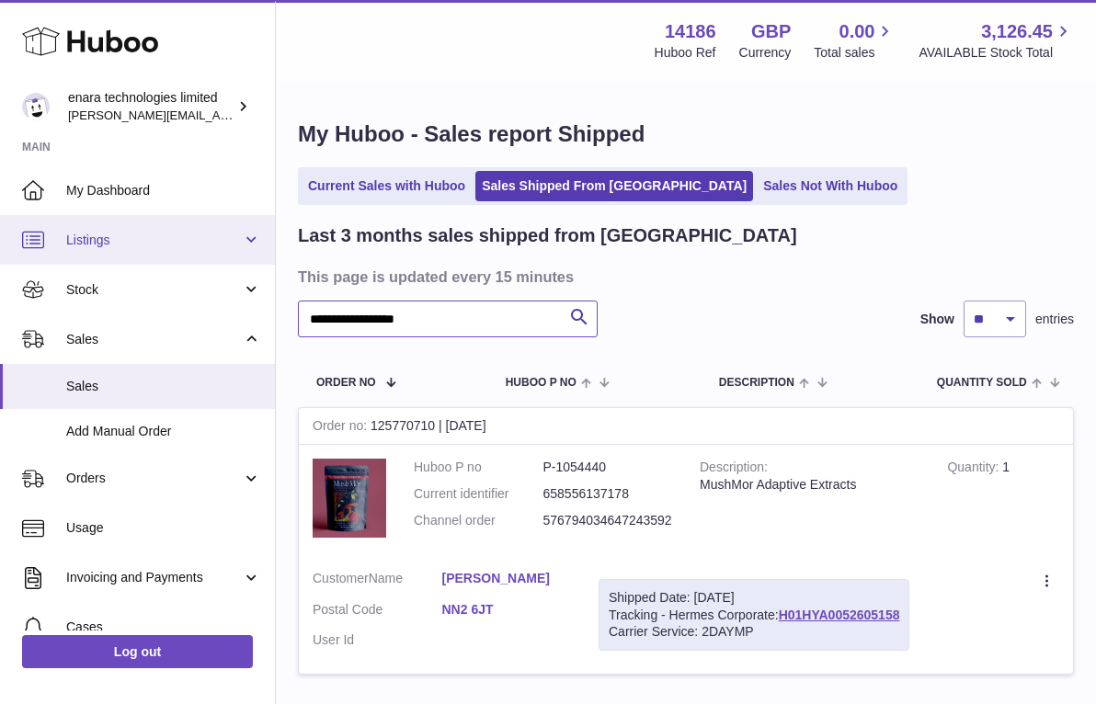
paste input "text"
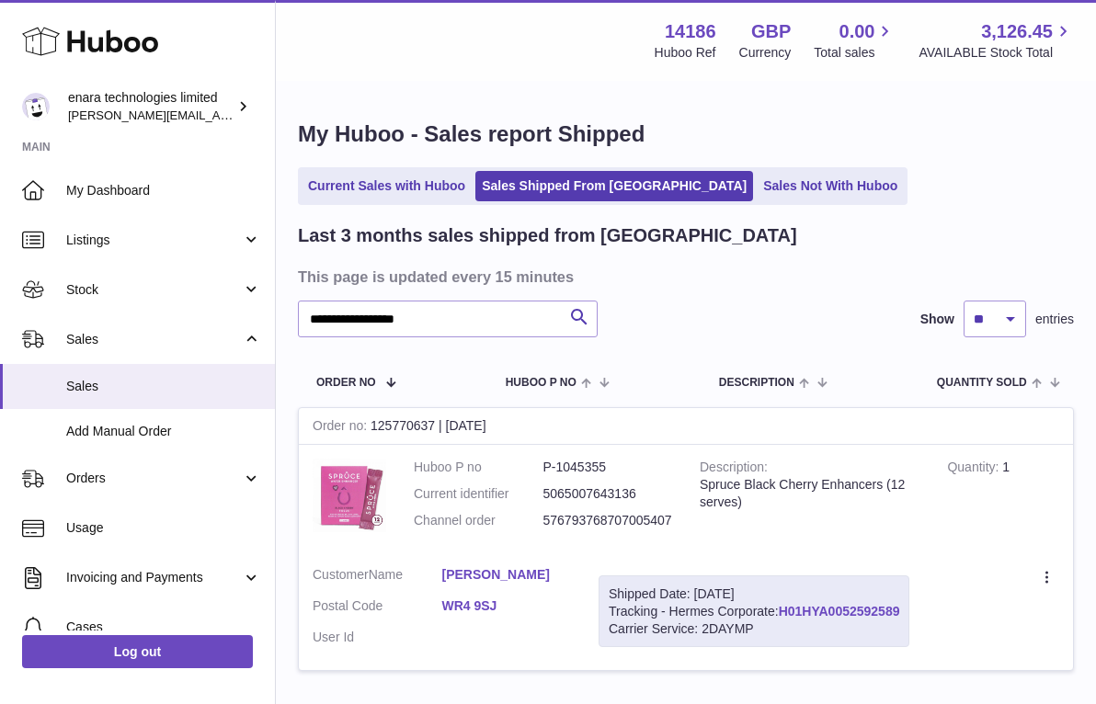
drag, startPoint x: 906, startPoint y: 605, endPoint x: 785, endPoint y: 608, distance: 120.5
click at [785, 608] on div "Shipped Date: [DATE] Tracking - Hermes Corporate: H01HYA0052592589 Carrier Serv…" at bounding box center [754, 612] width 311 height 73
copy div "H01HYA0052592589"
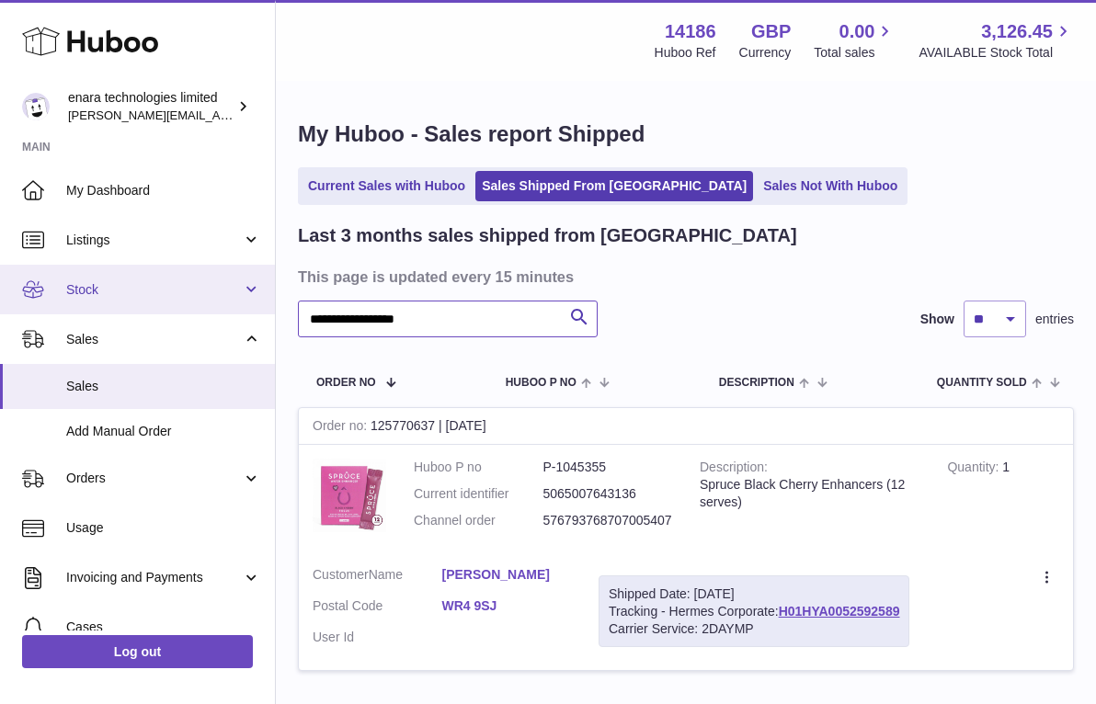
drag, startPoint x: 507, startPoint y: 325, endPoint x: 166, endPoint y: 292, distance: 342.6
click at [166, 298] on div "**********" at bounding box center [548, 419] width 1096 height 839
paste input "text"
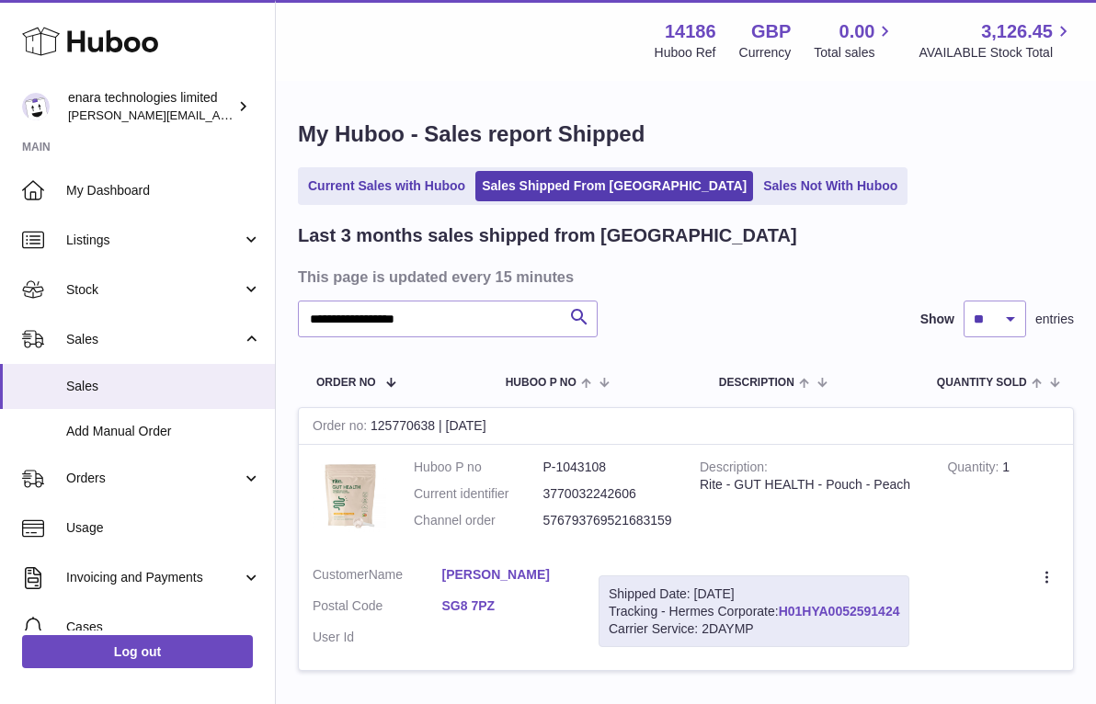
drag, startPoint x: 907, startPoint y: 605, endPoint x: 783, endPoint y: 608, distance: 124.2
click at [783, 608] on div "Shipped Date: [DATE] Tracking - Hermes Corporate: H01HYA0052591424 Carrier Serv…" at bounding box center [754, 612] width 311 height 73
copy div "H01HYA0052591424"
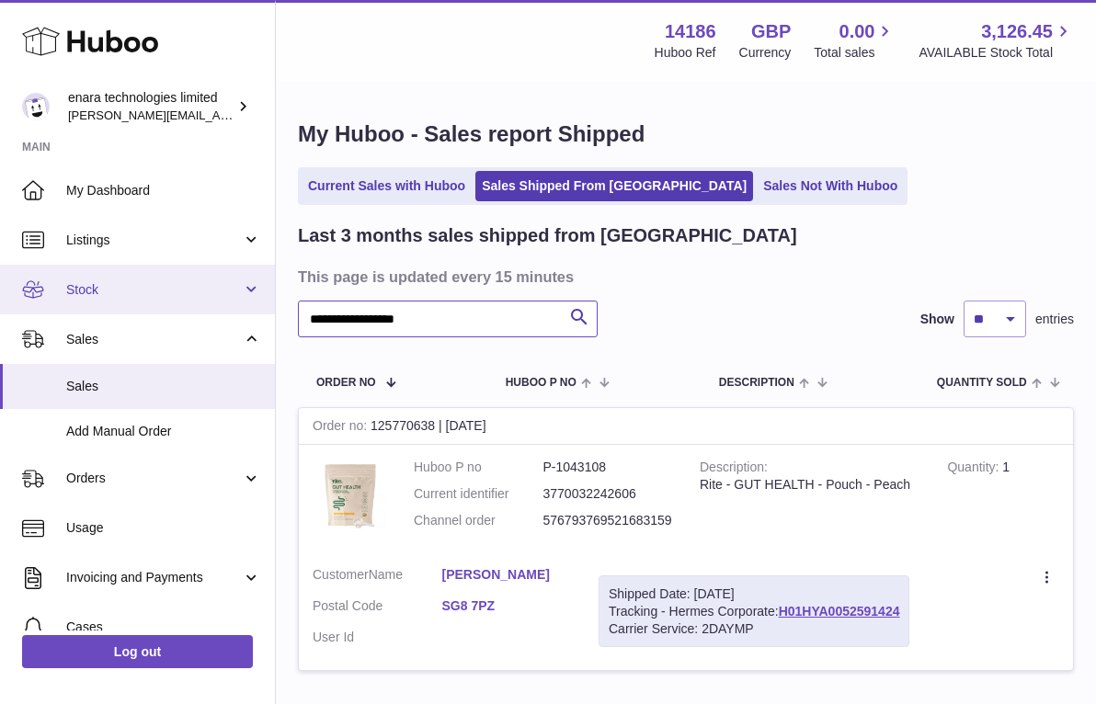
drag, startPoint x: 486, startPoint y: 316, endPoint x: 177, endPoint y: 266, distance: 314.0
click at [177, 274] on div "**********" at bounding box center [548, 419] width 1096 height 839
paste input "text"
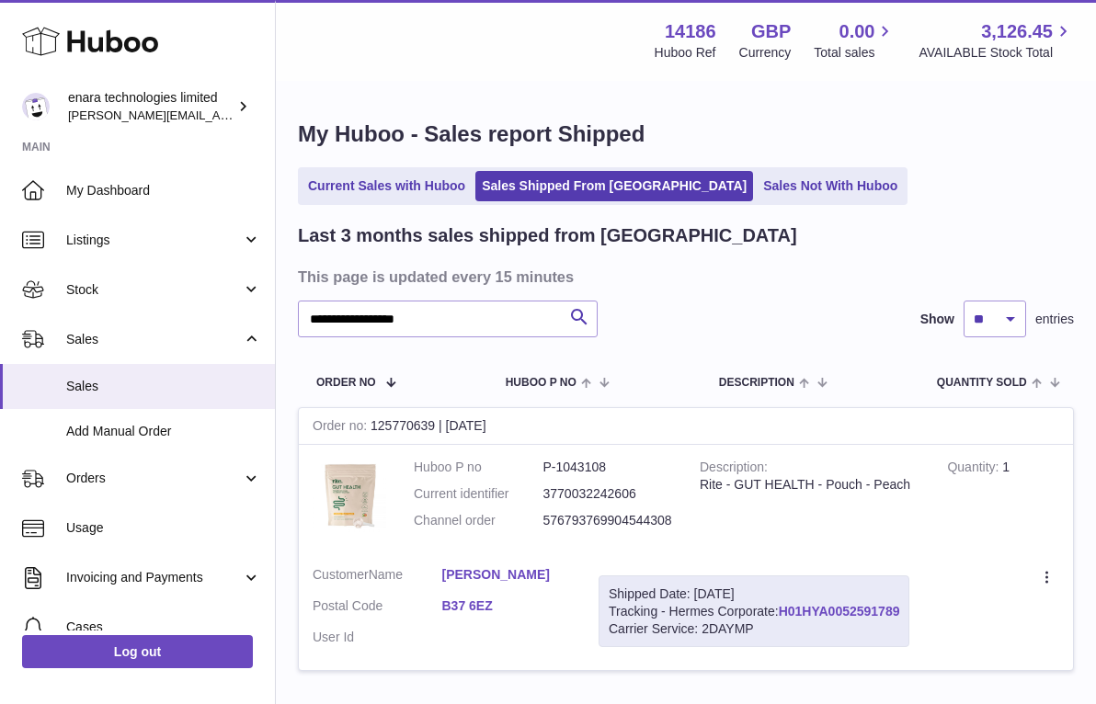
drag, startPoint x: 908, startPoint y: 606, endPoint x: 783, endPoint y: 610, distance: 125.1
click at [782, 611] on div "Shipped Date: [DATE] Tracking - Hermes Corporate: H01HYA0052591789 Carrier Serv…" at bounding box center [754, 612] width 311 height 73
copy div "H01HYA0052591789"
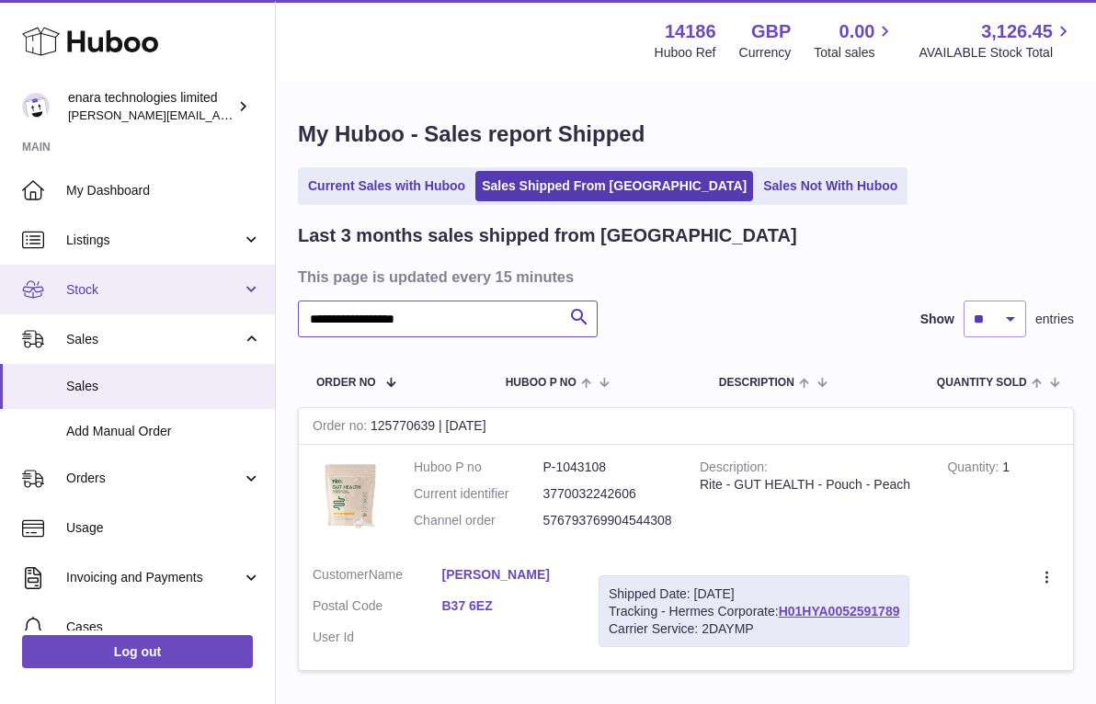
drag, startPoint x: 460, startPoint y: 323, endPoint x: 106, endPoint y: 281, distance: 356.4
click at [108, 284] on div "**********" at bounding box center [548, 419] width 1096 height 839
paste input "text"
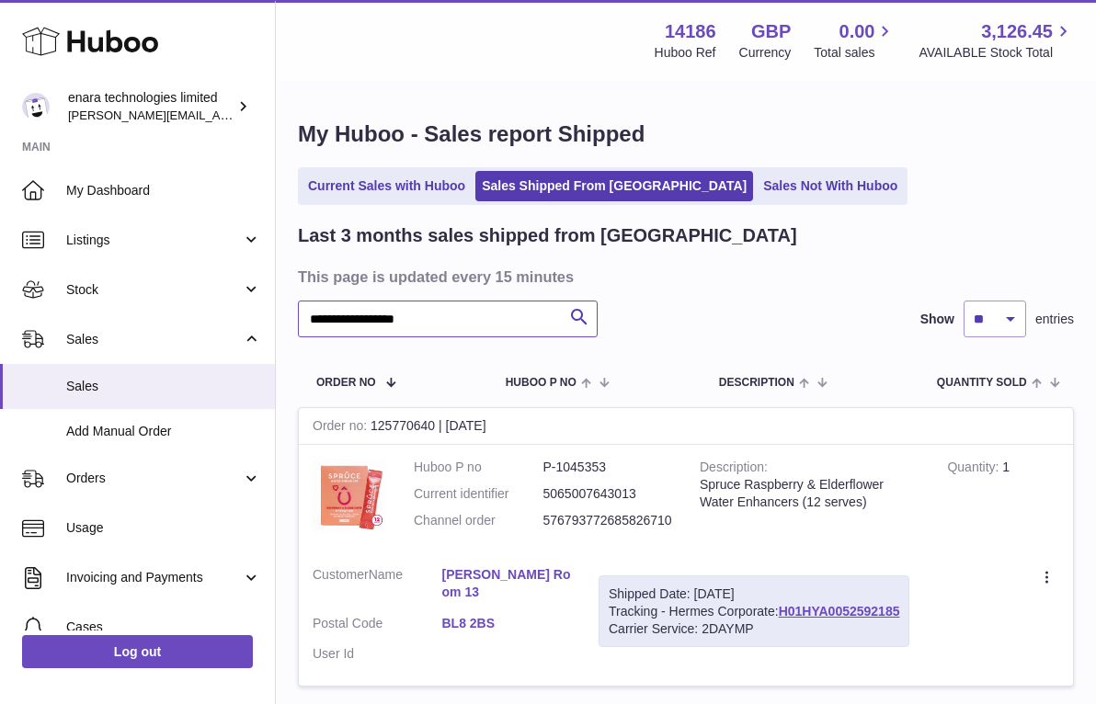
type input "**********"
drag, startPoint x: 912, startPoint y: 606, endPoint x: 783, endPoint y: 610, distance: 128.8
click at [783, 610] on div "Shipped Date: [DATE] Tracking - Hermes Corporate: H01HYA0052592185 Carrier Serv…" at bounding box center [754, 612] width 311 height 73
copy div "H01HYA0052592185"
